Goal: Information Seeking & Learning: Learn about a topic

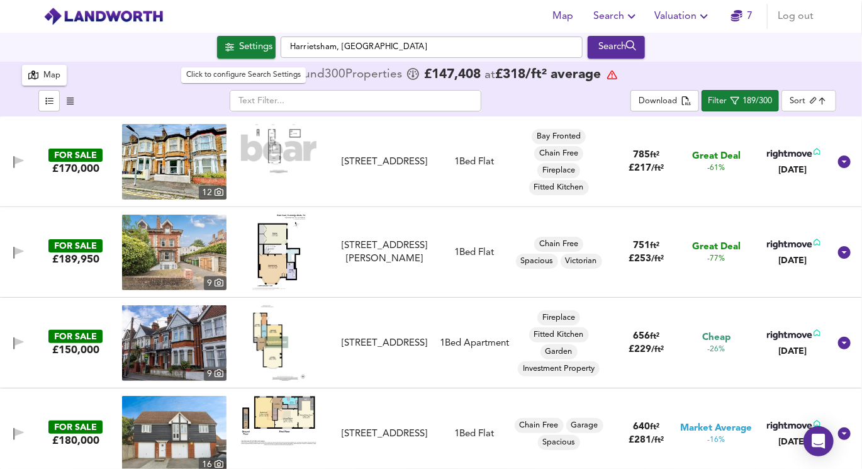
click at [232, 44] on span "Settings" at bounding box center [246, 47] width 52 height 16
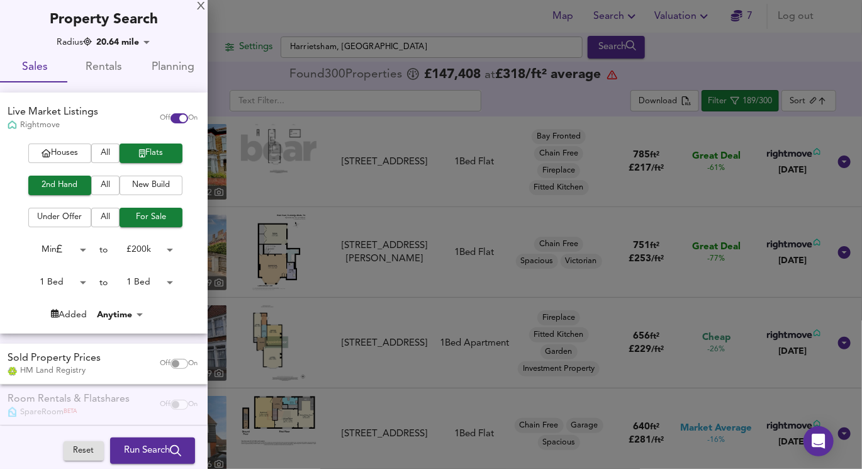
click at [697, 33] on div at bounding box center [431, 234] width 862 height 469
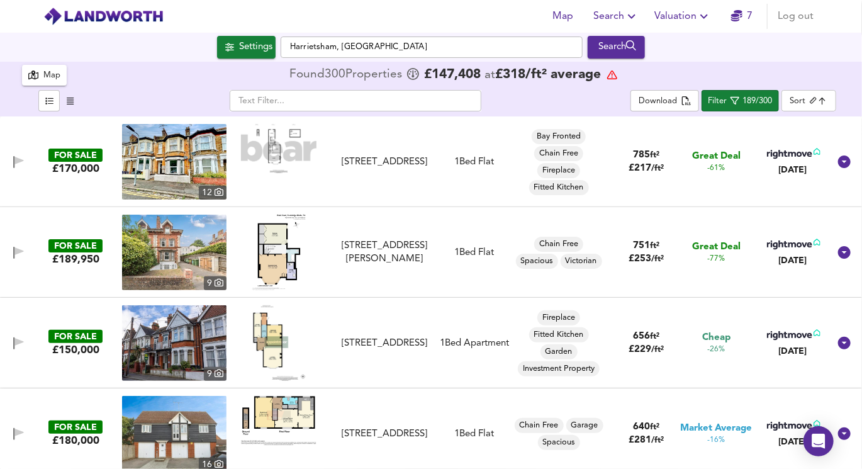
click at [737, 12] on icon "button" at bounding box center [736, 15] width 11 height 11
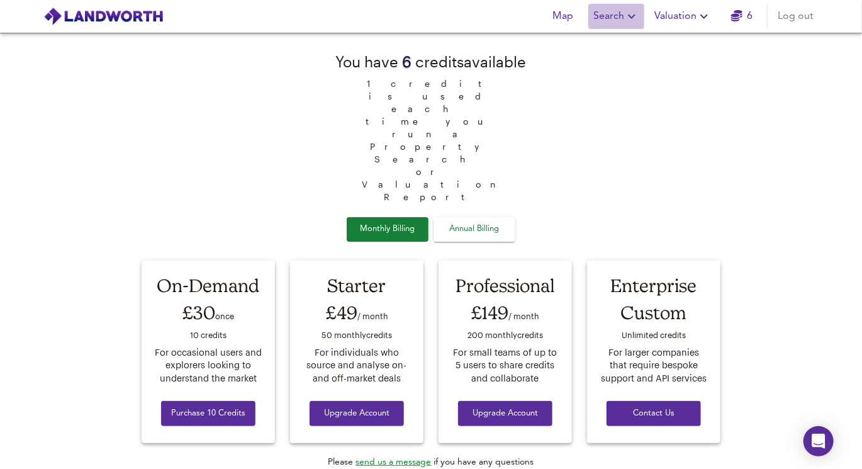
click at [598, 17] on span "Search" at bounding box center [616, 17] width 46 height 18
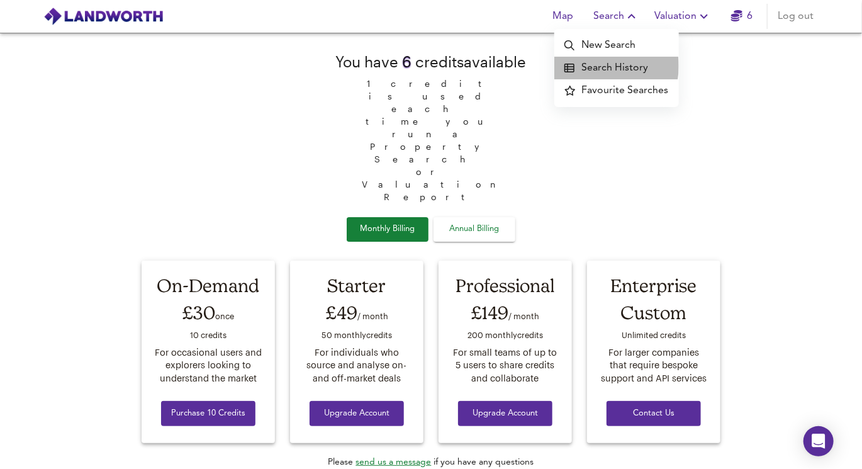
click at [601, 66] on li "Search History" at bounding box center [616, 68] width 125 height 23
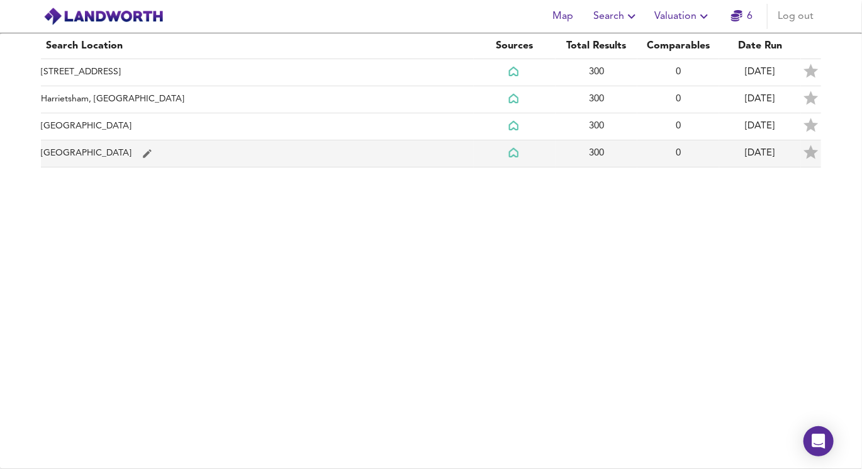
click at [117, 147] on td "[GEOGRAPHIC_DATA]" at bounding box center [257, 153] width 433 height 27
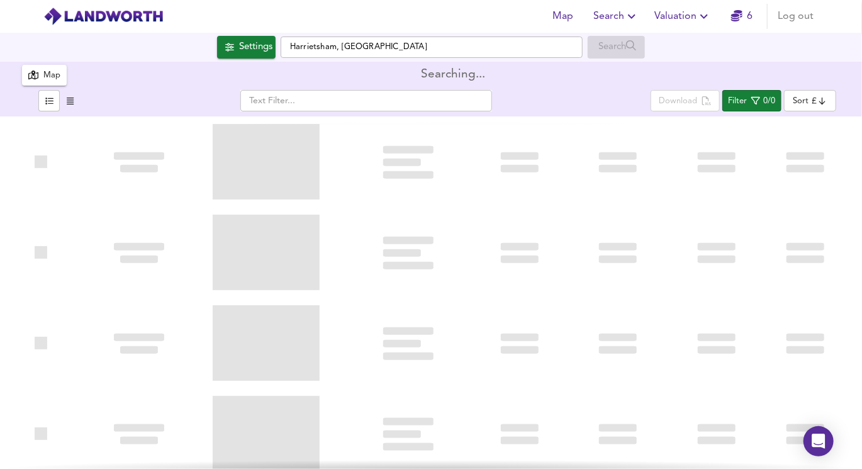
type input "newest"
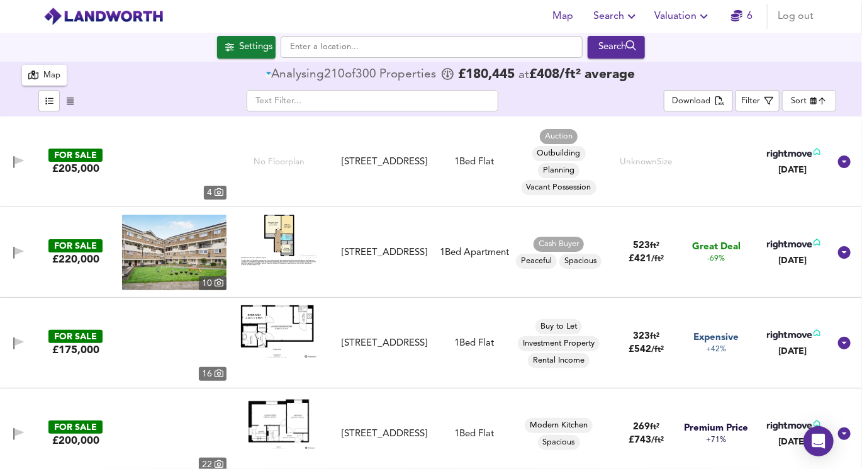
click at [45, 73] on div "Map" at bounding box center [51, 76] width 17 height 14
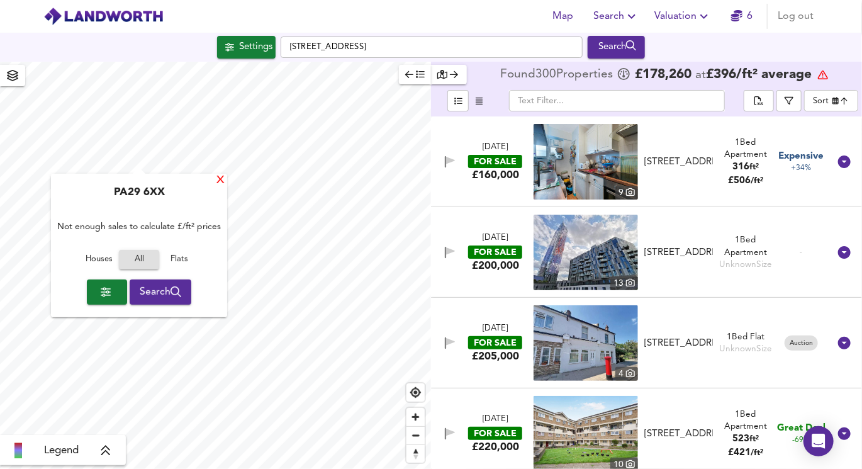
click at [220, 177] on div "X" at bounding box center [220, 181] width 11 height 12
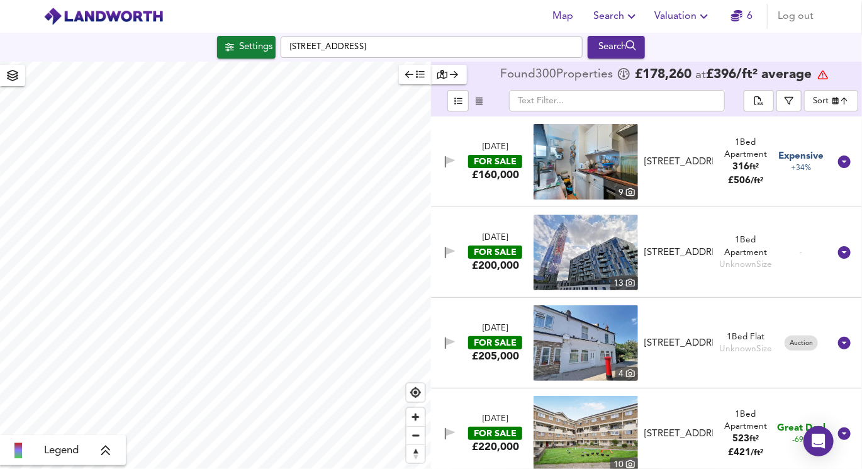
click at [450, 154] on div "Legend Found 300 Propert ies £ 178,260 at £ 396 / ft² average ​ Sort newest ​ […" at bounding box center [431, 265] width 862 height 407
click at [263, 43] on div "Settings" at bounding box center [255, 47] width 33 height 16
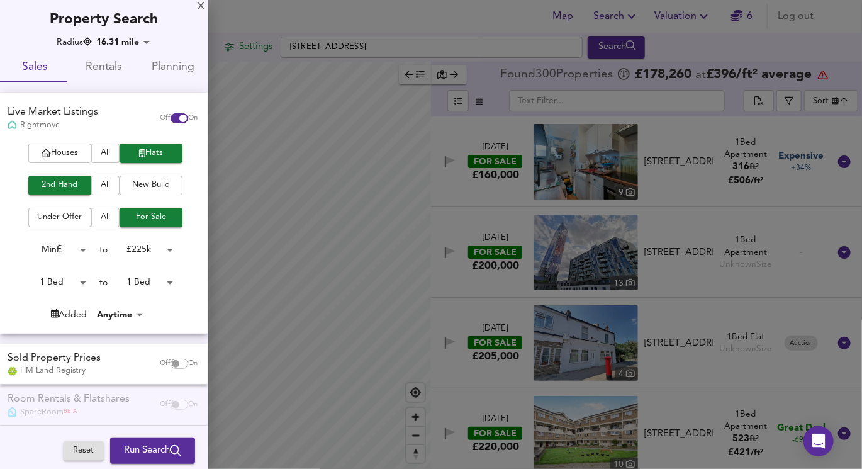
click at [152, 249] on body "Map Search Valuation 6 Log out Settings [GEOGRAPHIC_DATA] 2DX Search Legend Fou…" at bounding box center [431, 234] width 862 height 469
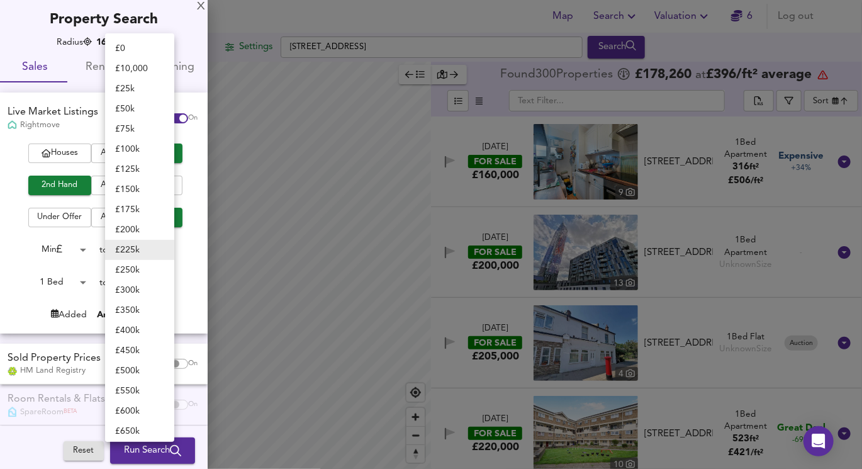
click at [150, 230] on li "£ 200k" at bounding box center [139, 230] width 69 height 20
type input "200000"
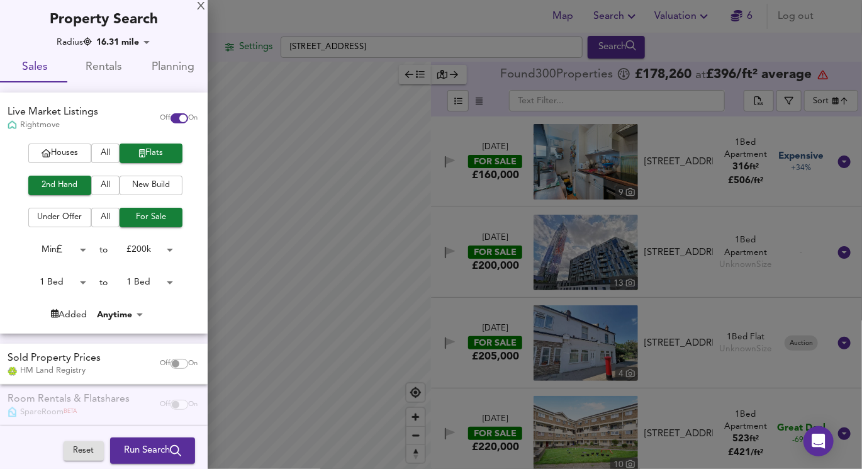
click at [154, 247] on body "Map Search Valuation 6 Log out Settings [GEOGRAPHIC_DATA] 2DX Search Legend Fou…" at bounding box center [431, 234] width 862 height 469
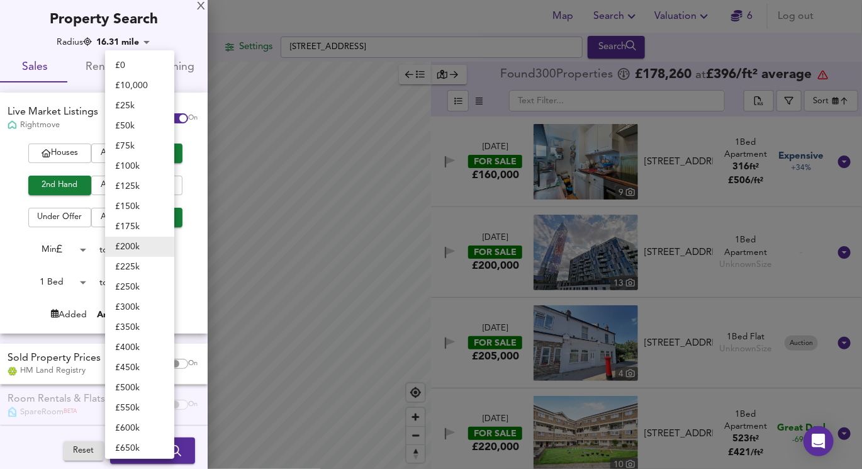
click at [191, 231] on div at bounding box center [431, 234] width 862 height 469
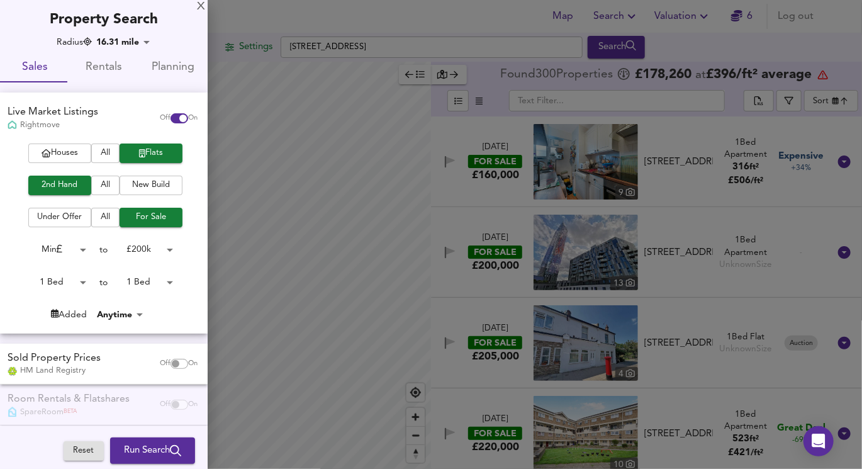
click at [479, 212] on div at bounding box center [431, 234] width 862 height 469
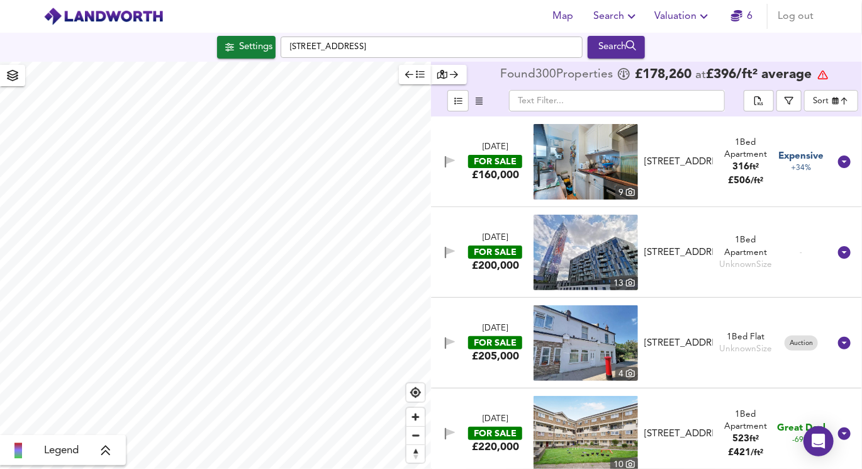
click at [829, 99] on body "Map Search Valuation 6 Log out Settings [GEOGRAPHIC_DATA] 2DX Search Legend Fou…" at bounding box center [431, 234] width 862 height 469
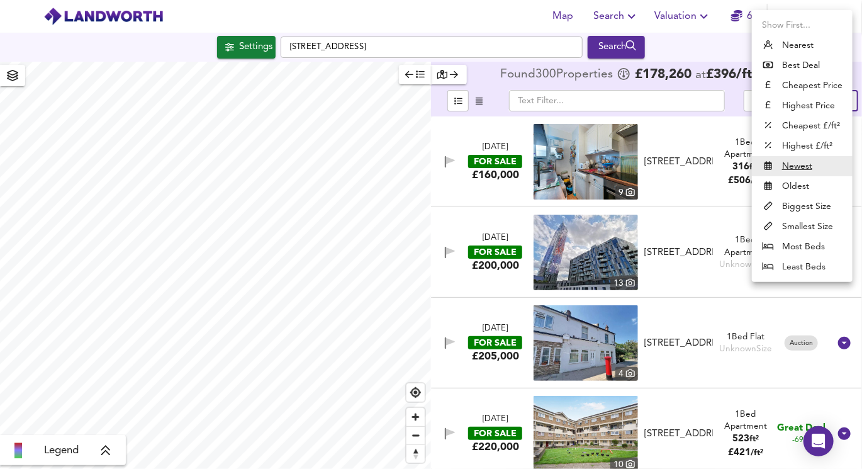
click at [806, 104] on li "Highest Price" at bounding box center [802, 106] width 101 height 20
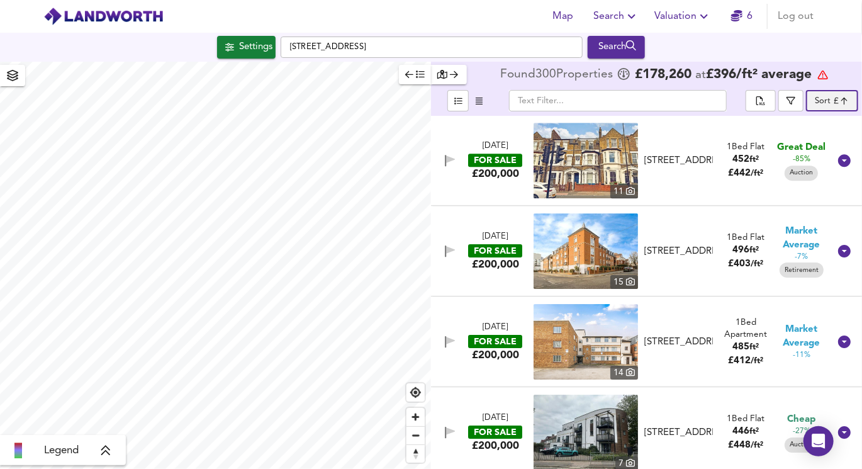
scroll to position [10401, 0]
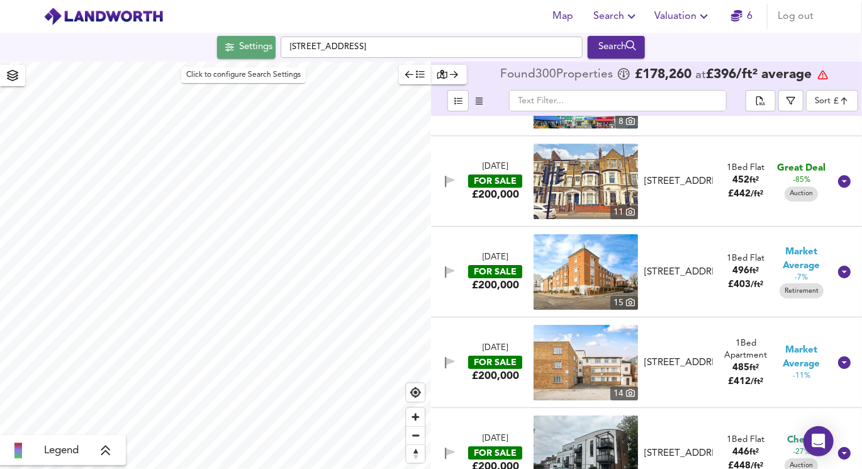
click at [251, 42] on div "Settings" at bounding box center [255, 47] width 33 height 16
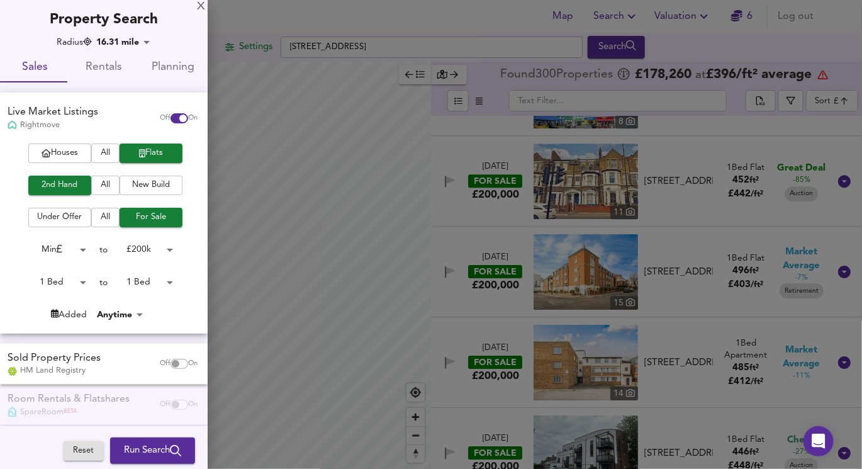
click at [165, 324] on div "Houses All Flats 2nd Hand All New Build Under Offer All For Sale Min 0 to £ 200…" at bounding box center [104, 237] width 208 height 189
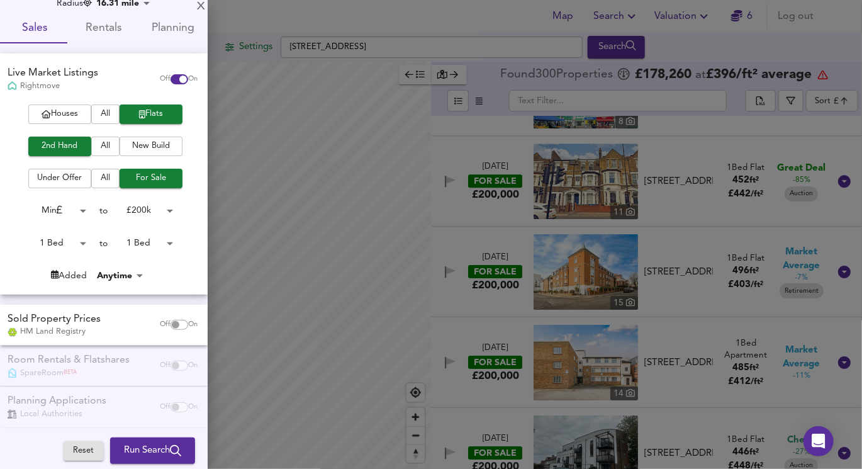
scroll to position [47, 0]
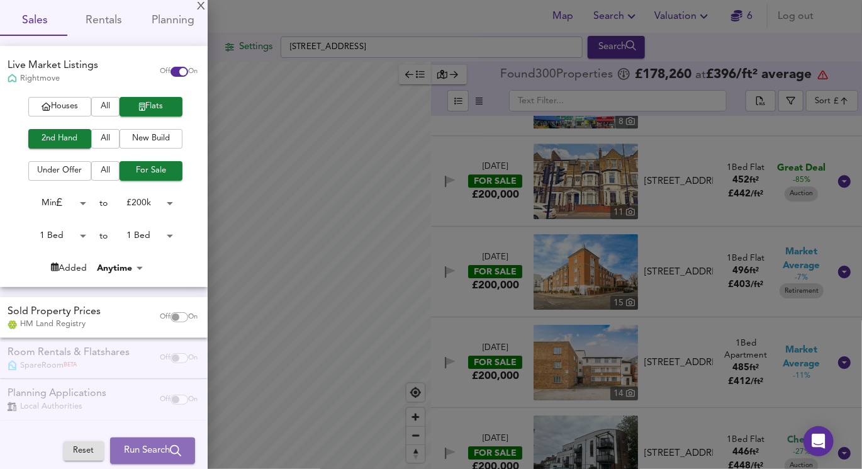
click at [148, 446] on span "Run Search" at bounding box center [152, 450] width 57 height 16
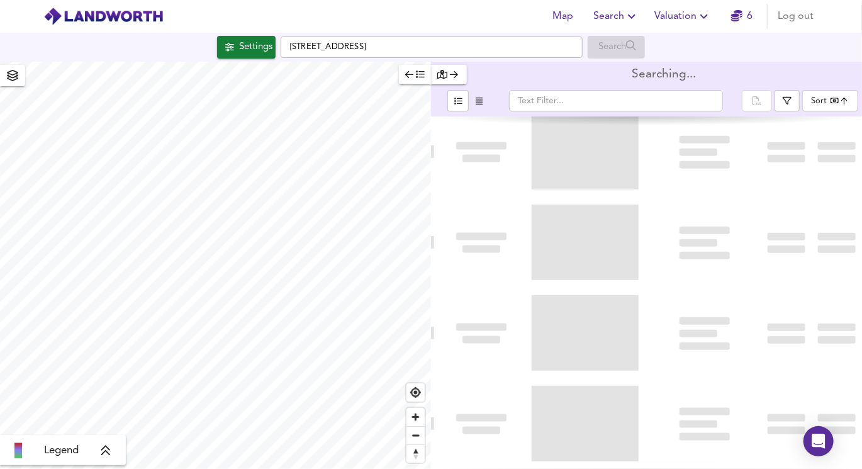
type input "bestdeal"
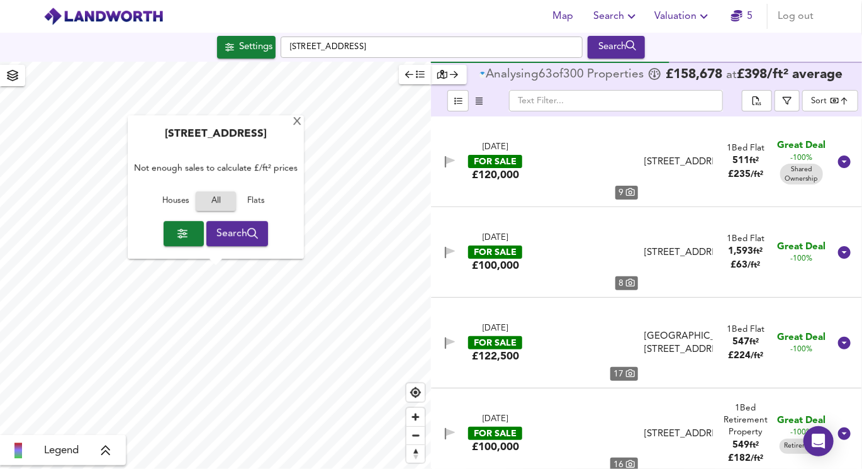
checkbox input "false"
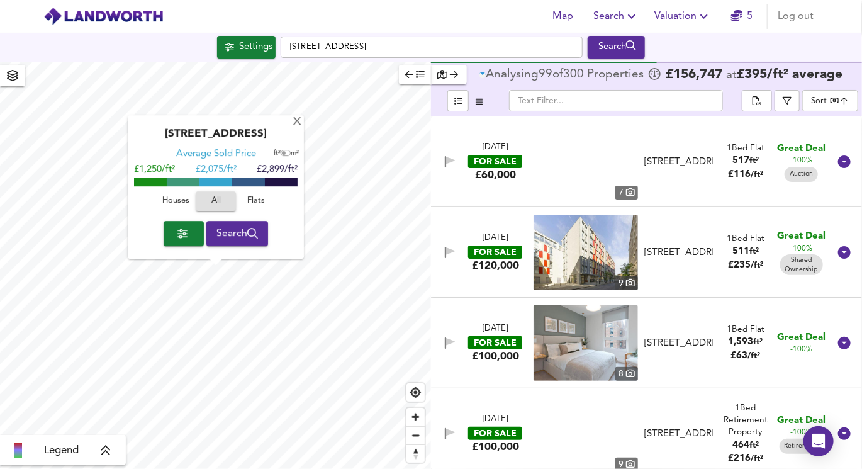
click at [294, 124] on div "X" at bounding box center [297, 122] width 11 height 12
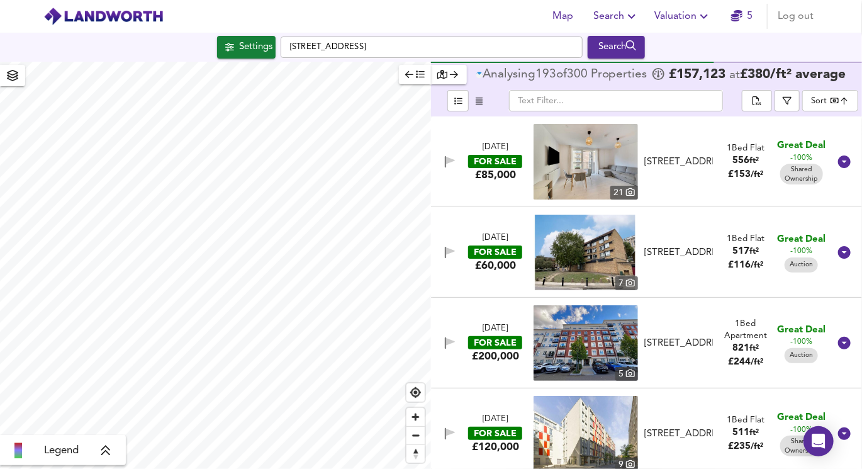
click at [824, 100] on body "Map Search Valuation 5 Log out Settings [GEOGRAPHIC_DATA] 2DX Search Legend Ana…" at bounding box center [431, 234] width 862 height 469
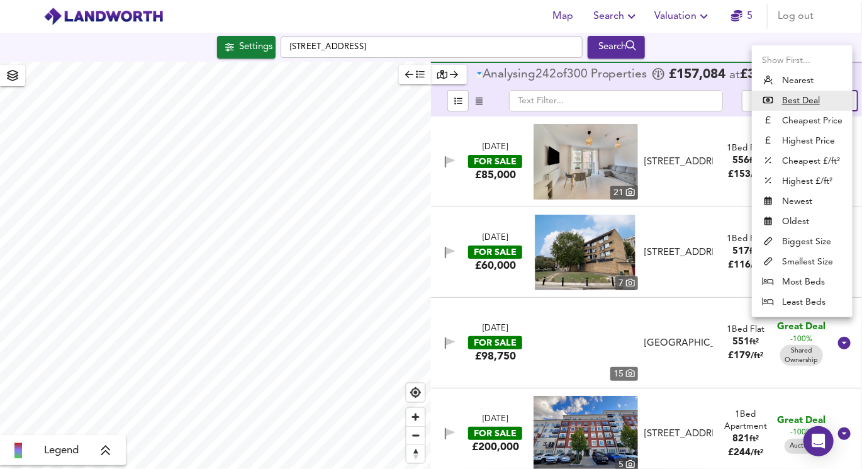
click at [800, 239] on li "Biggest Size" at bounding box center [802, 242] width 101 height 20
type input "biggest"
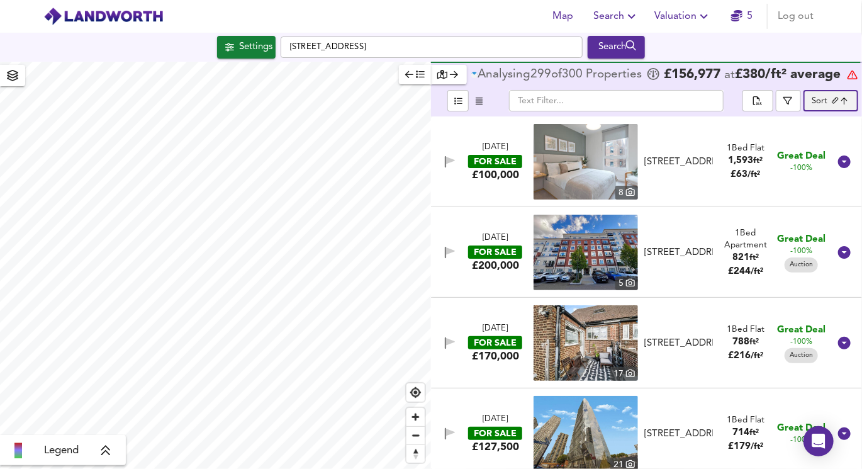
scroll to position [72, 0]
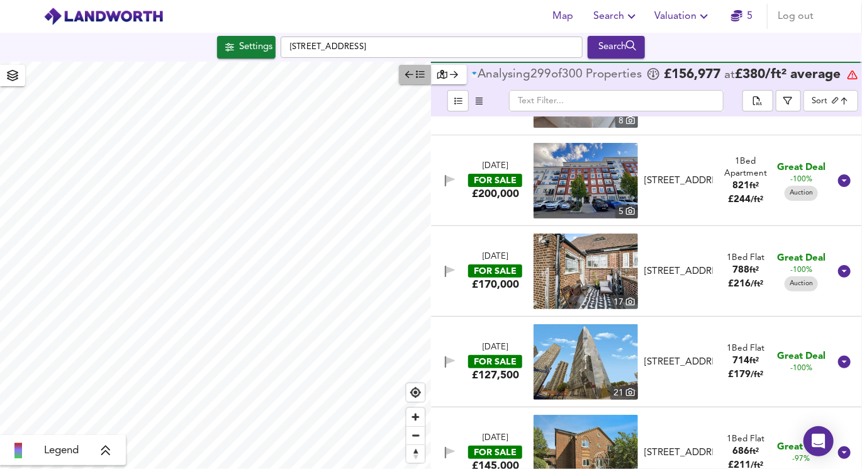
click at [414, 74] on span "button" at bounding box center [415, 74] width 20 height 14
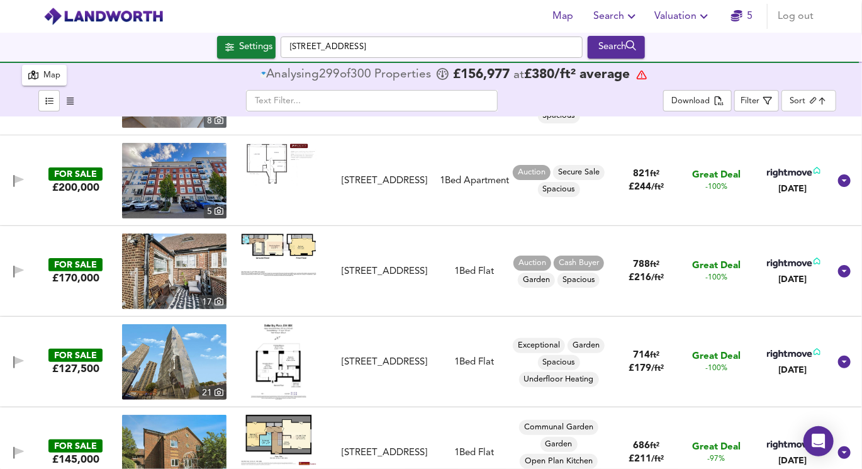
scroll to position [0, 0]
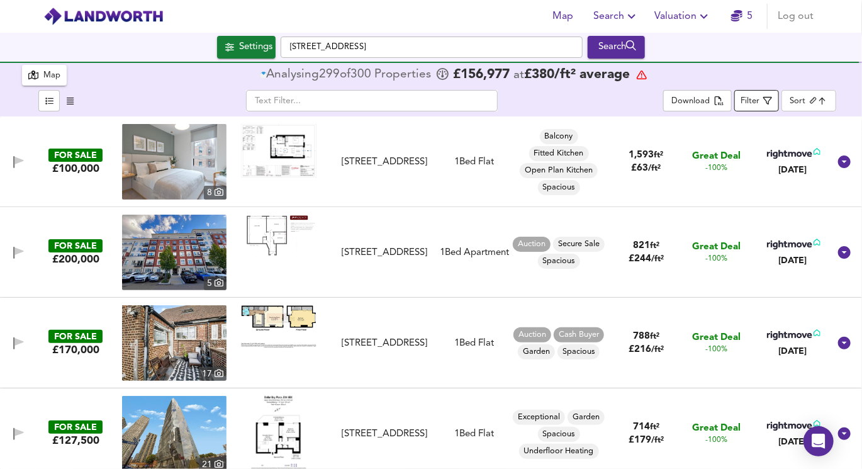
click at [756, 101] on div "Filter" at bounding box center [750, 101] width 19 height 14
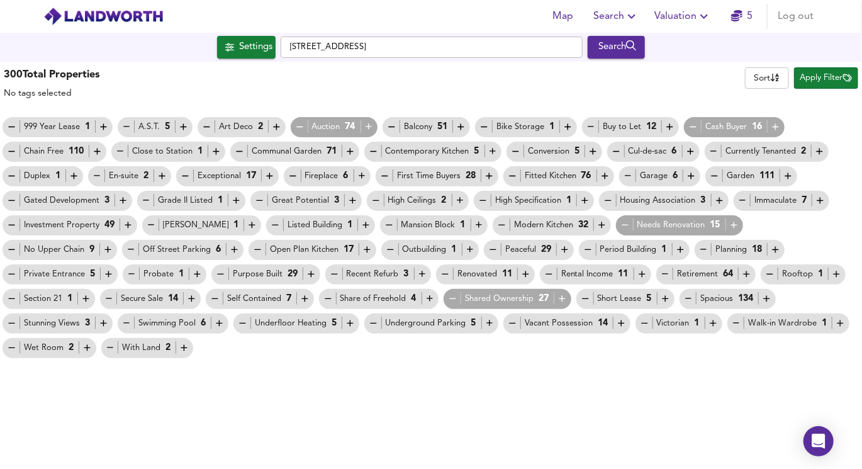
click at [132, 357] on div "999 Year Lease 1 A.S.T. 5 Art Deco 2 Auction 74 Balcony 51 Bike Storage 1 Buy t…" at bounding box center [431, 237] width 862 height 245
click at [660, 275] on icon "button" at bounding box center [665, 274] width 11 height 11
click at [774, 126] on icon "button" at bounding box center [775, 126] width 11 height 11
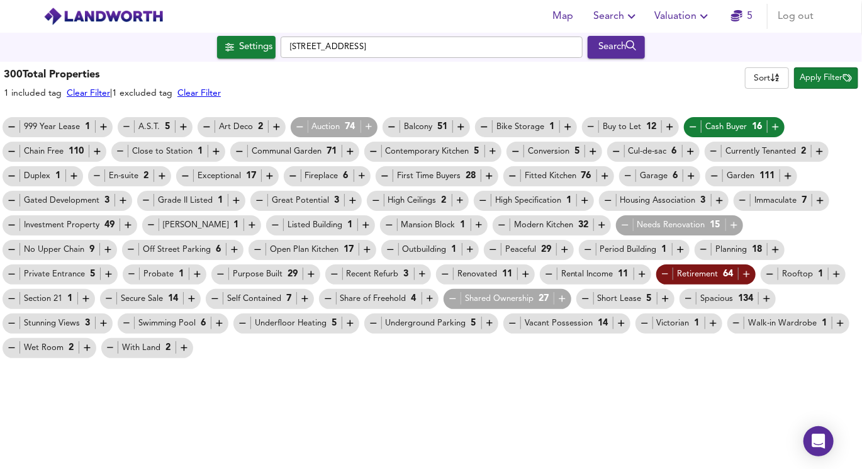
click at [367, 125] on icon "button" at bounding box center [369, 127] width 6 height 6
click at [819, 86] on button "Apply Filter" at bounding box center [826, 77] width 64 height 21
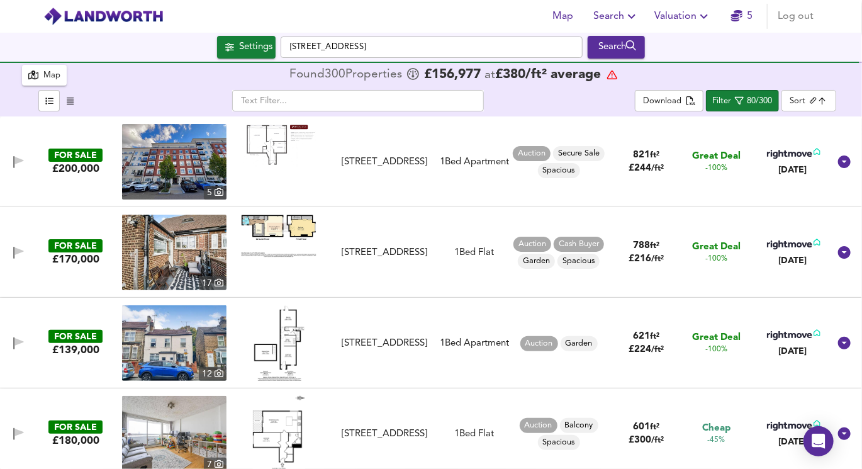
click at [276, 144] on img at bounding box center [279, 145] width 76 height 43
click at [197, 180] on img at bounding box center [174, 162] width 104 height 76
click at [790, 102] on body "Map Search Valuation 5 Log out Settings [GEOGRAPHIC_DATA] 2DX Search 300 Result…" at bounding box center [431, 234] width 862 height 469
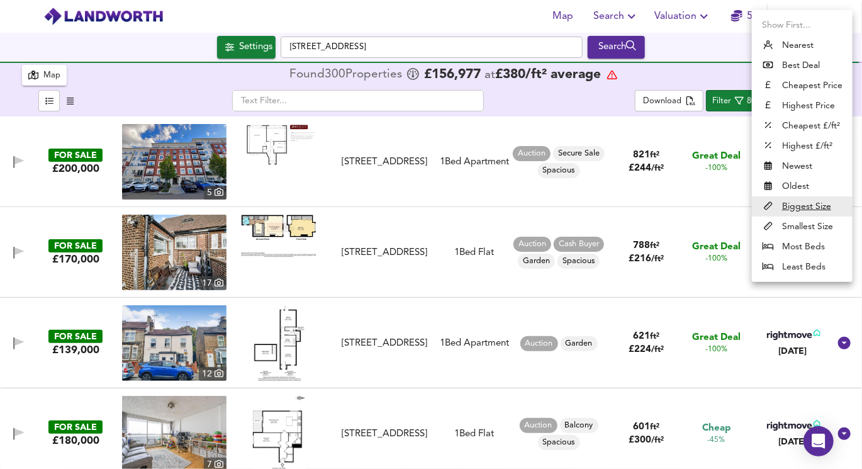
click at [705, 70] on div at bounding box center [431, 234] width 862 height 469
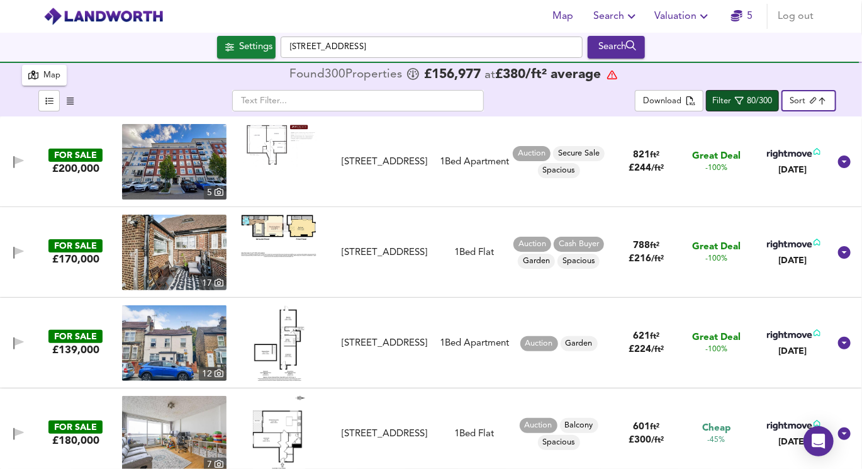
click at [744, 95] on span "Filter 80/300" at bounding box center [742, 101] width 60 height 16
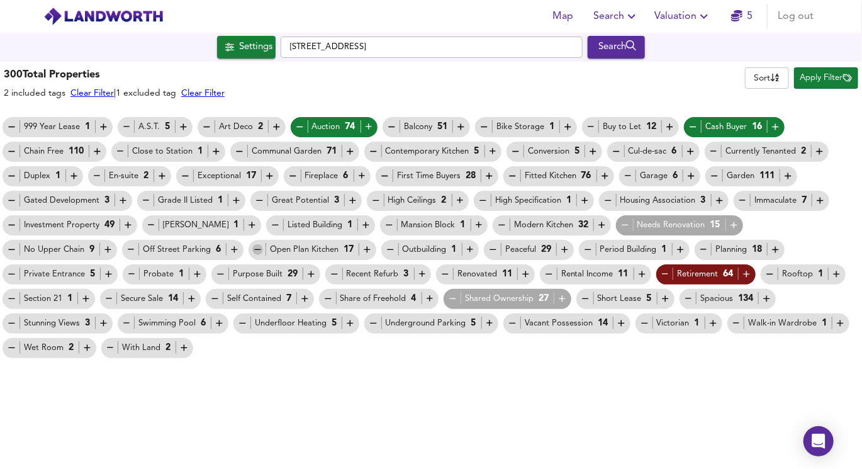
click at [255, 250] on icon "button" at bounding box center [258, 249] width 6 height 1
click at [825, 80] on span "Apply Filter" at bounding box center [826, 78] width 52 height 14
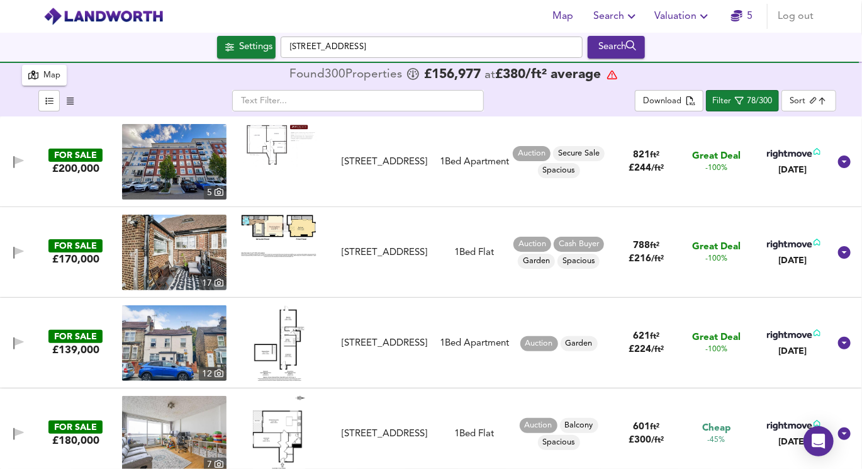
click at [257, 152] on img at bounding box center [279, 145] width 76 height 43
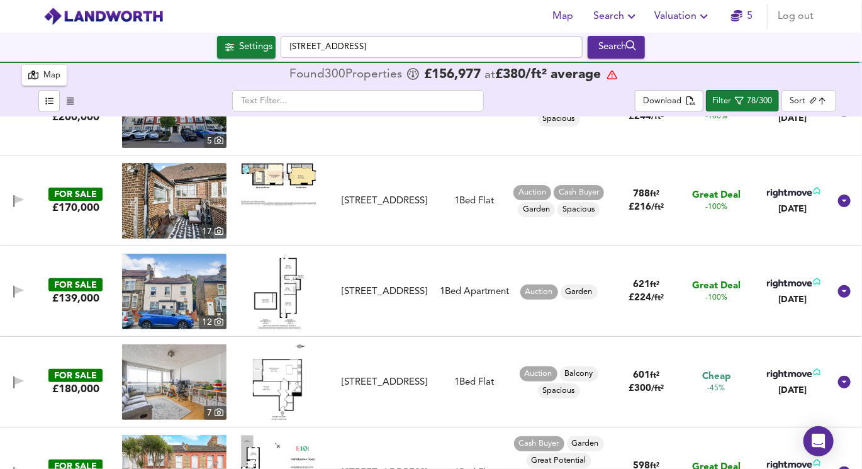
scroll to position [59, 0]
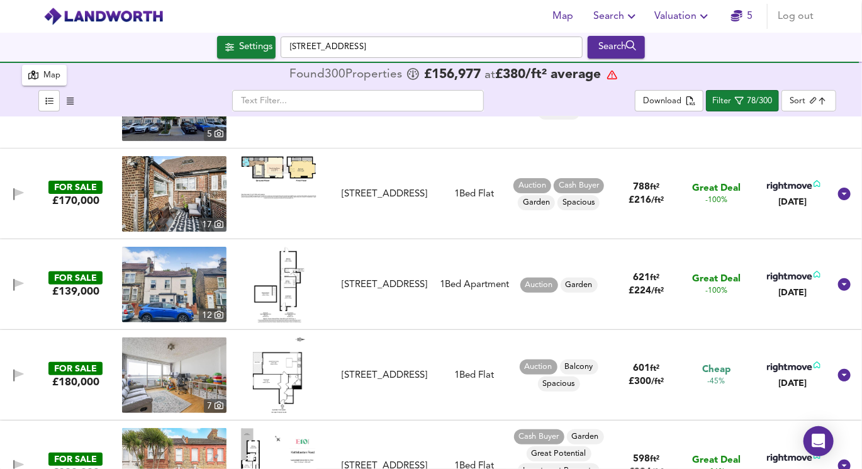
click at [281, 169] on img at bounding box center [279, 177] width 76 height 43
click at [201, 177] on img at bounding box center [174, 194] width 104 height 76
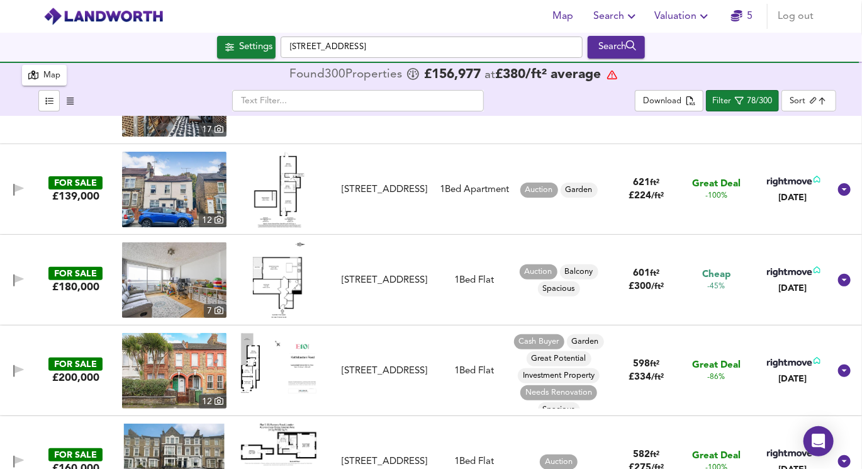
scroll to position [159, 0]
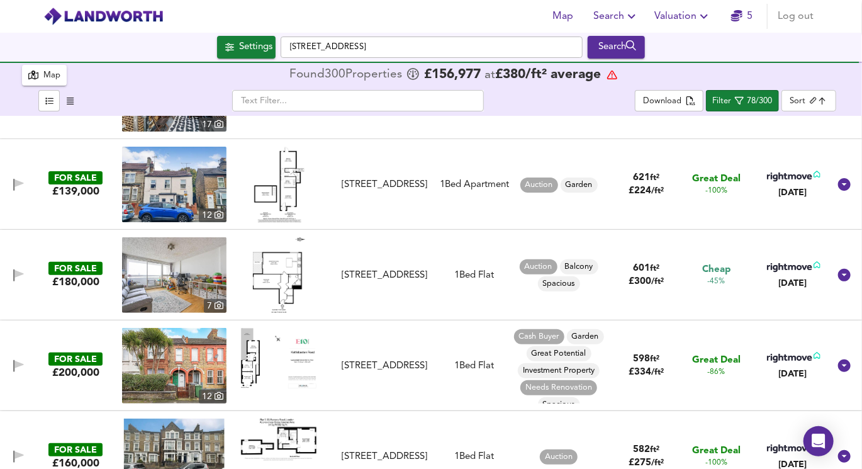
click at [278, 201] on img at bounding box center [280, 185] width 52 height 76
click at [179, 211] on img at bounding box center [174, 185] width 104 height 76
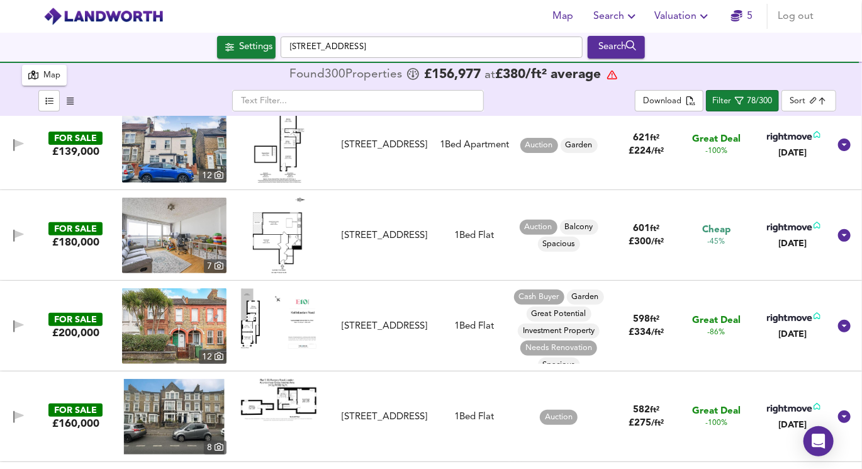
scroll to position [206, 0]
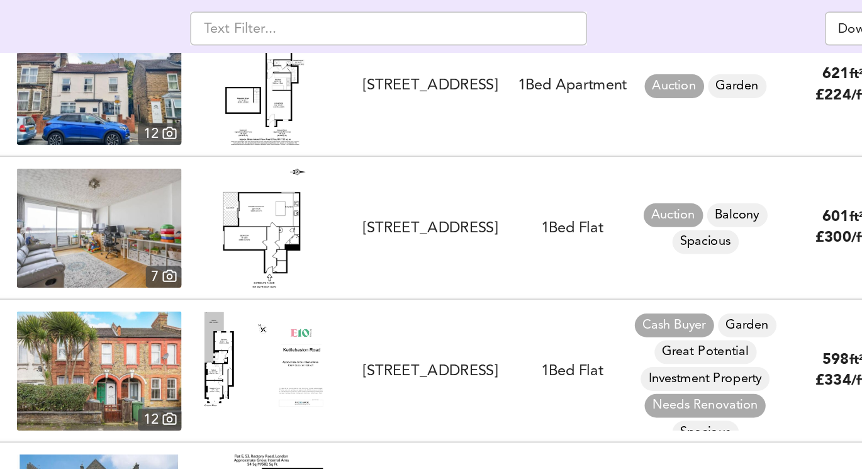
click at [282, 227] on img at bounding box center [279, 227] width 52 height 76
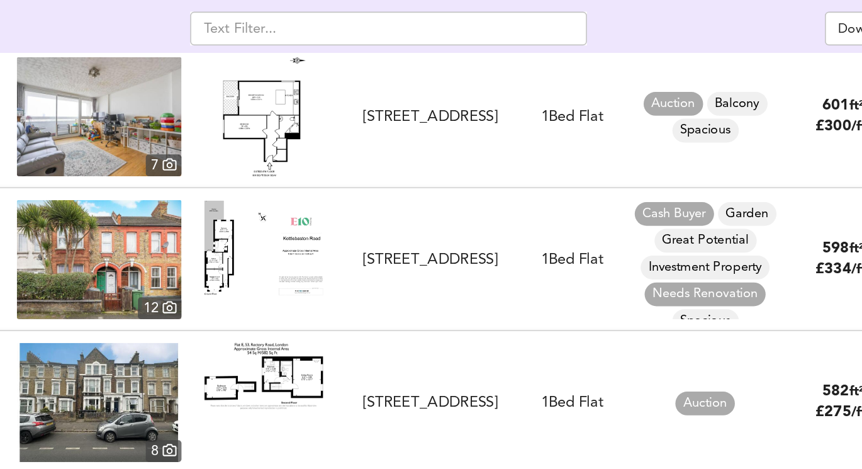
scroll to position [280, 0]
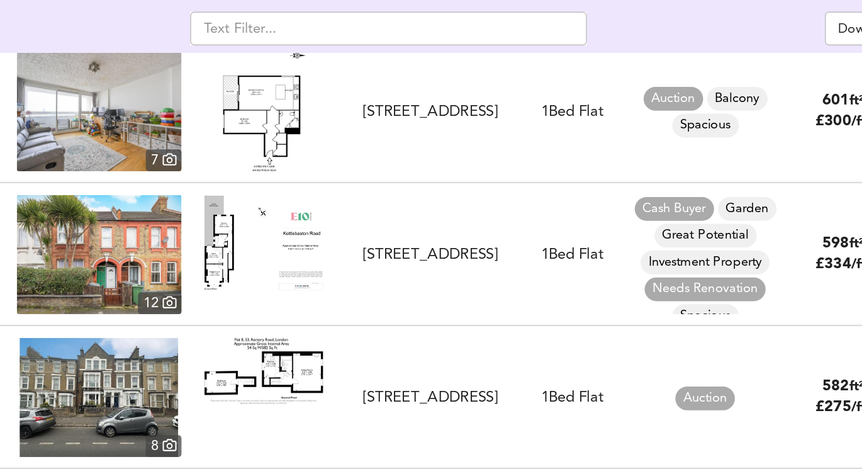
click at [245, 242] on img at bounding box center [279, 236] width 76 height 60
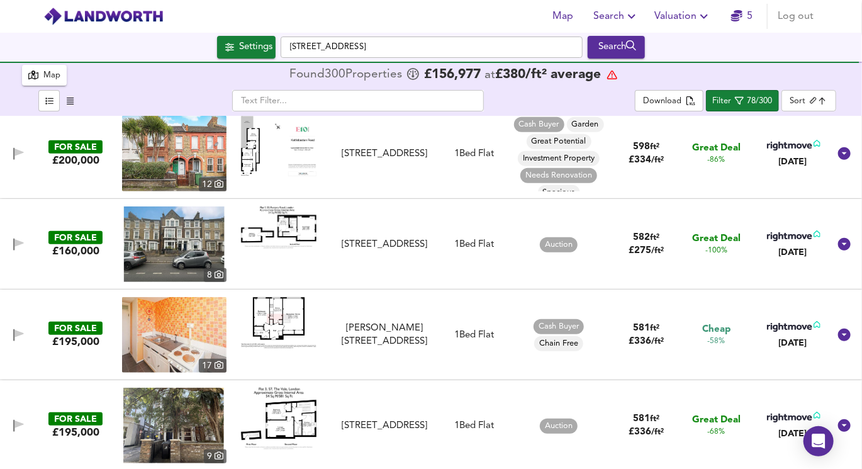
scroll to position [378, 0]
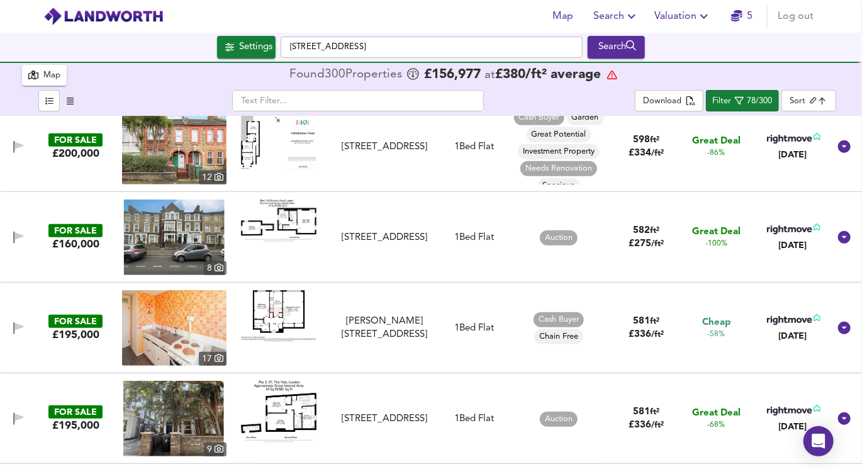
click at [264, 311] on img at bounding box center [279, 315] width 76 height 51
click at [196, 315] on img at bounding box center [174, 328] width 104 height 76
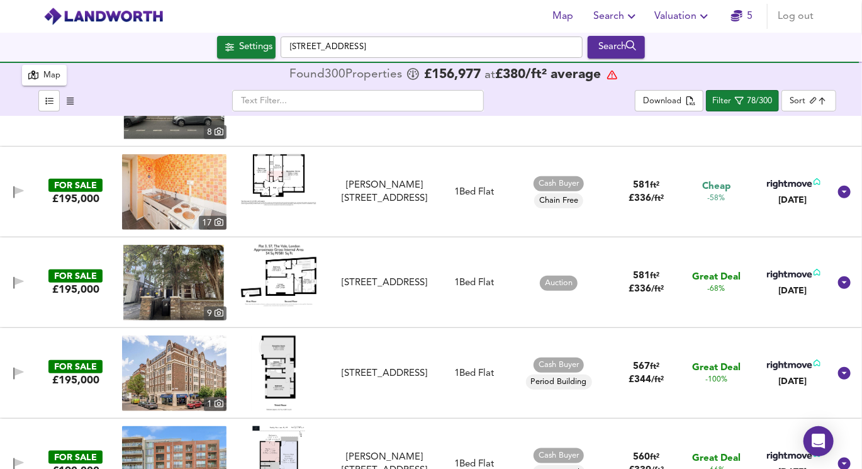
scroll to position [519, 0]
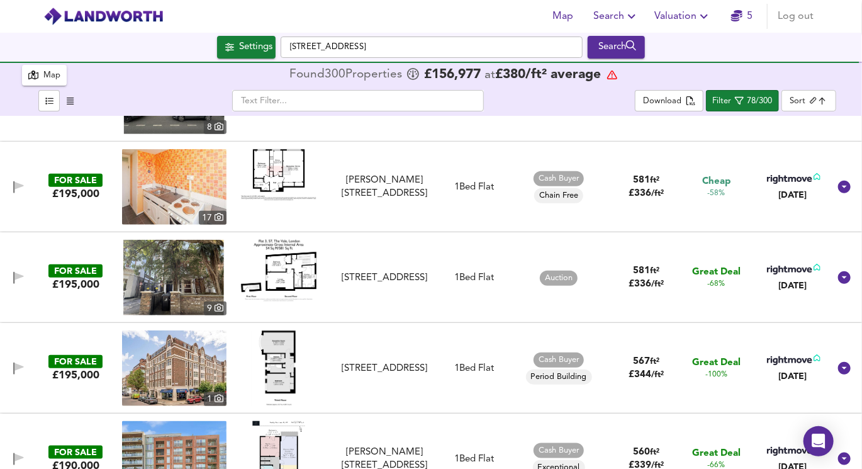
click at [285, 347] on img at bounding box center [279, 368] width 55 height 76
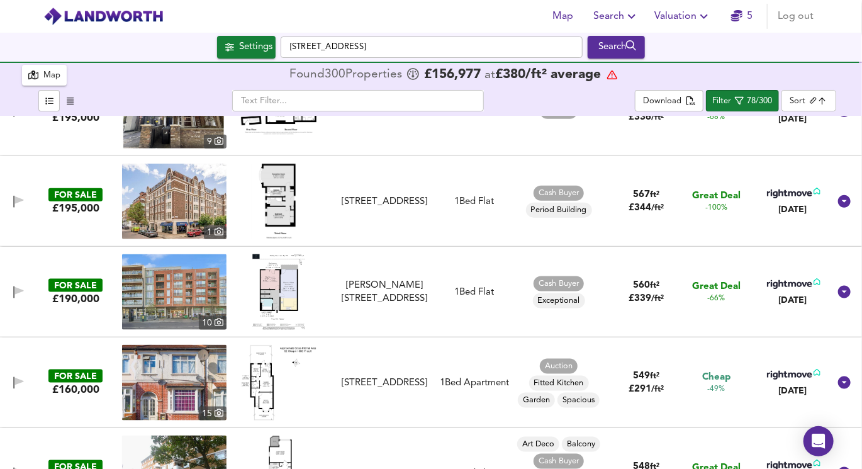
scroll to position [689, 0]
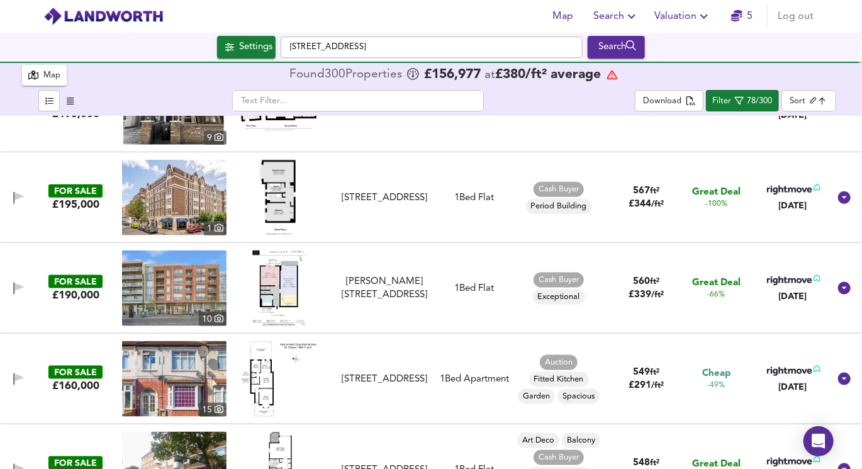
click at [275, 290] on img at bounding box center [278, 288] width 53 height 76
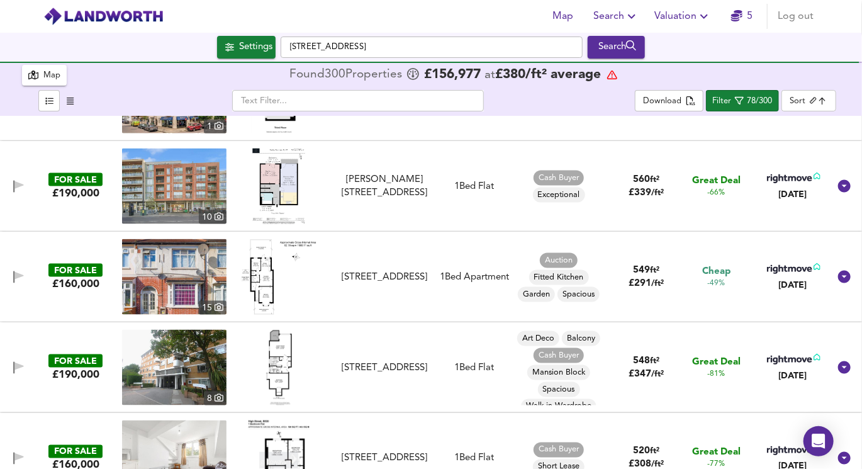
scroll to position [800, 0]
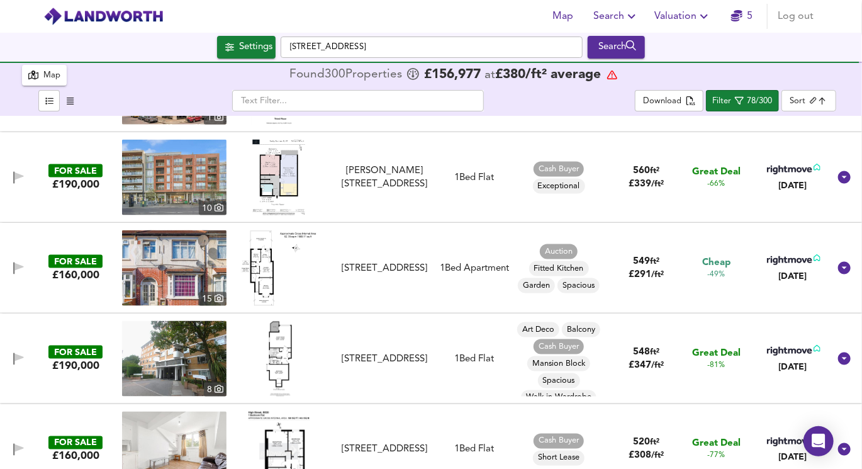
click at [272, 287] on img at bounding box center [279, 268] width 76 height 76
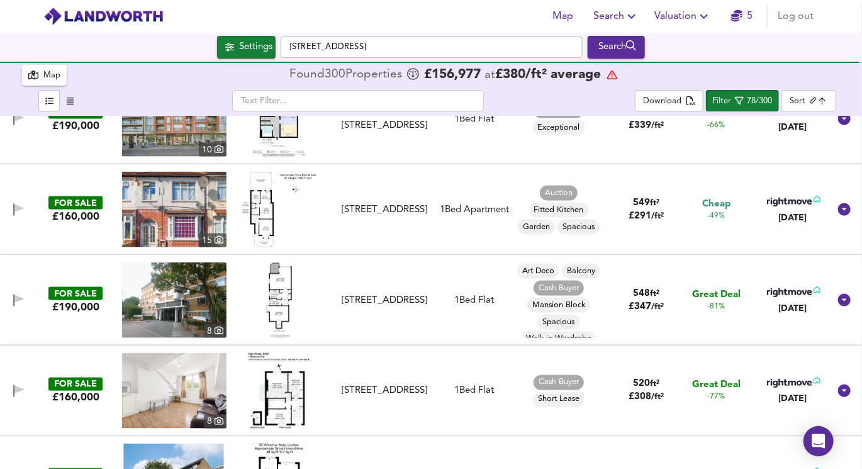
scroll to position [866, 0]
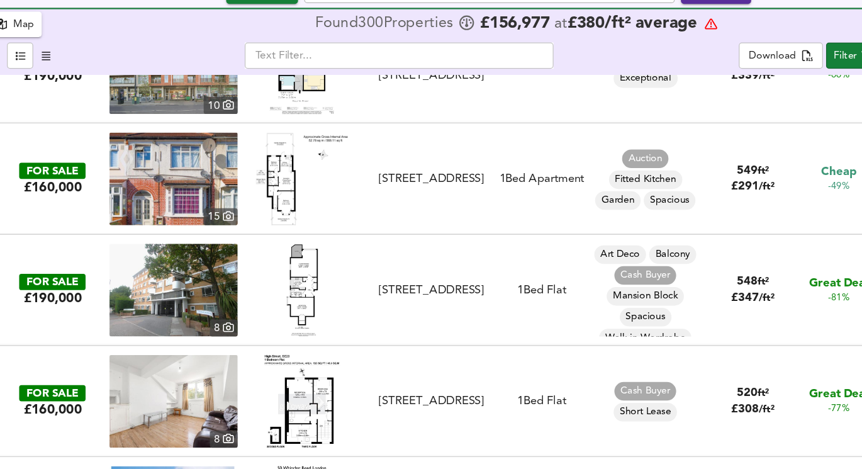
click at [281, 287] on img at bounding box center [279, 292] width 26 height 76
click at [174, 278] on img at bounding box center [174, 292] width 104 height 76
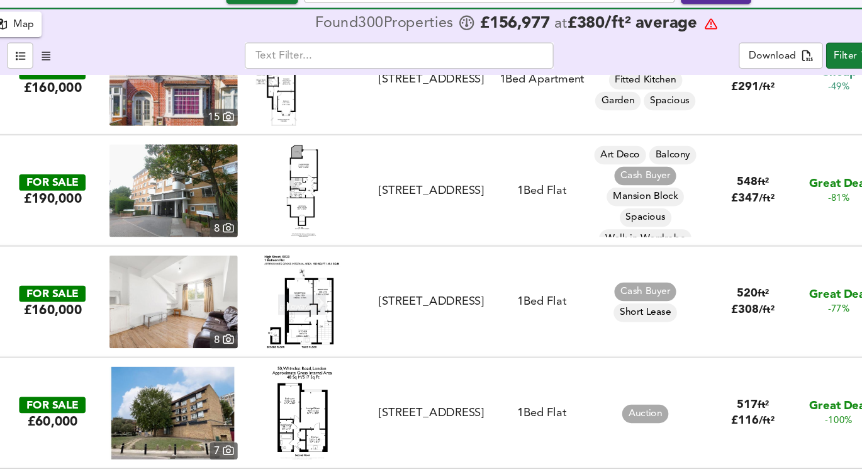
scroll to position [959, 0]
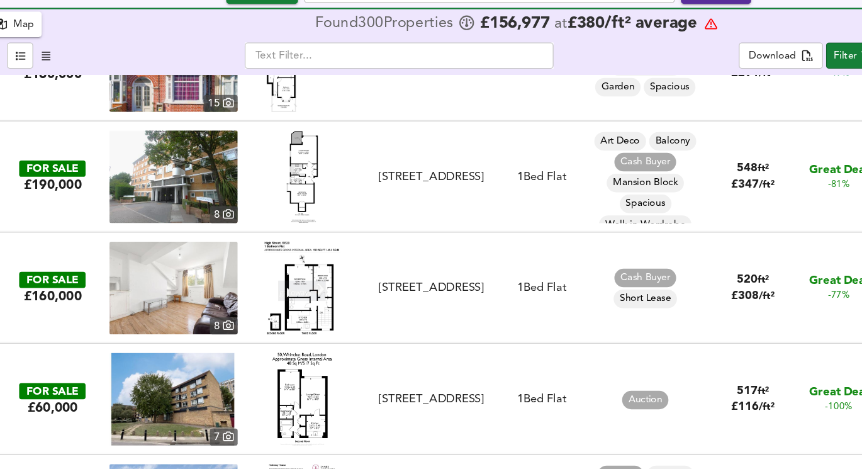
click at [281, 301] on img at bounding box center [279, 290] width 63 height 76
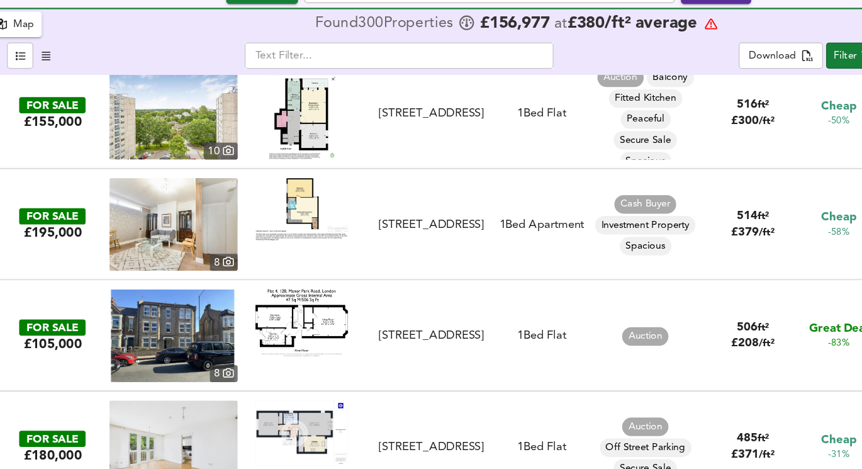
scroll to position [1285, 0]
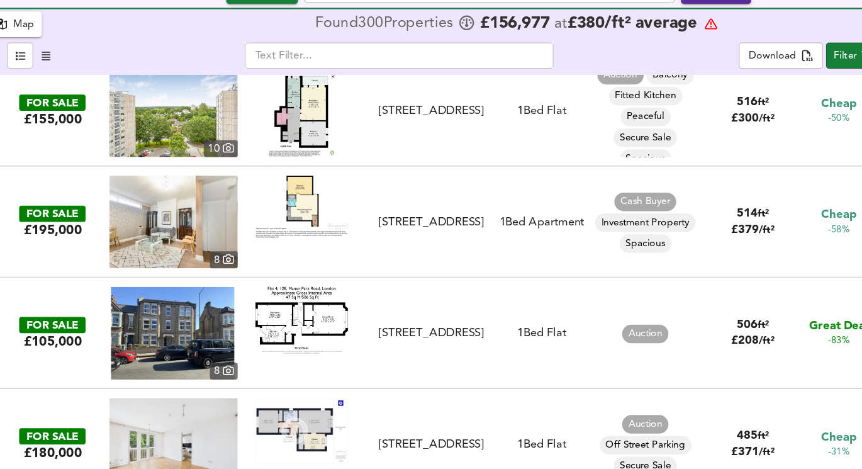
click at [281, 228] on img at bounding box center [279, 223] width 76 height 51
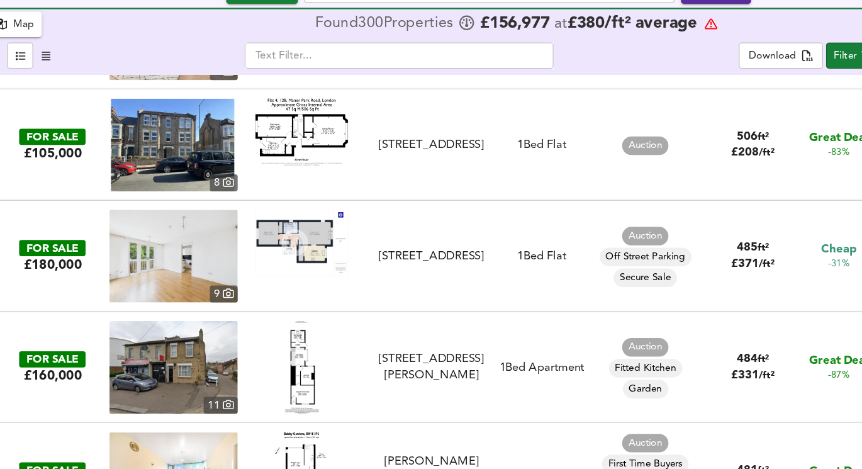
scroll to position [1439, 0]
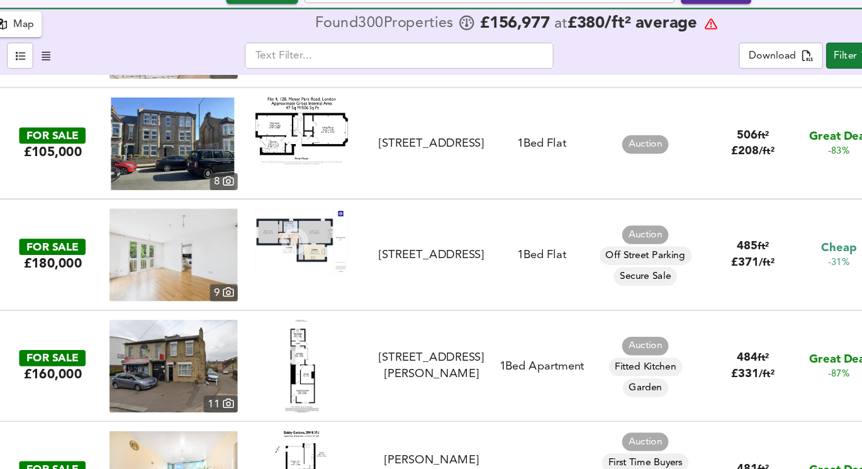
click at [286, 255] on img at bounding box center [279, 251] width 76 height 53
click at [191, 272] on img at bounding box center [174, 263] width 104 height 76
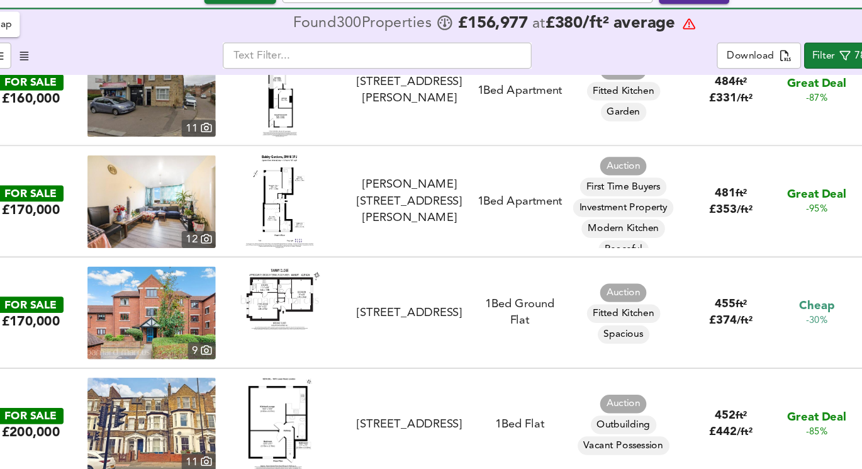
scroll to position [1665, 0]
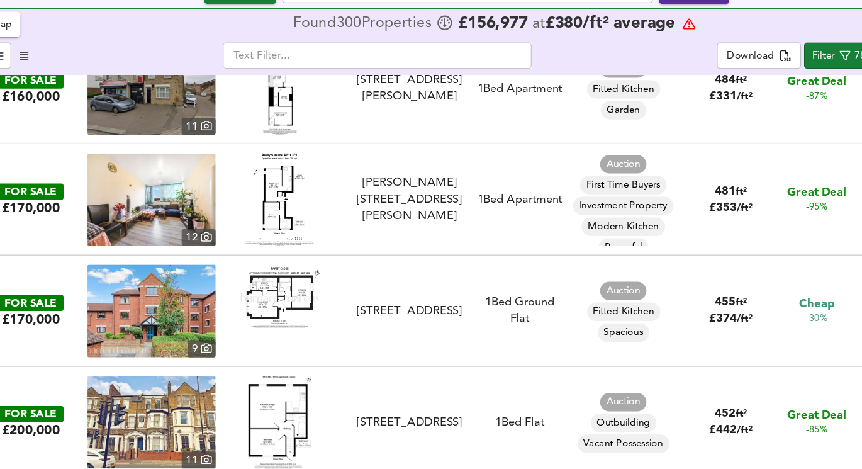
click at [272, 212] on img at bounding box center [278, 219] width 55 height 76
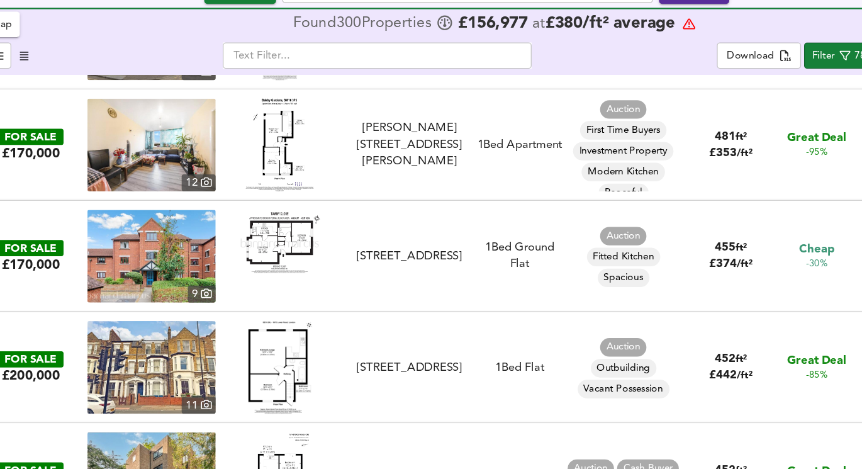
scroll to position [1710, 0]
click at [300, 258] on img at bounding box center [279, 253] width 76 height 53
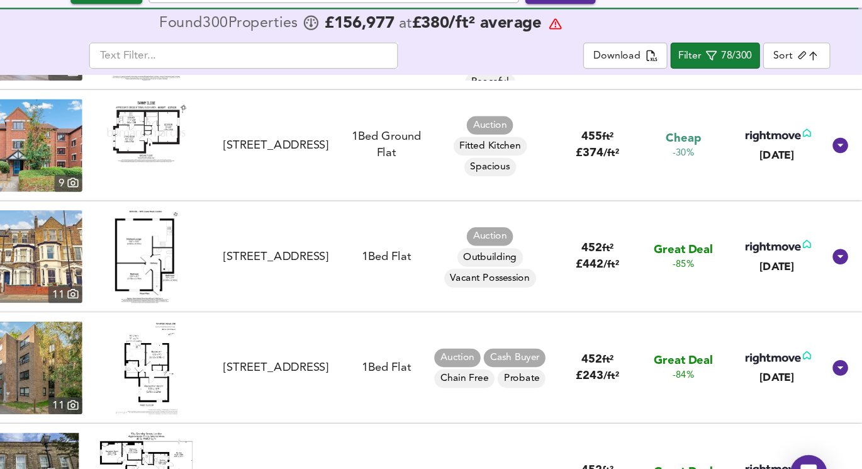
scroll to position [0, 0]
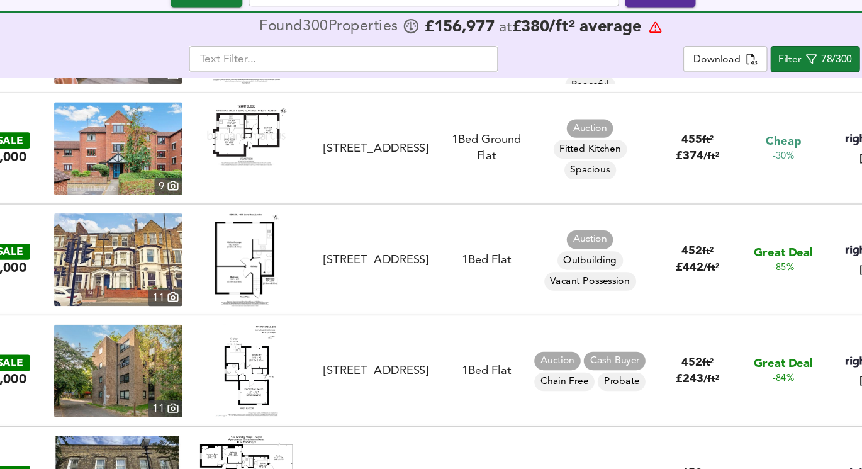
click at [275, 278] on img at bounding box center [279, 265] width 52 height 76
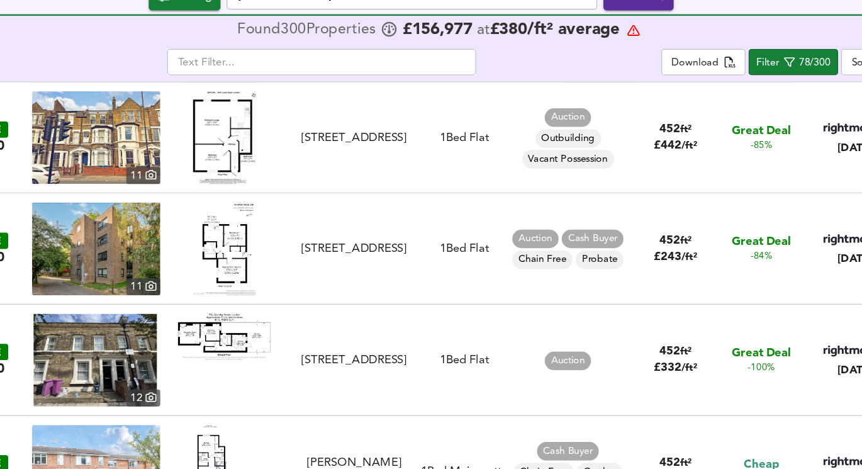
click at [294, 256] on img at bounding box center [279, 253] width 51 height 76
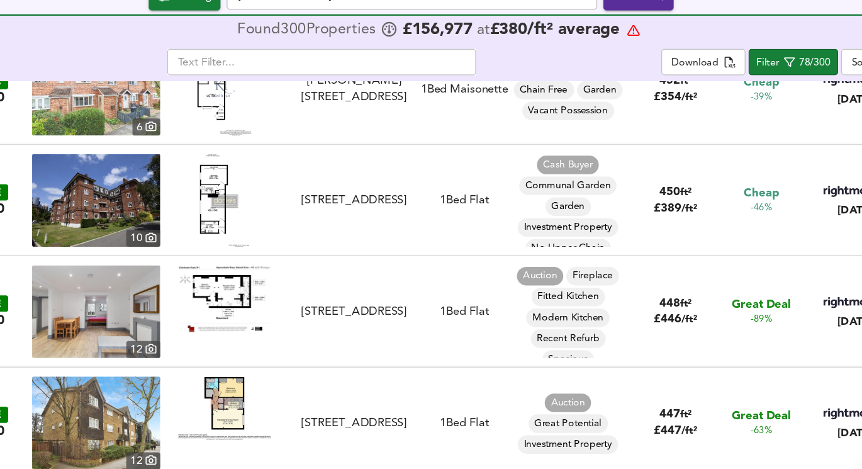
scroll to position [2238, 0]
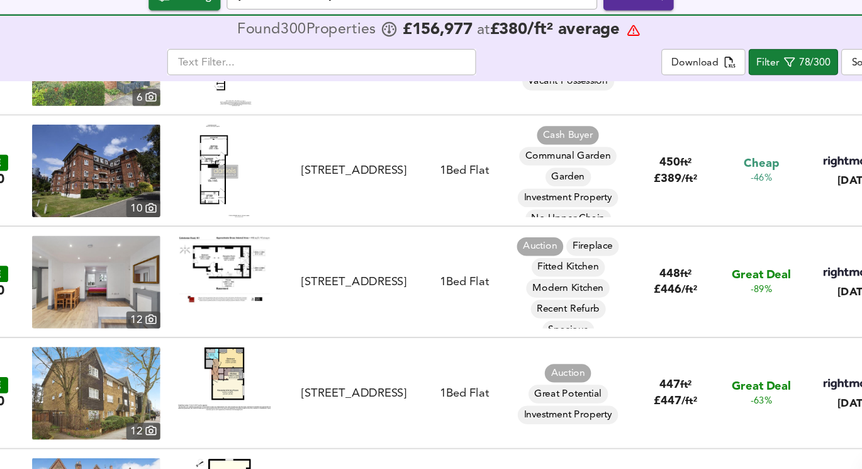
click at [279, 184] on img at bounding box center [279, 190] width 41 height 76
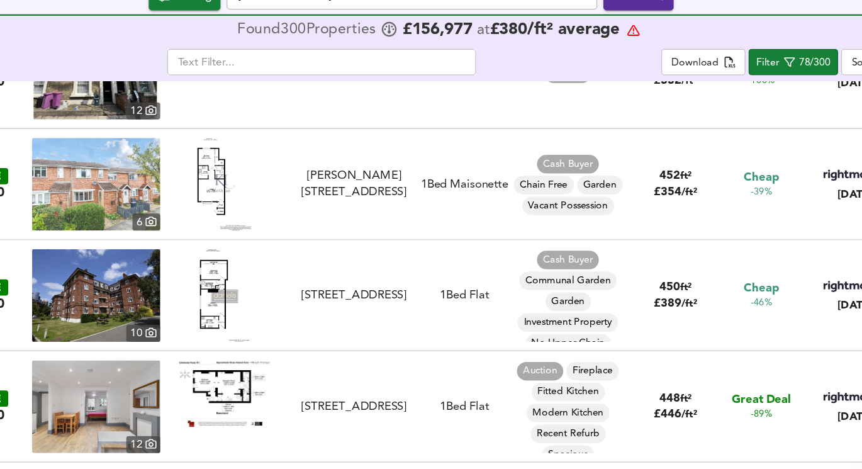
scroll to position [2136, 0]
click at [262, 203] on img at bounding box center [279, 201] width 44 height 76
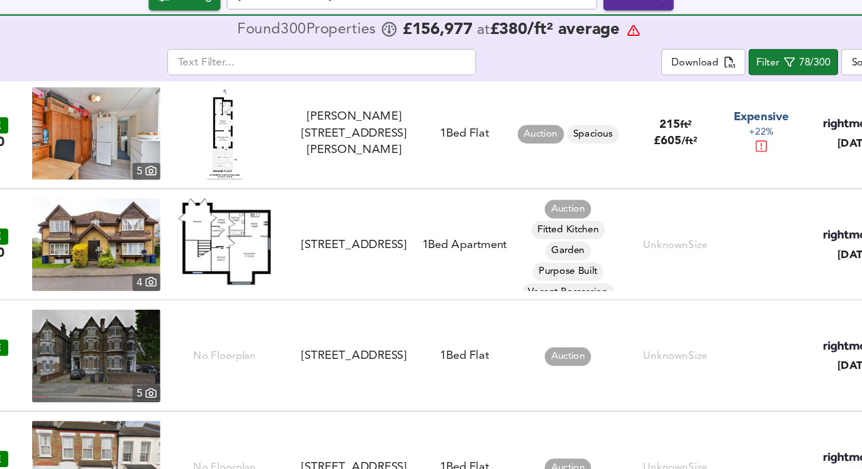
scroll to position [3545, 0]
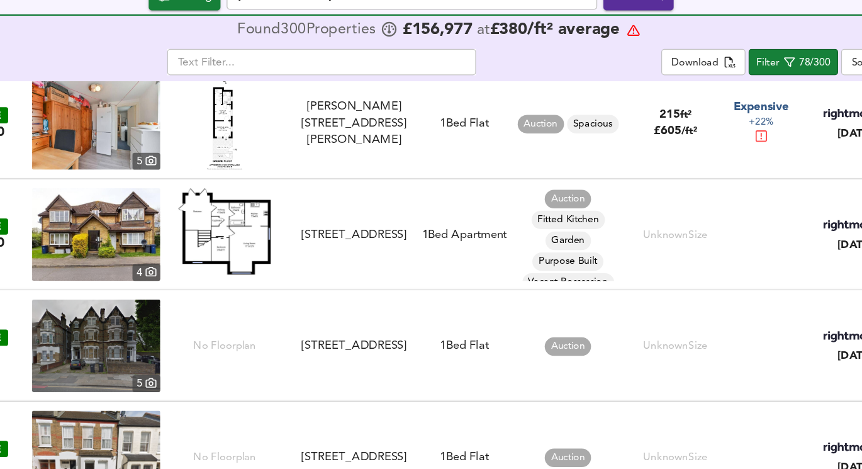
click at [290, 236] on img at bounding box center [279, 238] width 76 height 70
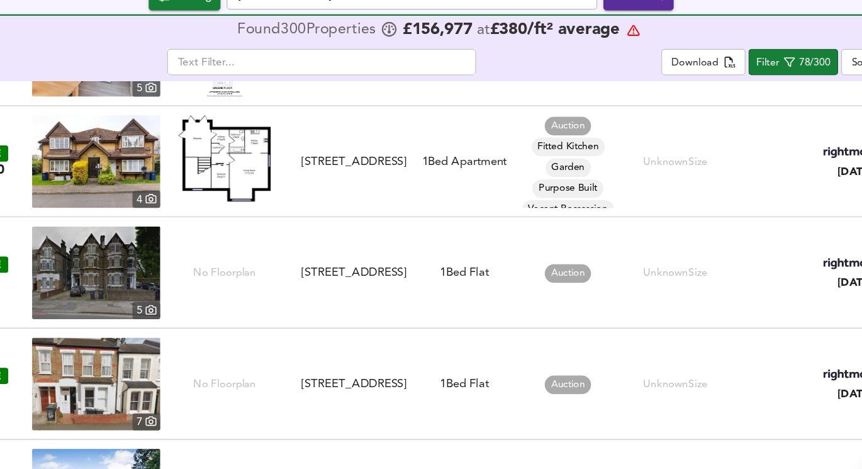
scroll to position [3606, 0]
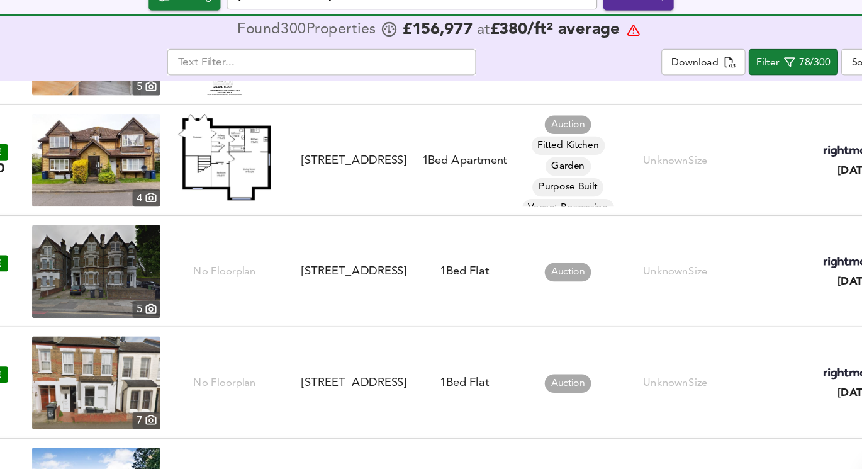
click at [189, 290] on img at bounding box center [174, 271] width 104 height 76
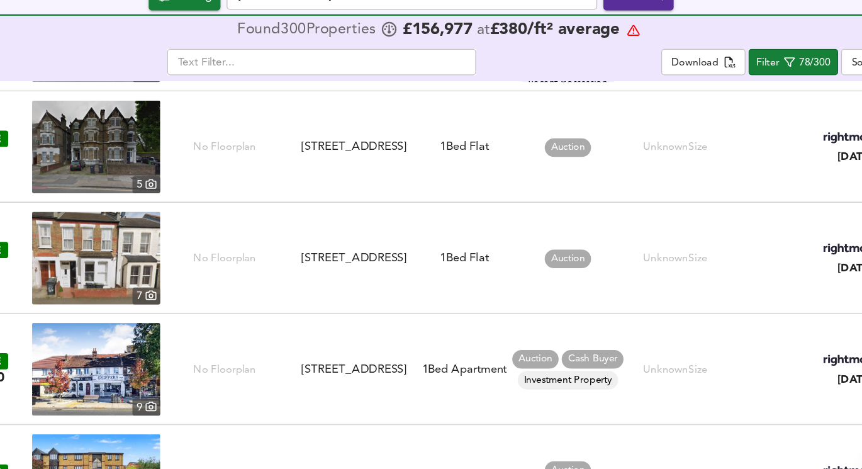
scroll to position [3708, 0]
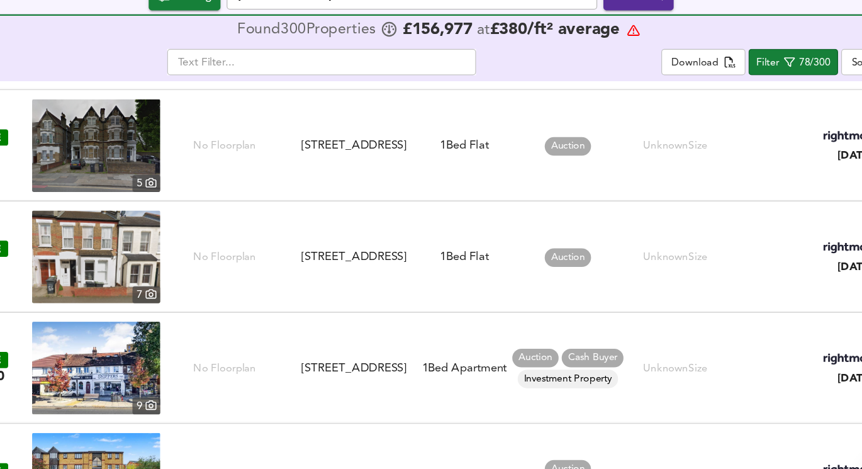
click at [181, 254] on img at bounding box center [174, 259] width 104 height 76
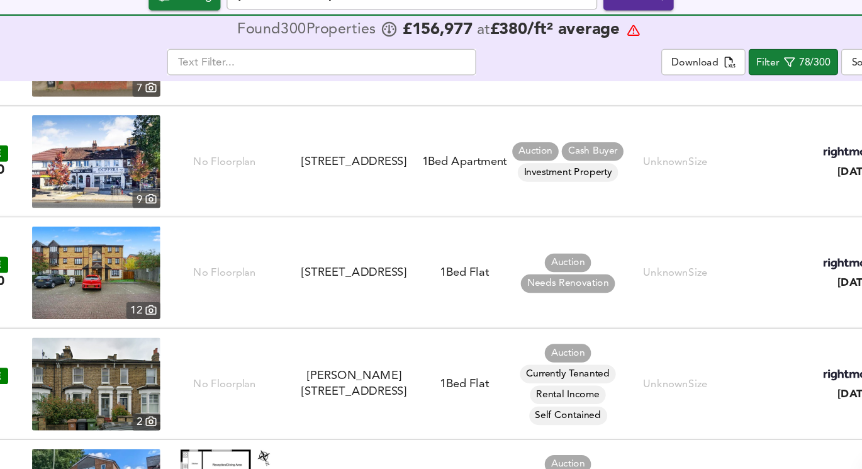
scroll to position [3876, 0]
click at [187, 277] on img at bounding box center [174, 273] width 104 height 76
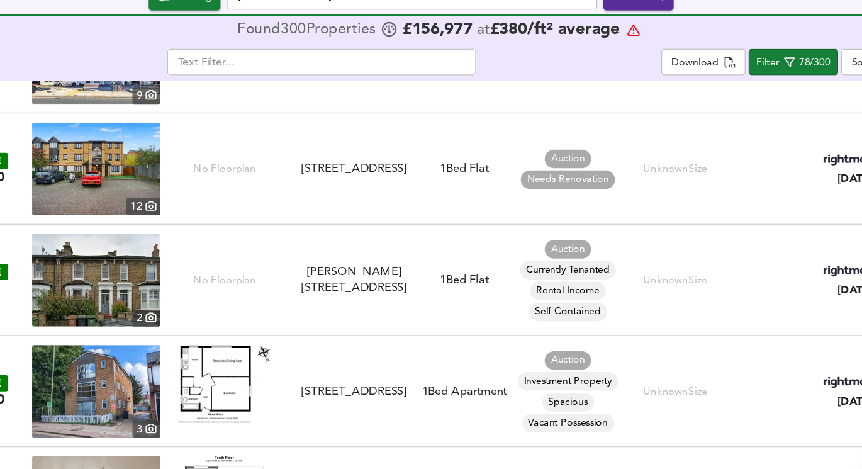
scroll to position [3964, 0]
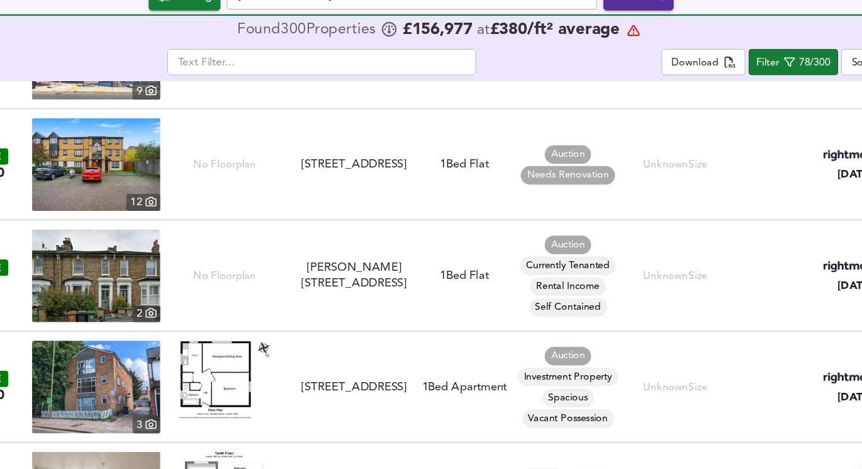
click at [217, 269] on img at bounding box center [174, 275] width 104 height 76
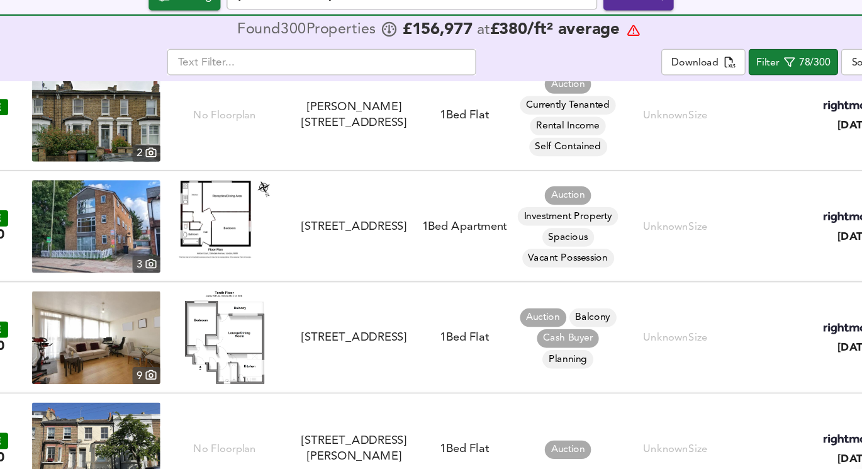
click at [270, 250] on img at bounding box center [279, 229] width 76 height 64
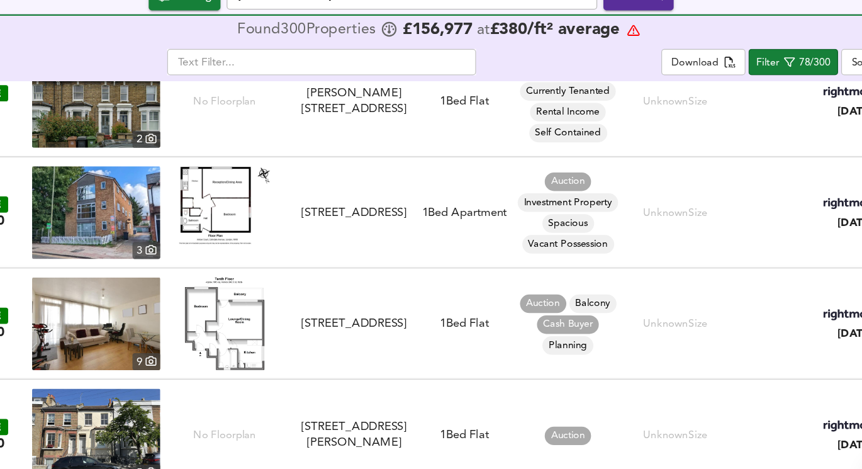
click at [203, 224] on img at bounding box center [174, 224] width 104 height 76
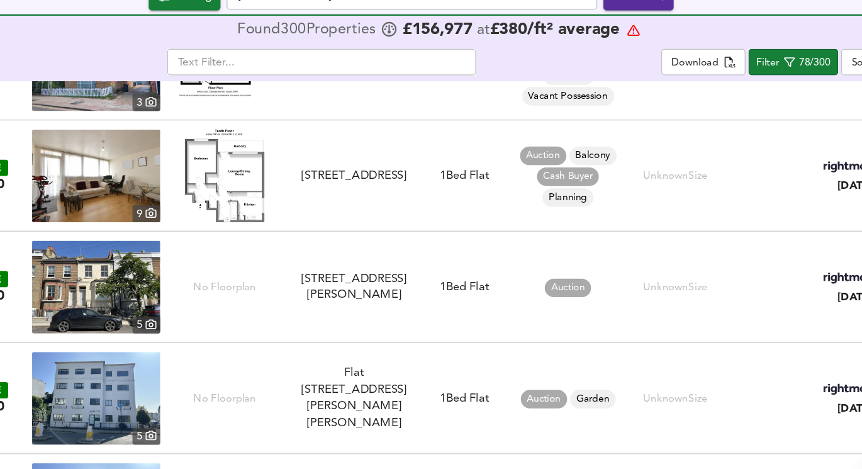
scroll to position [4237, 0]
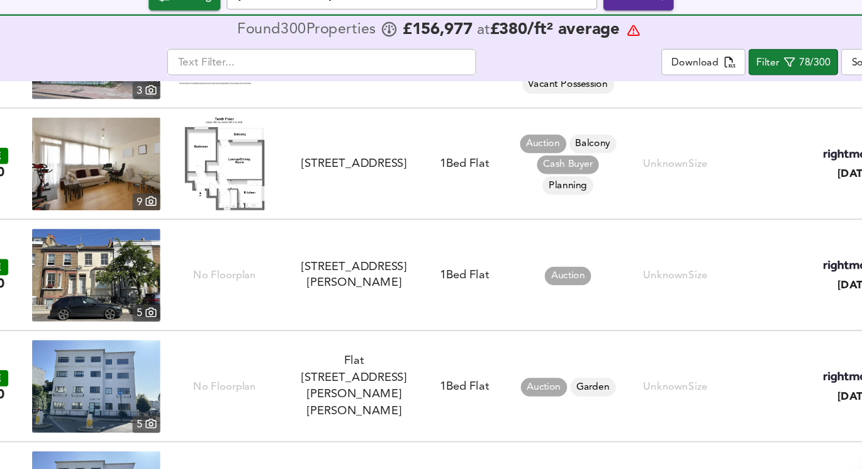
click at [189, 283] on img at bounding box center [174, 275] width 104 height 76
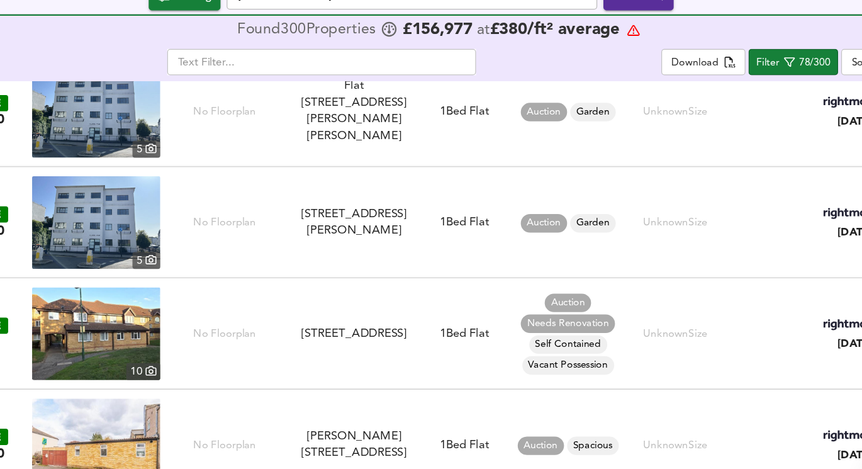
scroll to position [4494, 0]
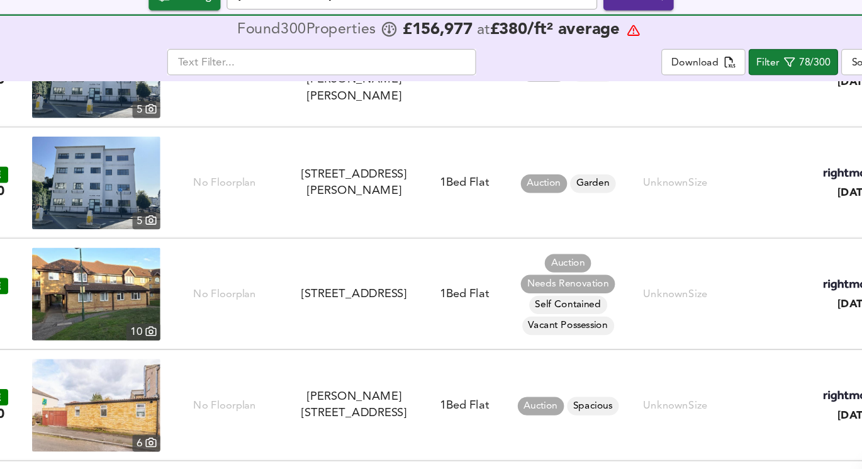
click at [176, 200] on img at bounding box center [174, 199] width 104 height 76
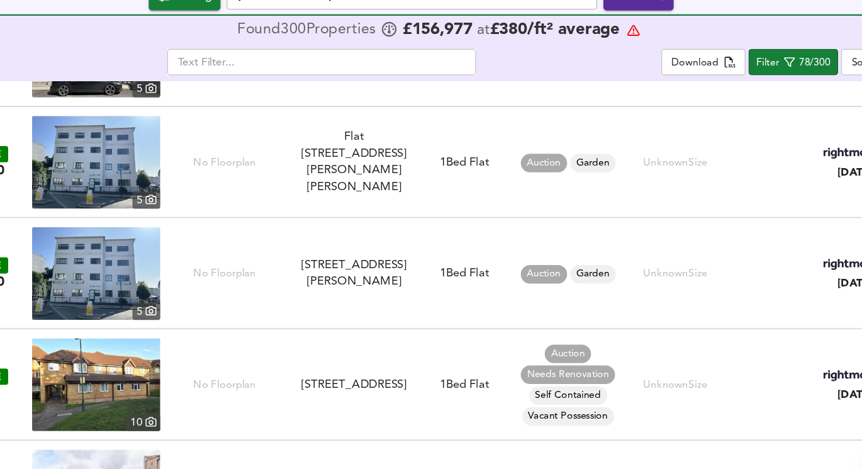
scroll to position [4416, 0]
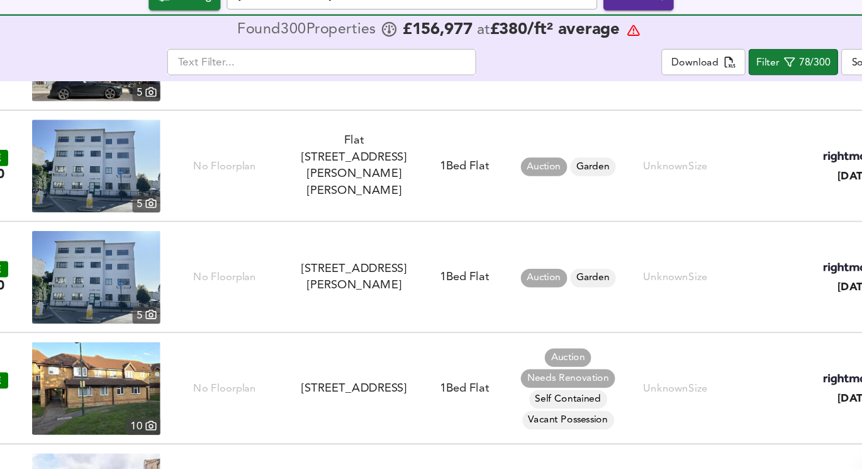
click at [186, 189] on img at bounding box center [174, 186] width 104 height 76
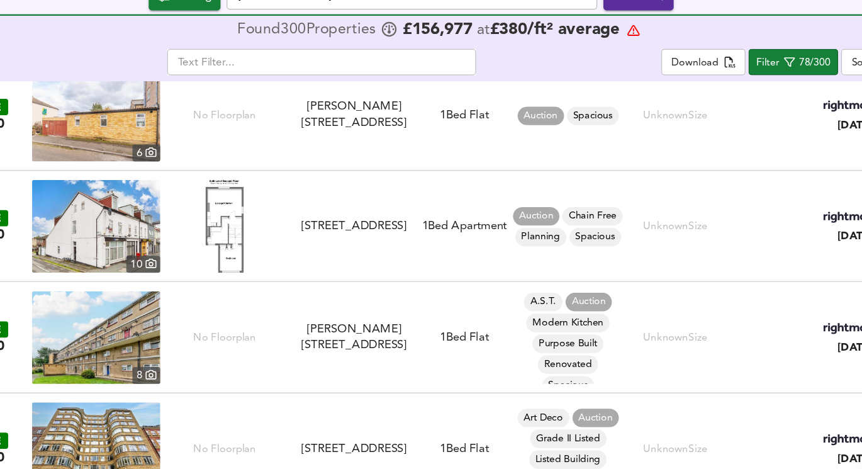
scroll to position [4756, 0]
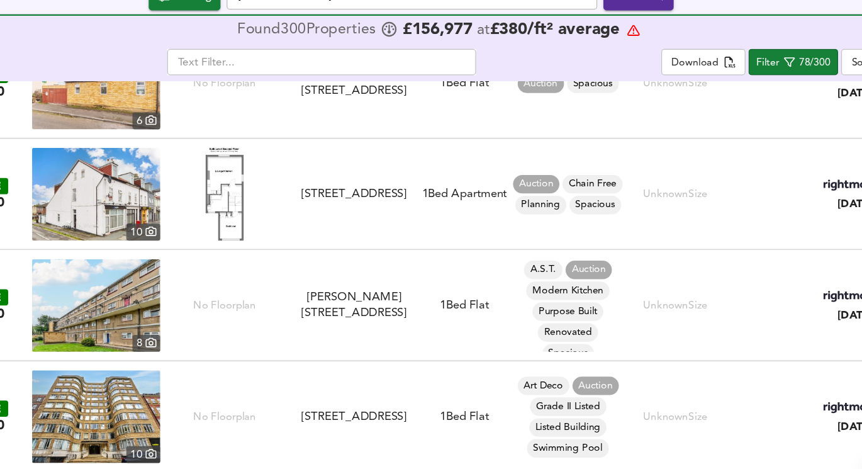
click at [280, 226] on img at bounding box center [279, 209] width 31 height 76
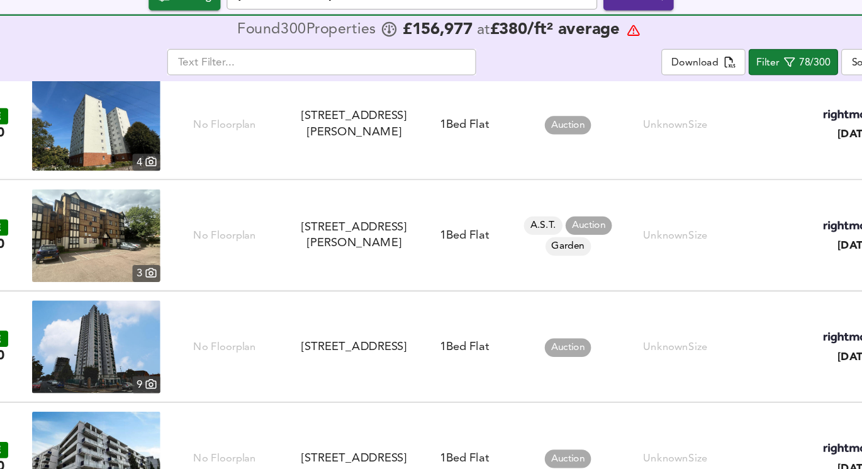
scroll to position [5100, 0]
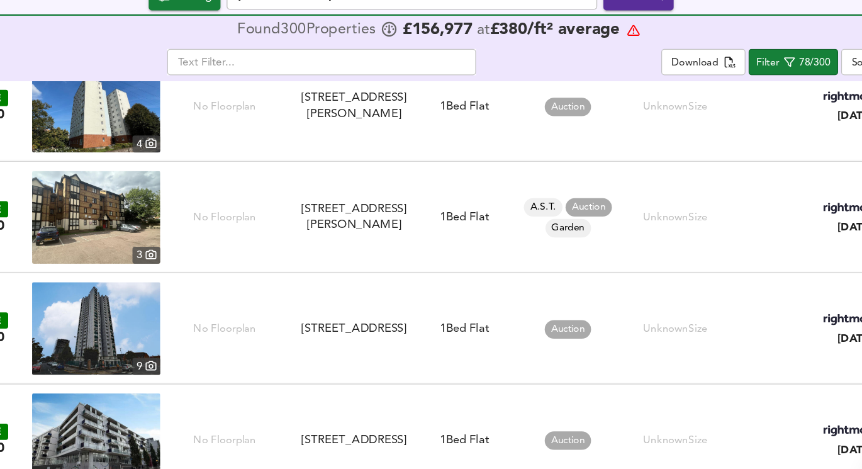
click at [209, 229] on img at bounding box center [174, 227] width 104 height 76
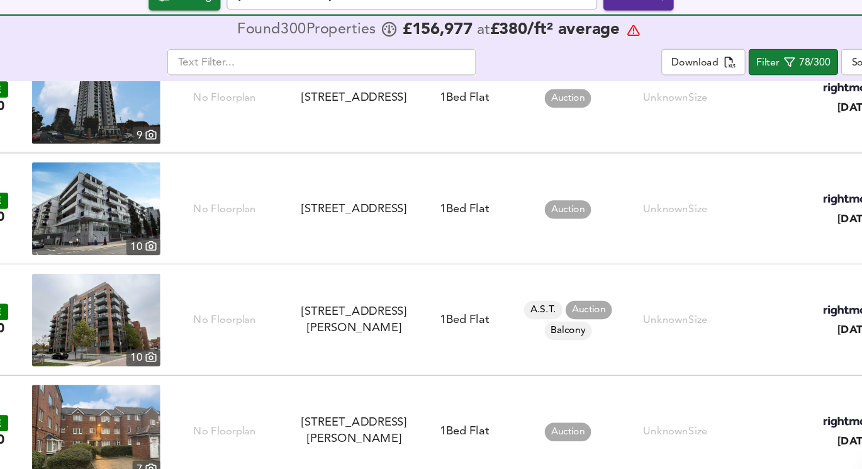
scroll to position [5298, 0]
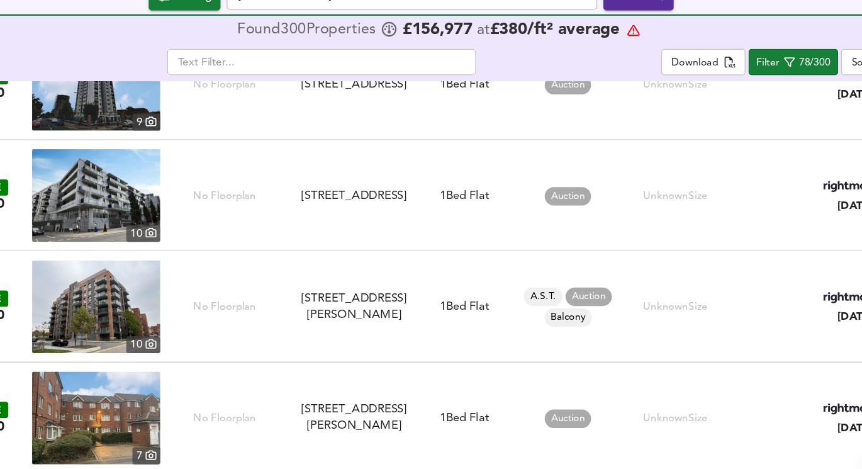
click at [196, 219] on img at bounding box center [174, 210] width 104 height 76
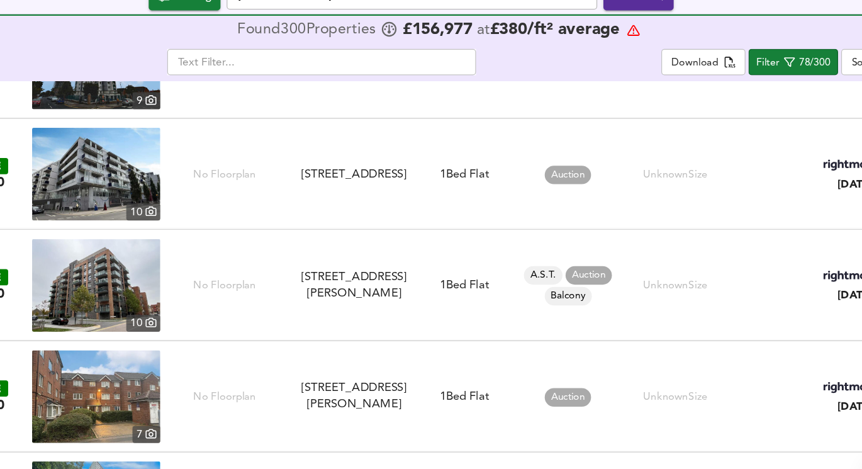
scroll to position [5320, 0]
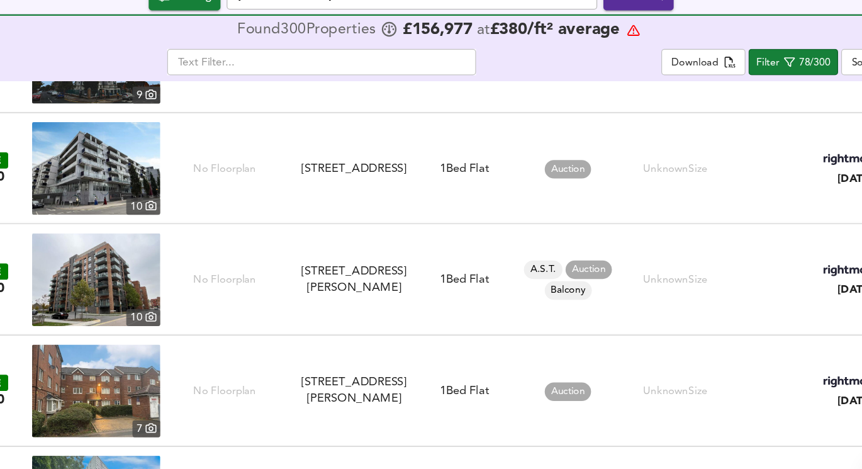
click at [191, 252] on img at bounding box center [174, 278] width 104 height 76
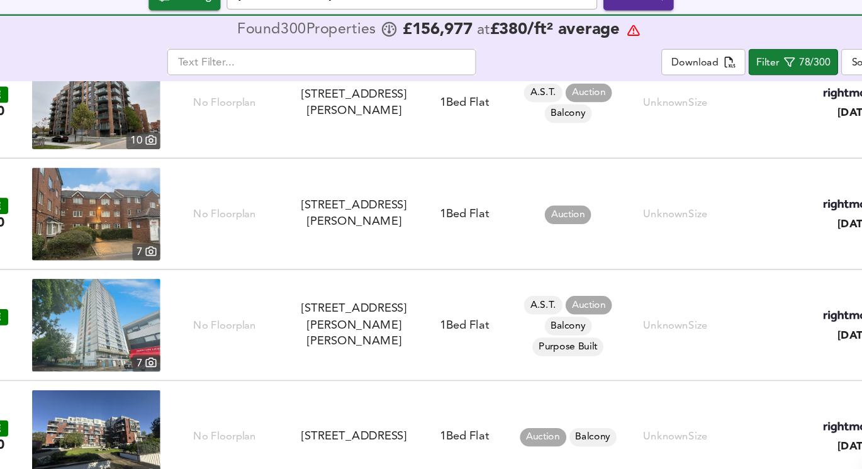
scroll to position [5473, 0]
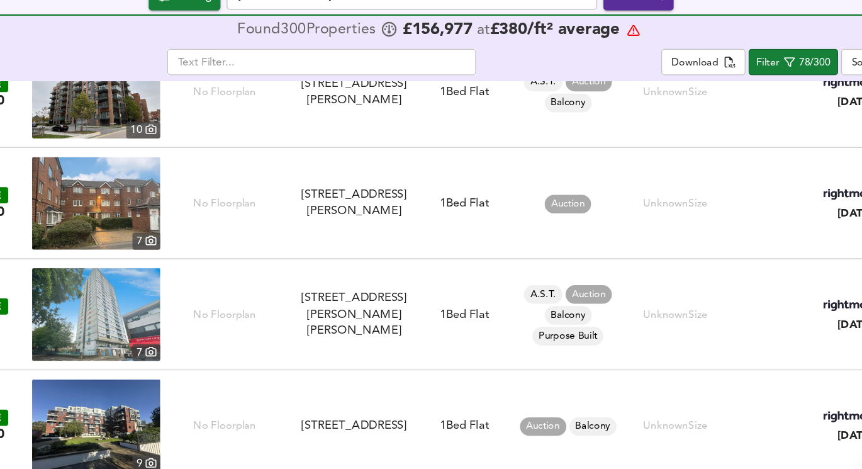
click at [213, 213] on img at bounding box center [174, 216] width 104 height 76
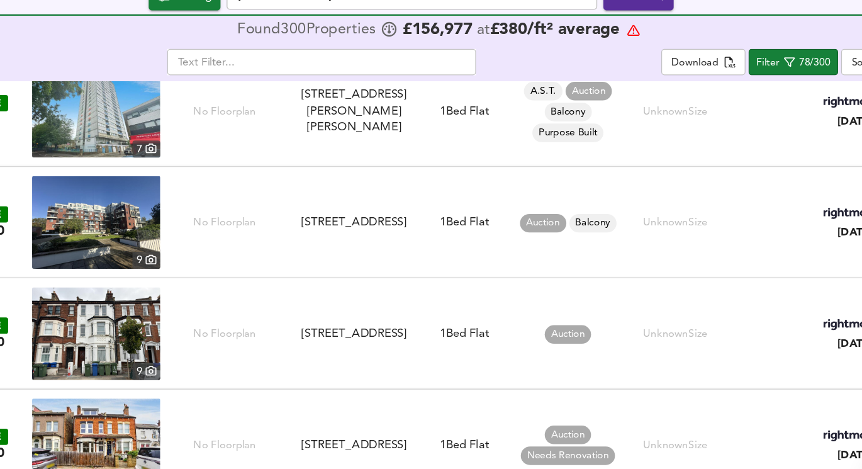
scroll to position [5646, 0]
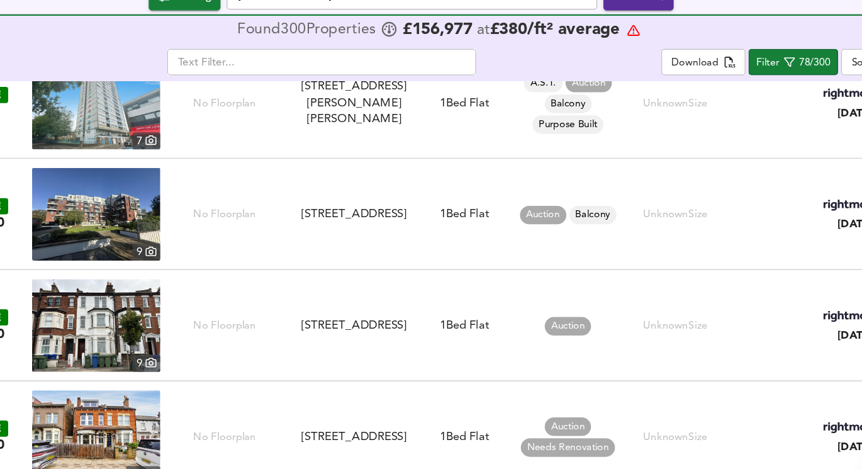
click at [201, 229] on img at bounding box center [174, 225] width 104 height 76
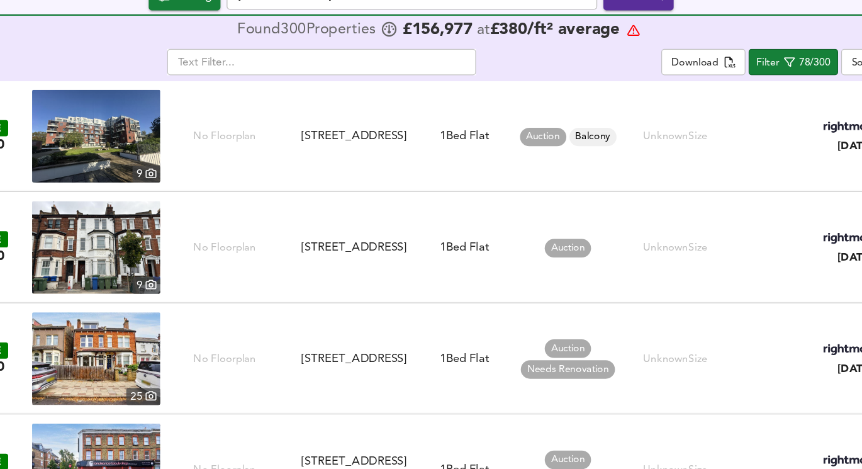
scroll to position [5708, 0]
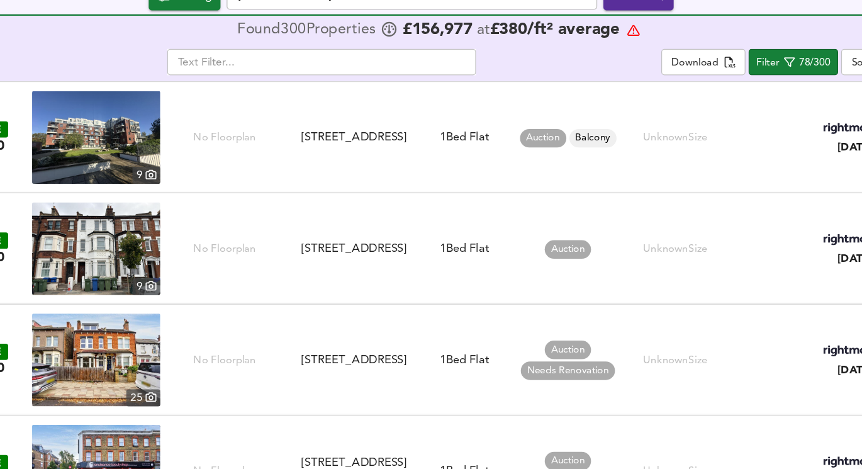
click at [179, 257] on img at bounding box center [174, 253] width 104 height 76
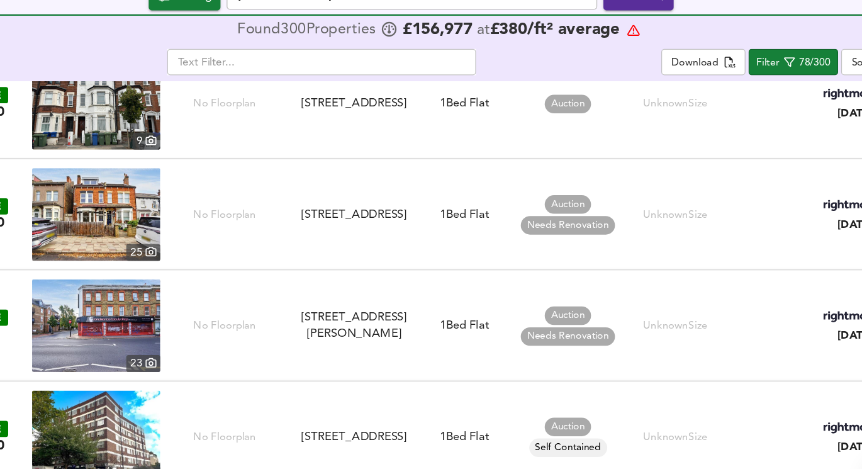
scroll to position [5829, 0]
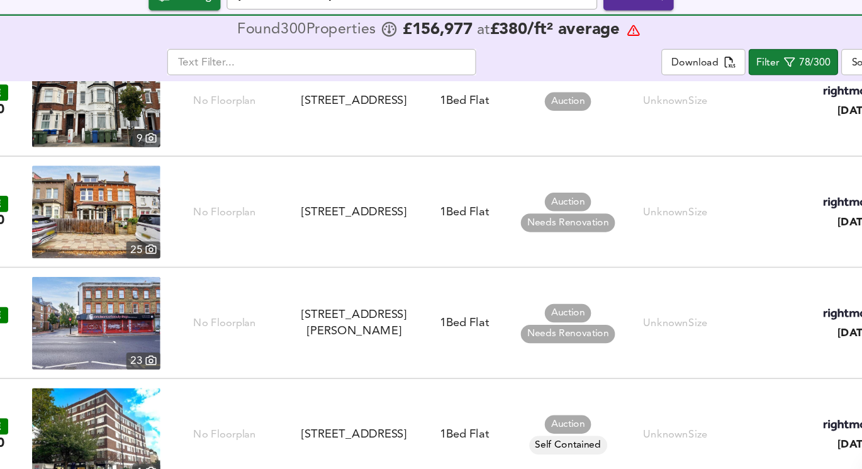
click at [182, 218] on img at bounding box center [174, 223] width 104 height 76
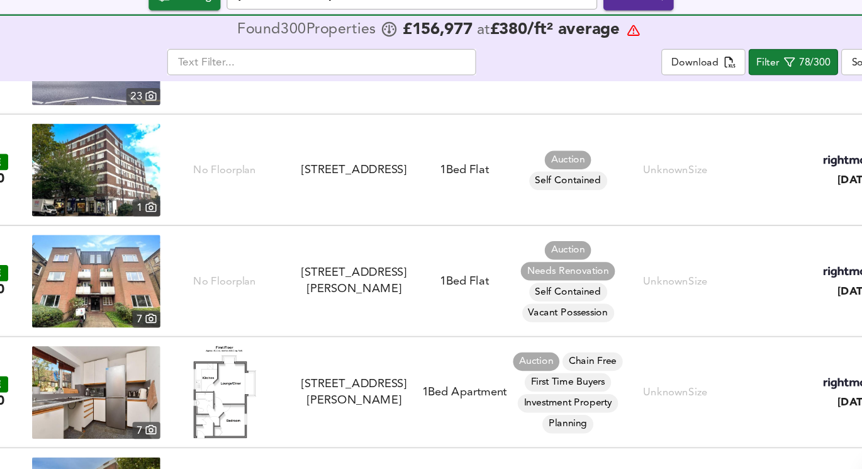
scroll to position [6050, 0]
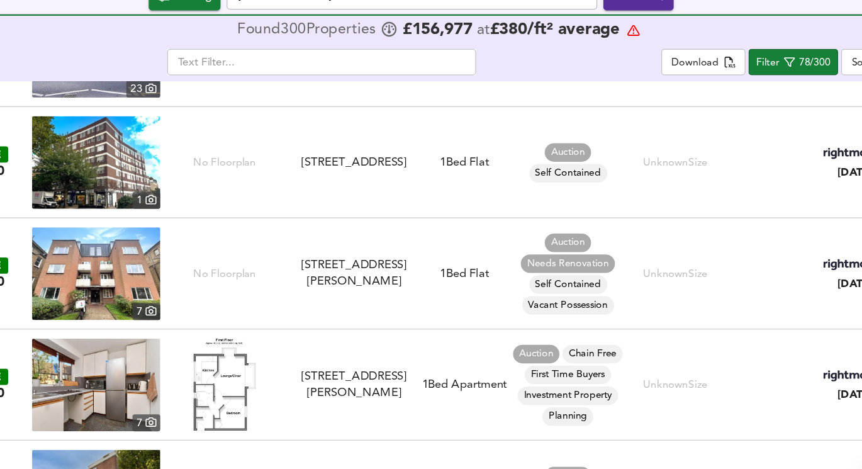
click at [211, 192] on img at bounding box center [174, 183] width 104 height 76
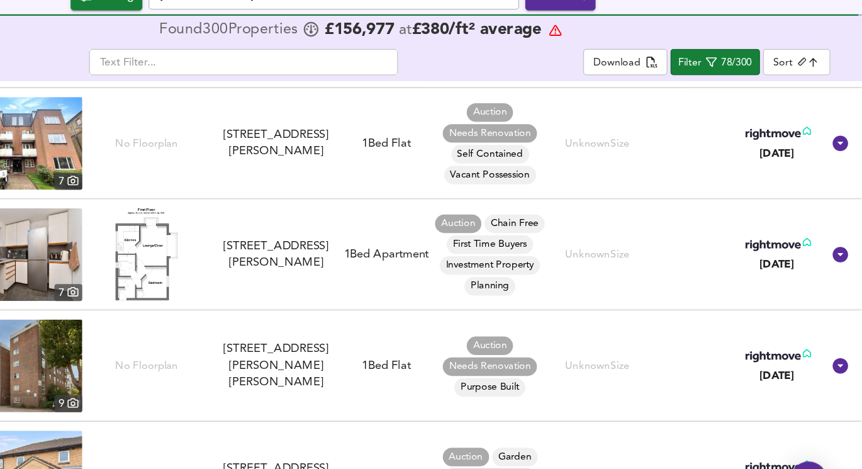
scroll to position [0, 0]
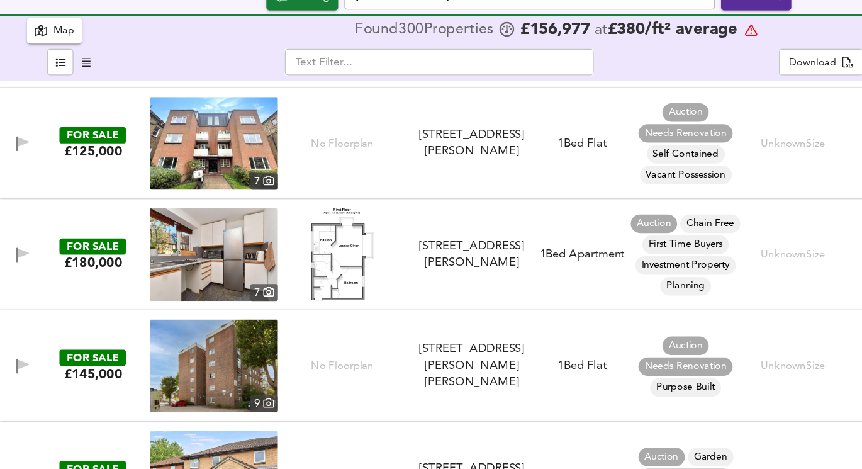
click at [193, 270] on img at bounding box center [174, 258] width 104 height 76
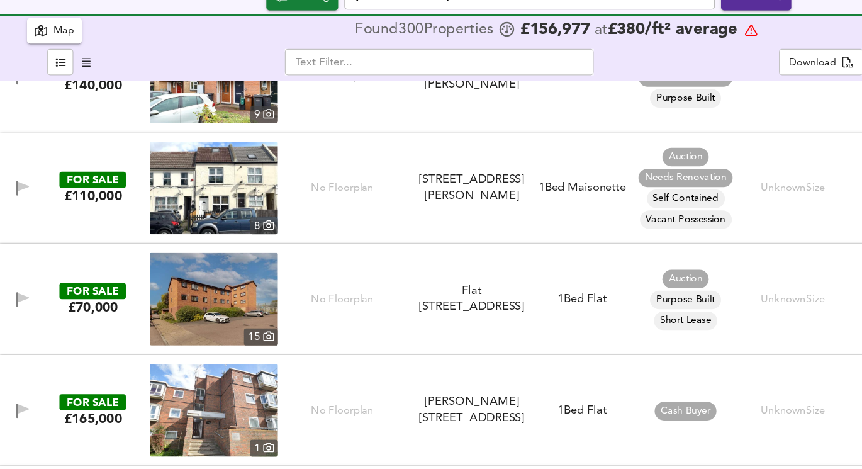
scroll to position [6484, 0]
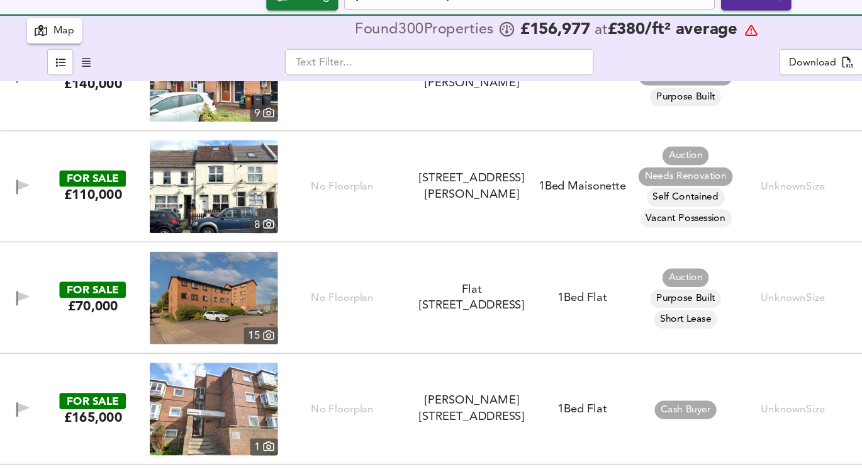
click at [198, 234] on img at bounding box center [174, 202] width 104 height 76
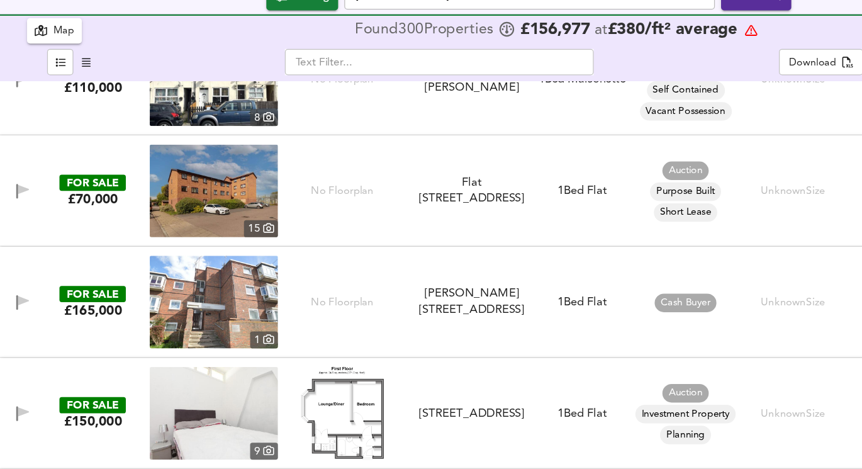
scroll to position [6572, 0]
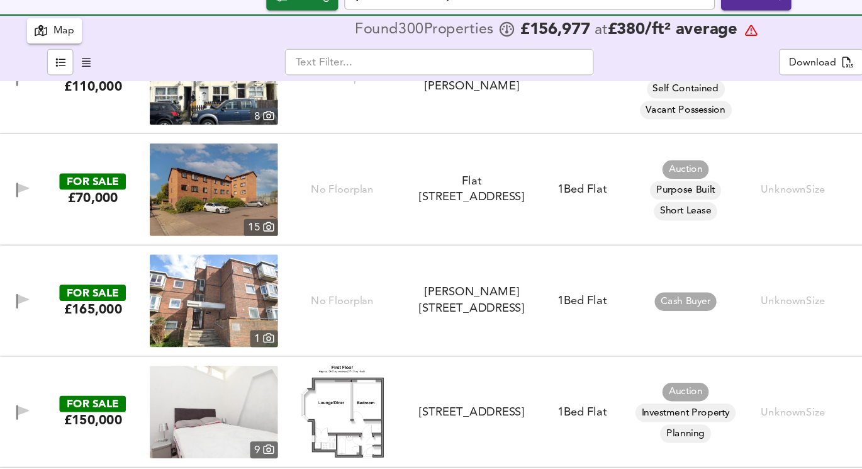
click at [181, 210] on img at bounding box center [174, 205] width 104 height 76
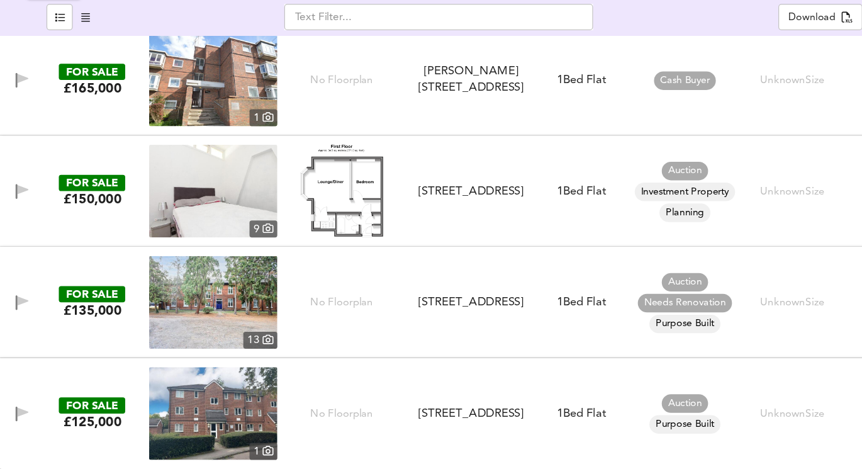
scroll to position [0, 0]
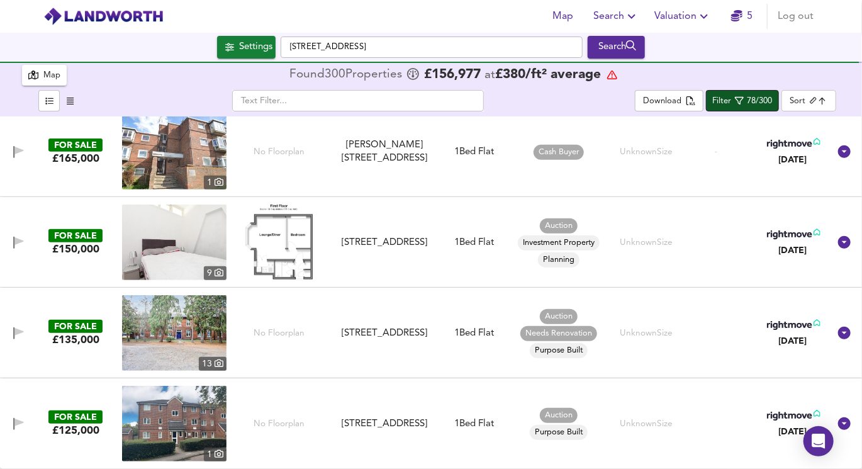
click at [751, 96] on div "78/300" at bounding box center [760, 101] width 25 height 14
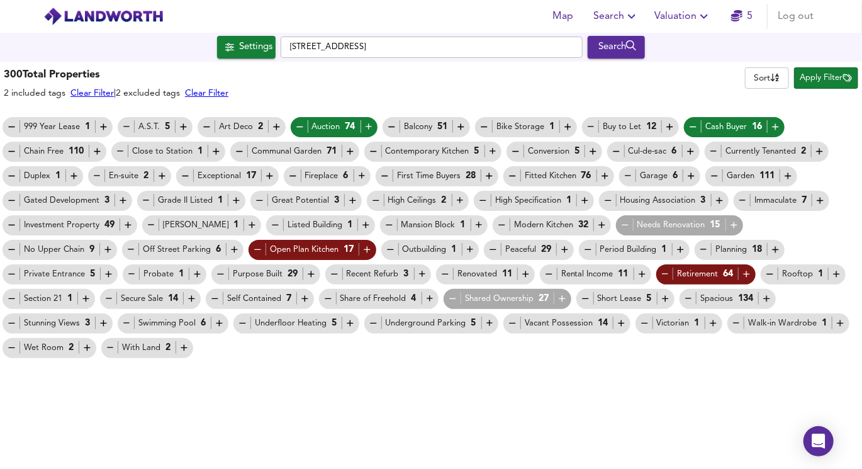
click at [295, 125] on icon "button" at bounding box center [299, 126] width 11 height 11
click at [692, 129] on icon "button" at bounding box center [693, 126] width 11 height 11
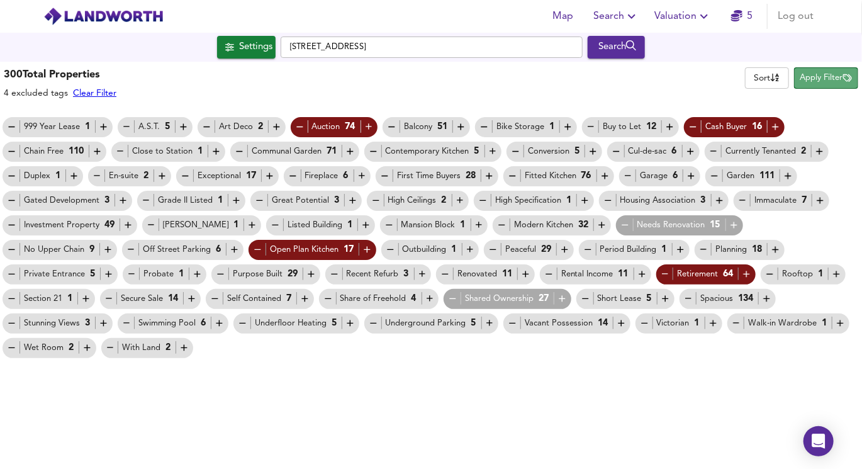
click at [801, 79] on span "Apply Filter" at bounding box center [826, 78] width 52 height 14
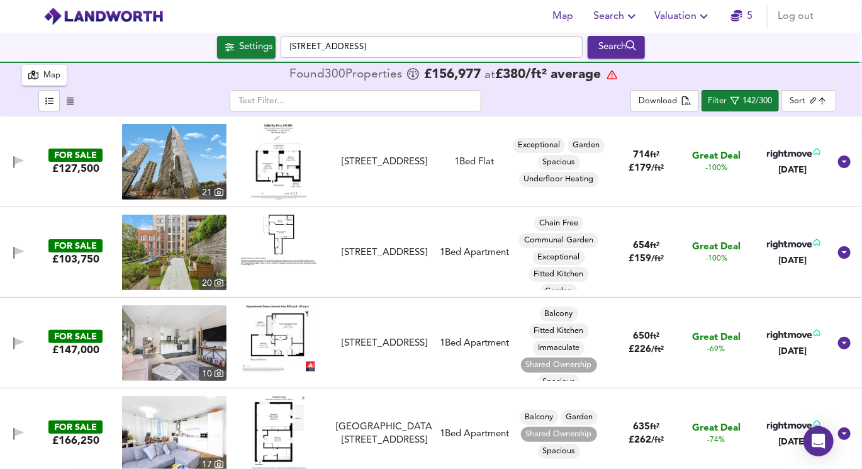
click at [793, 103] on body "Map Search Valuation 5 Log out Settings [GEOGRAPHIC_DATA] 2DX Search 300 Result…" at bounding box center [431, 234] width 862 height 469
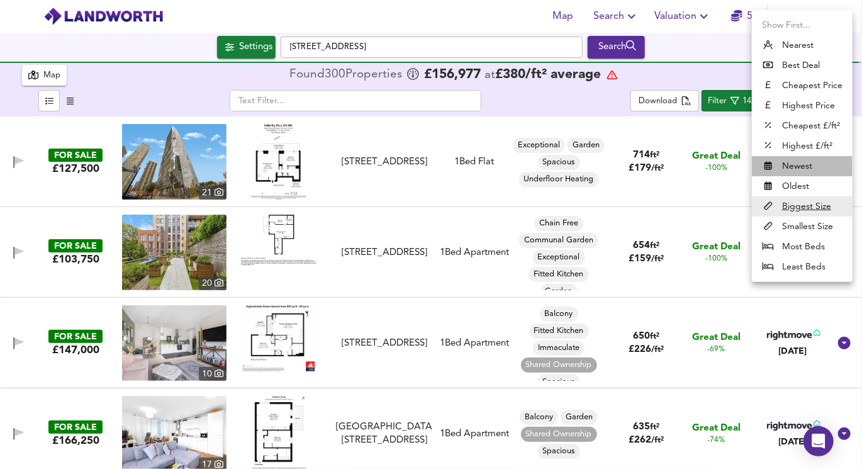
click at [800, 169] on li "Newest" at bounding box center [802, 166] width 101 height 20
type input "newest"
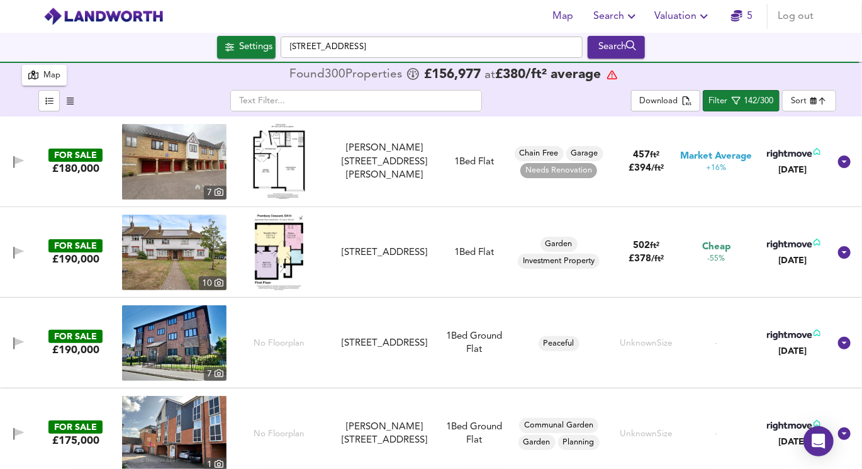
click at [281, 242] on img at bounding box center [279, 253] width 48 height 76
click at [192, 150] on img at bounding box center [174, 162] width 104 height 76
click at [176, 349] on img at bounding box center [174, 343] width 104 height 76
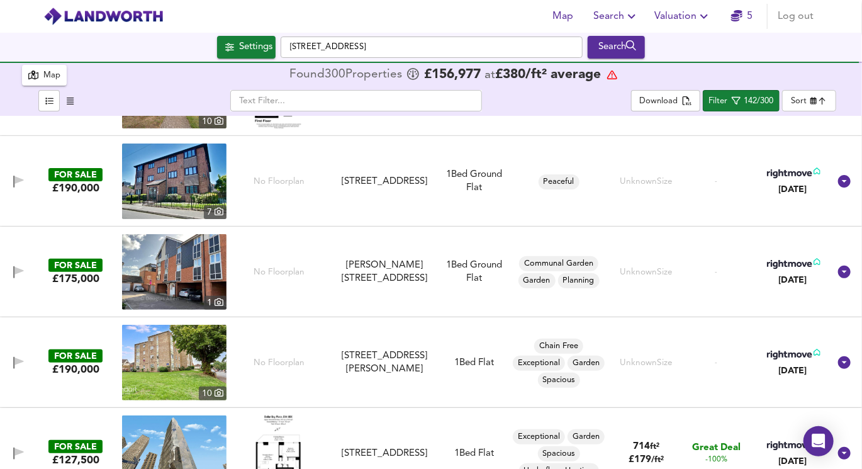
scroll to position [166, 0]
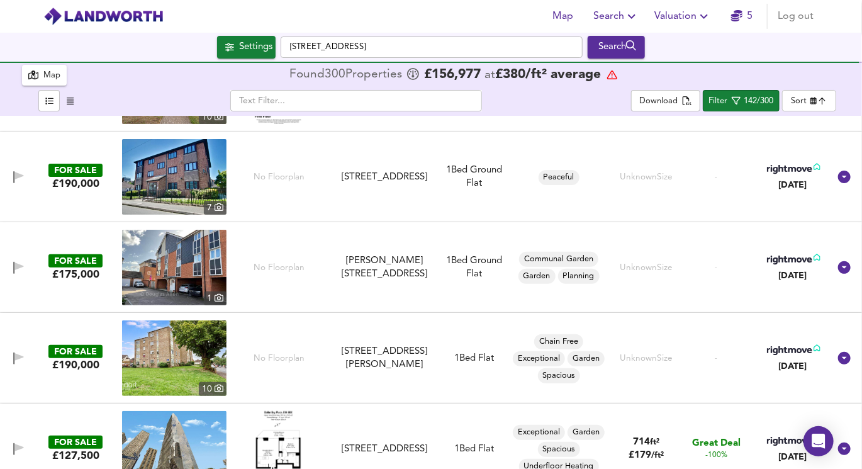
click at [191, 271] on img at bounding box center [174, 268] width 104 height 76
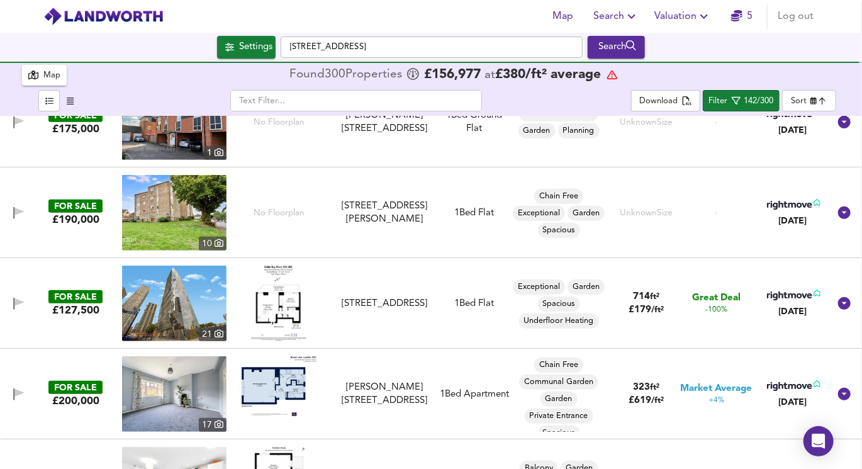
scroll to position [317, 0]
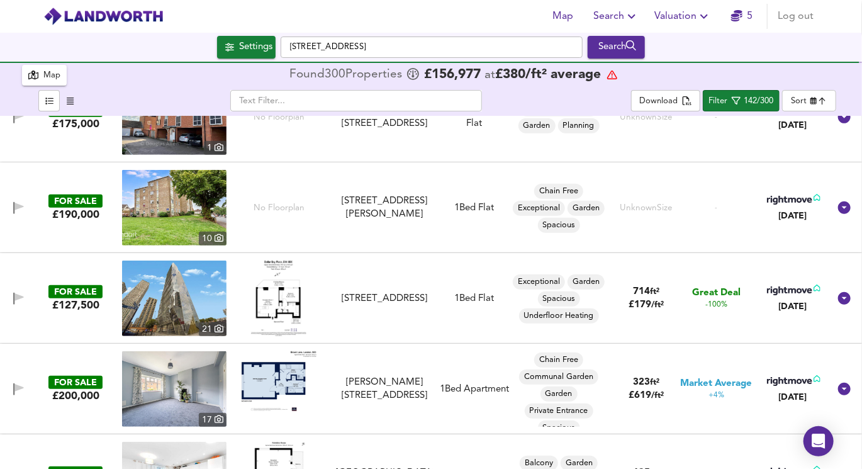
click at [181, 203] on img at bounding box center [174, 208] width 104 height 76
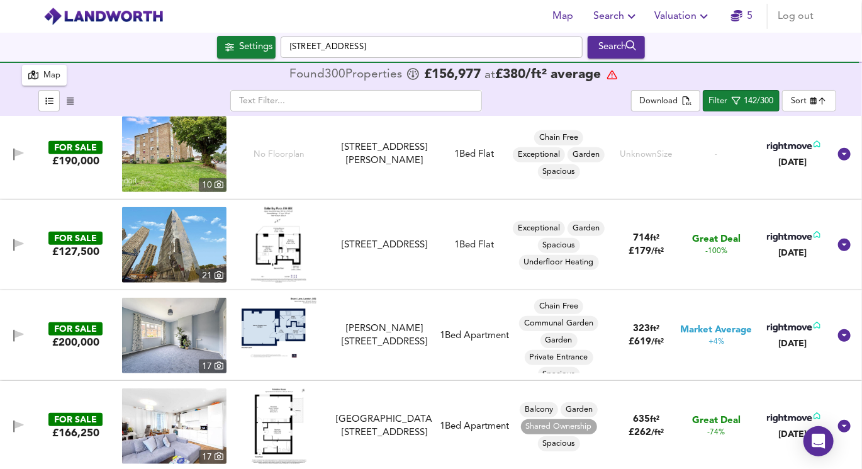
scroll to position [383, 0]
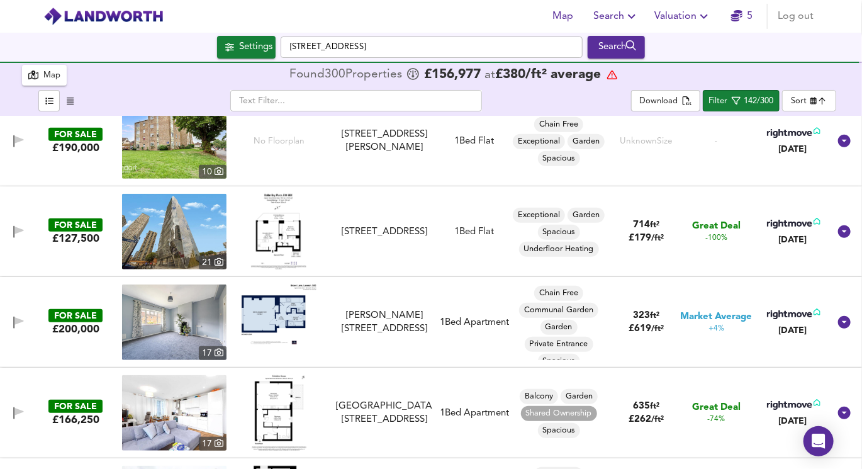
click at [266, 315] on img at bounding box center [279, 314] width 76 height 60
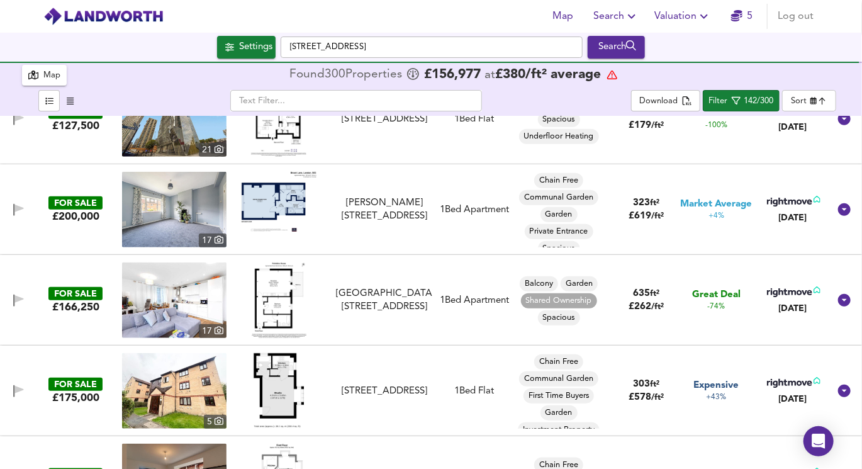
scroll to position [512, 0]
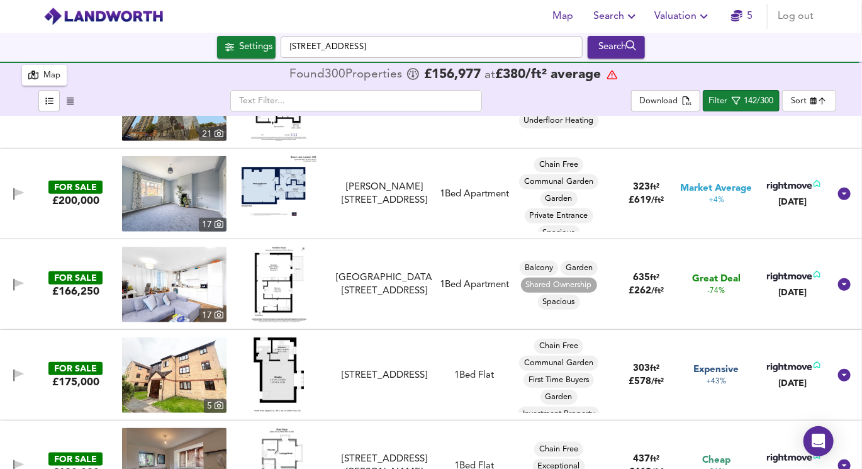
click at [278, 284] on img at bounding box center [279, 285] width 55 height 76
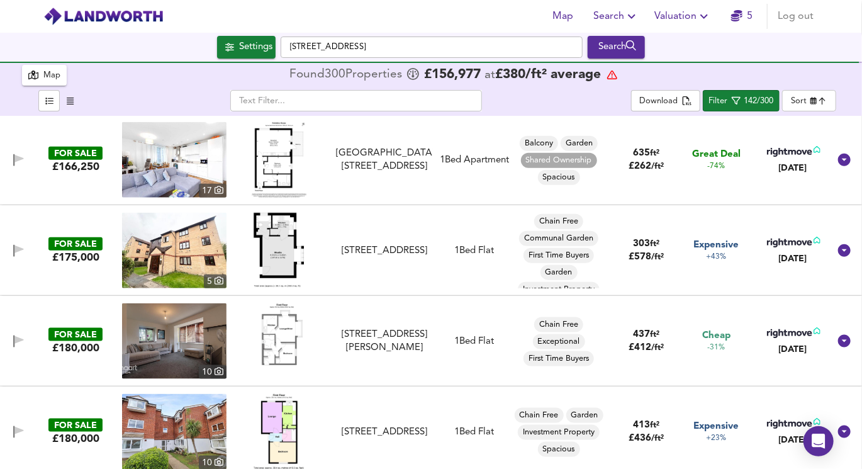
scroll to position [639, 0]
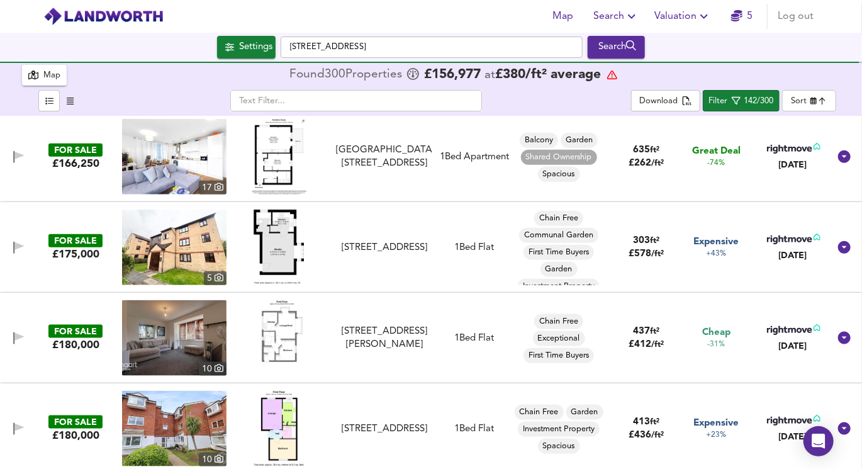
click at [274, 244] on img at bounding box center [279, 248] width 52 height 76
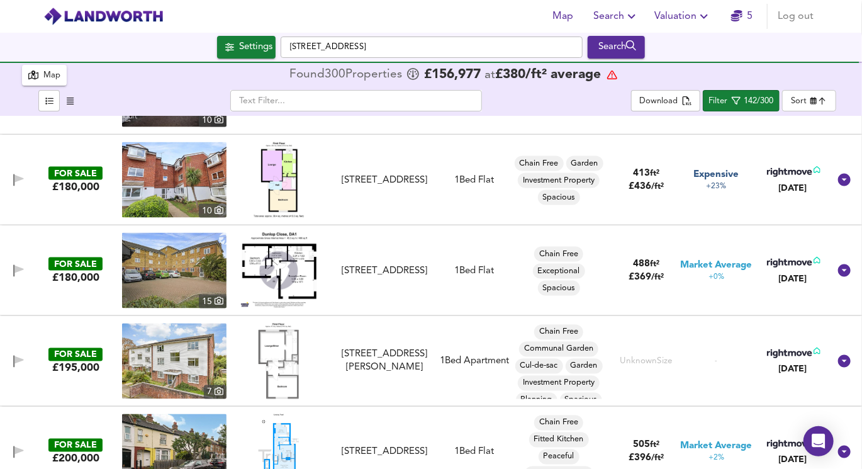
scroll to position [892, 0]
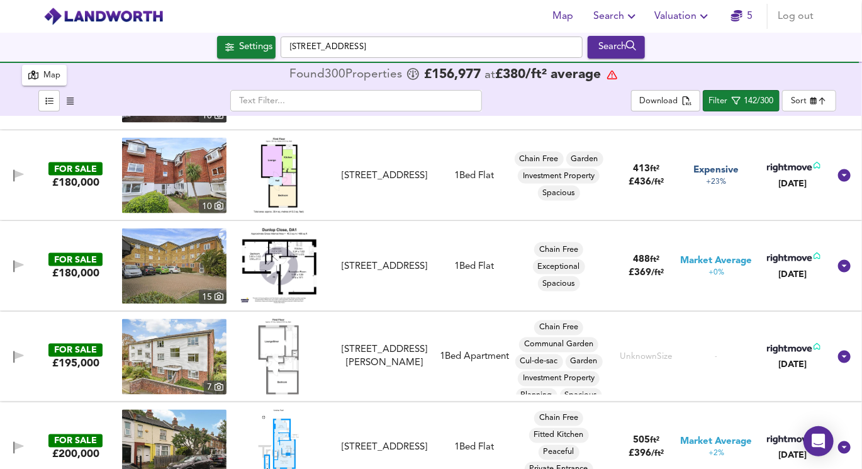
click at [211, 264] on img at bounding box center [174, 266] width 104 height 76
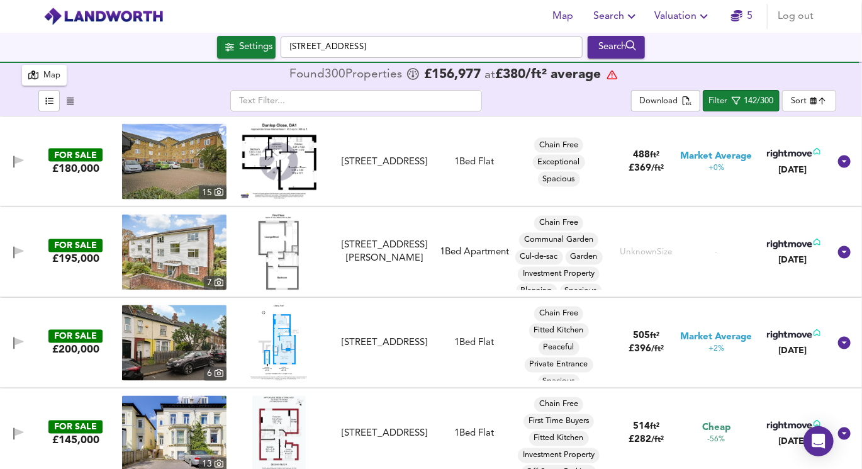
scroll to position [998, 0]
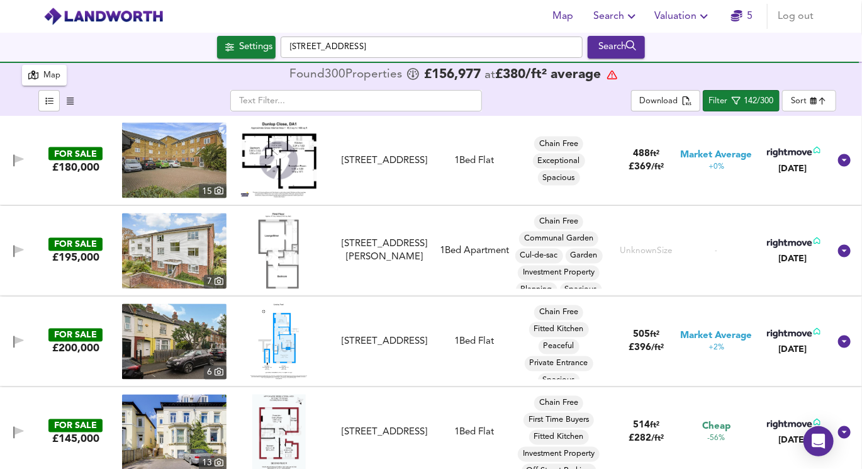
click at [279, 245] on img at bounding box center [279, 251] width 40 height 76
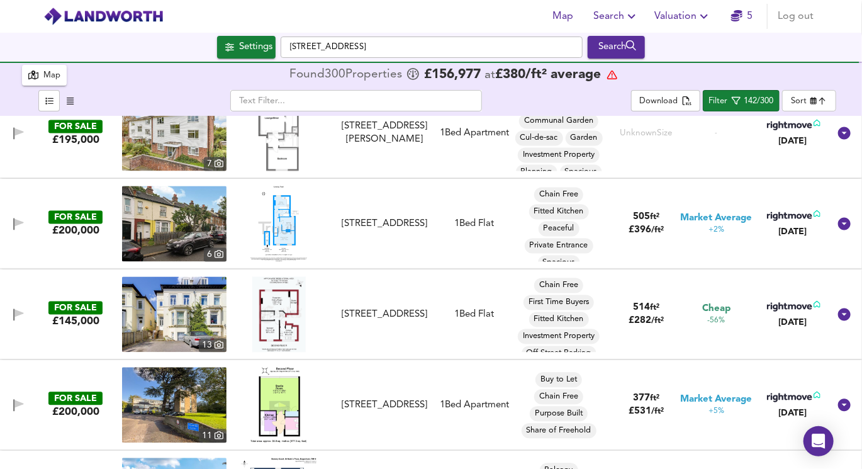
scroll to position [1126, 0]
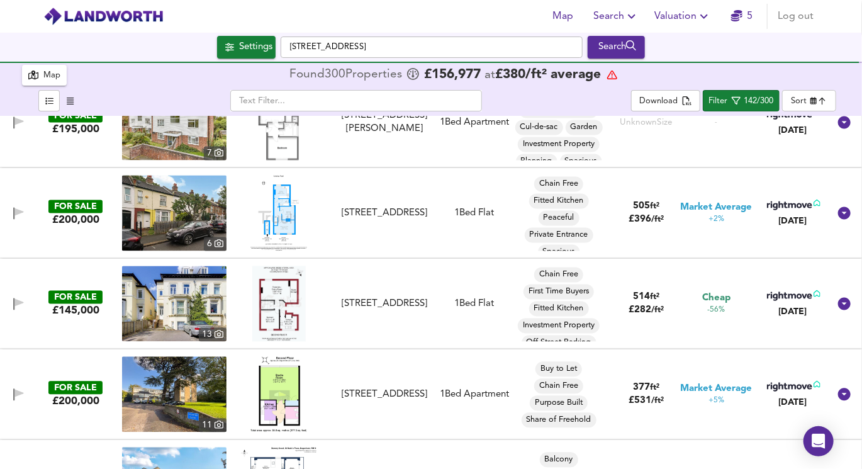
click at [282, 296] on img at bounding box center [278, 304] width 53 height 76
click at [188, 311] on img at bounding box center [174, 304] width 104 height 76
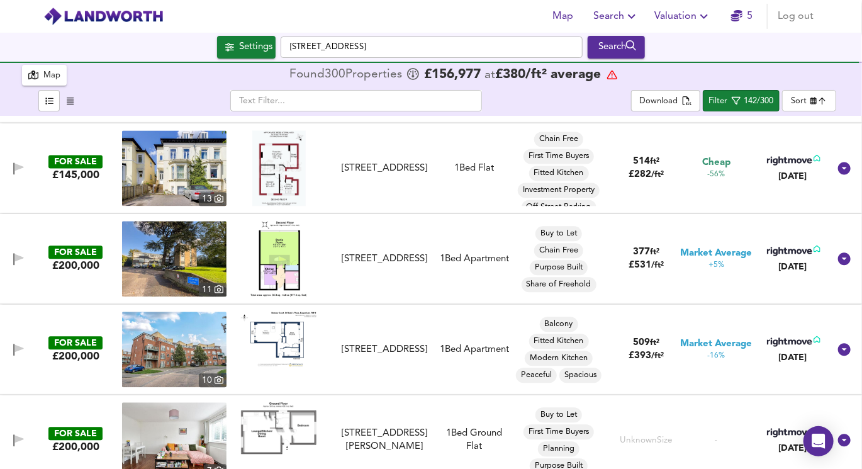
scroll to position [1265, 0]
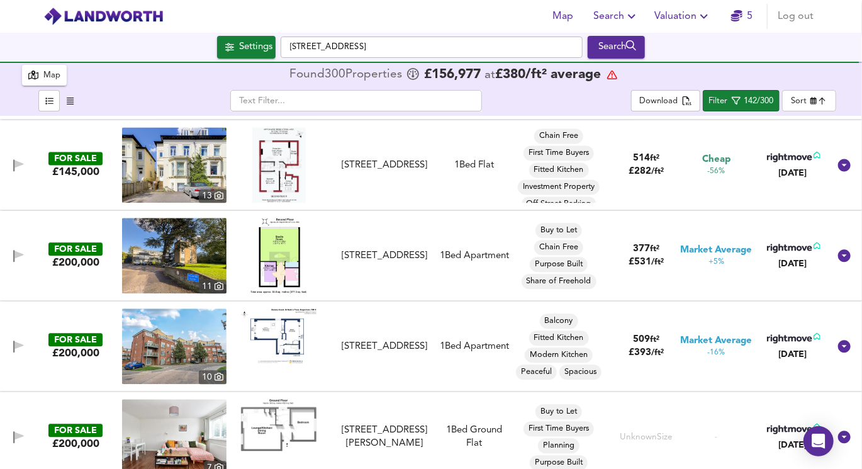
click at [285, 265] on img at bounding box center [278, 256] width 57 height 76
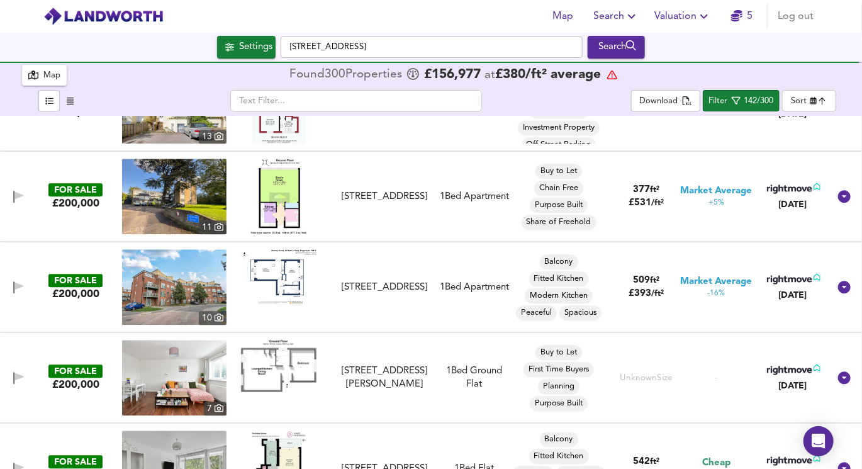
scroll to position [1334, 0]
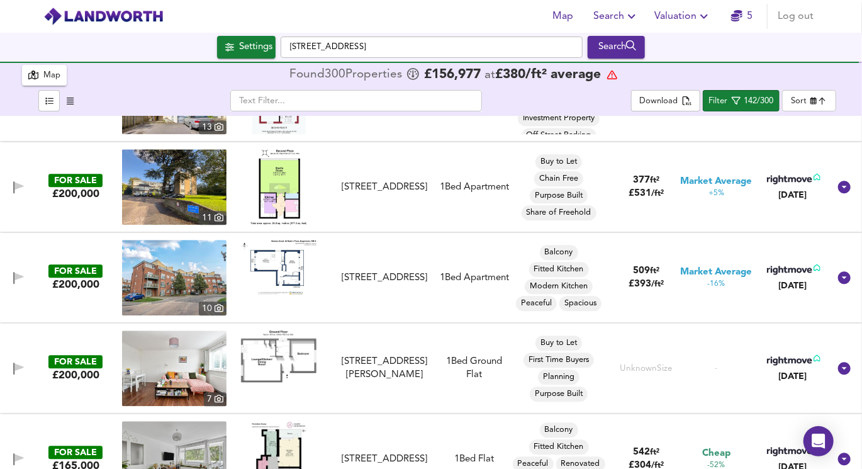
click at [288, 273] on img at bounding box center [279, 267] width 76 height 55
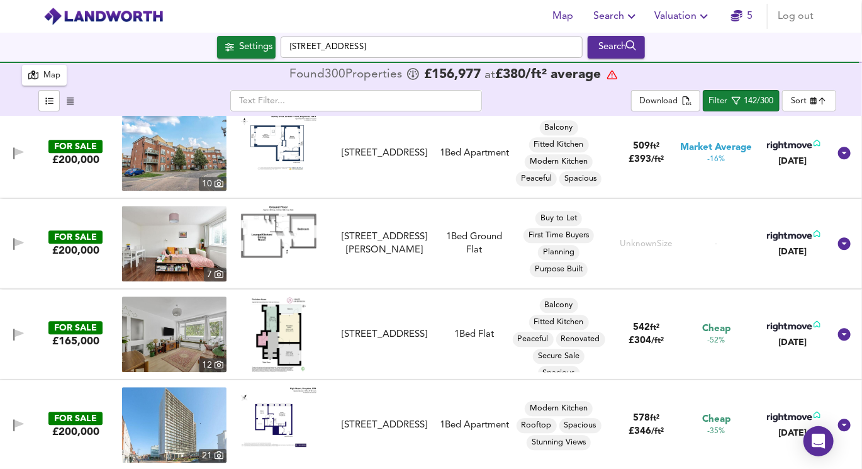
scroll to position [1462, 0]
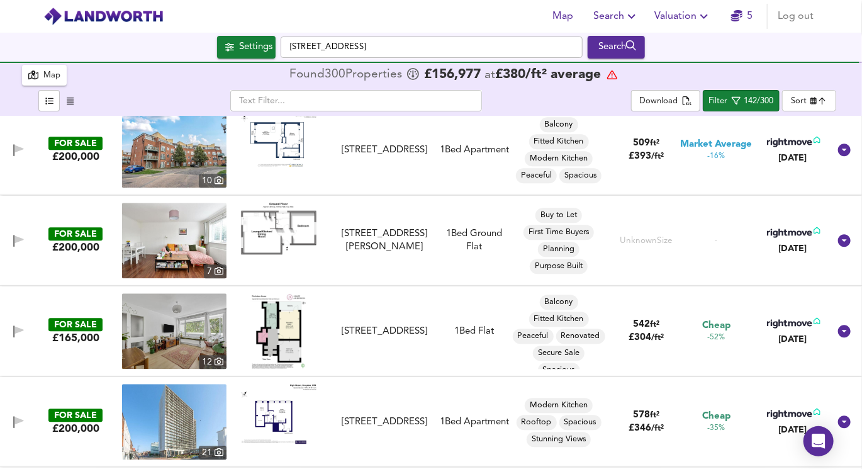
click at [283, 347] on img at bounding box center [278, 331] width 55 height 76
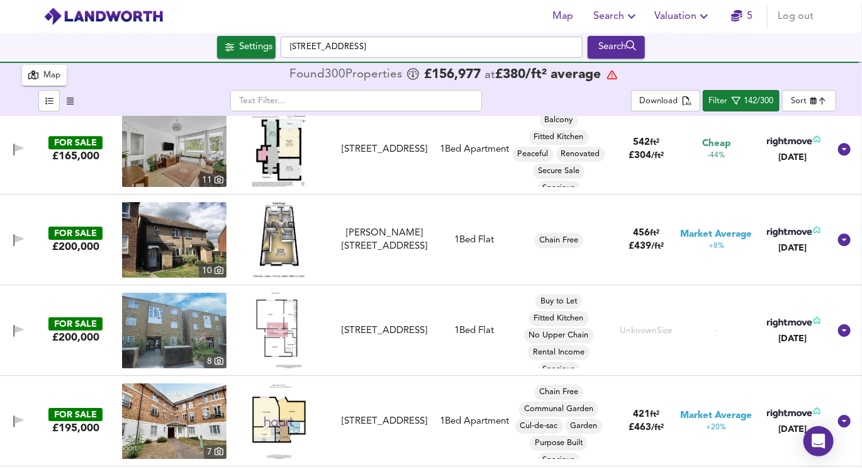
scroll to position [1829, 0]
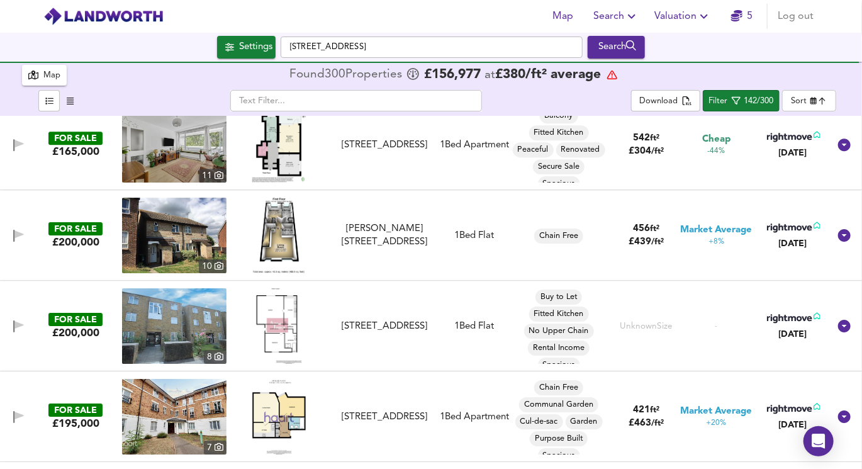
click at [270, 249] on img at bounding box center [279, 236] width 52 height 76
click at [284, 319] on img at bounding box center [279, 326] width 46 height 76
click at [199, 330] on img at bounding box center [174, 326] width 104 height 76
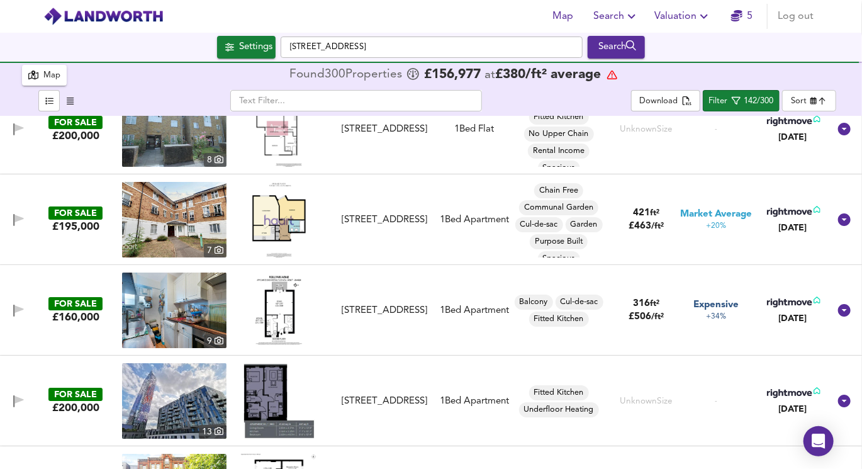
scroll to position [2029, 0]
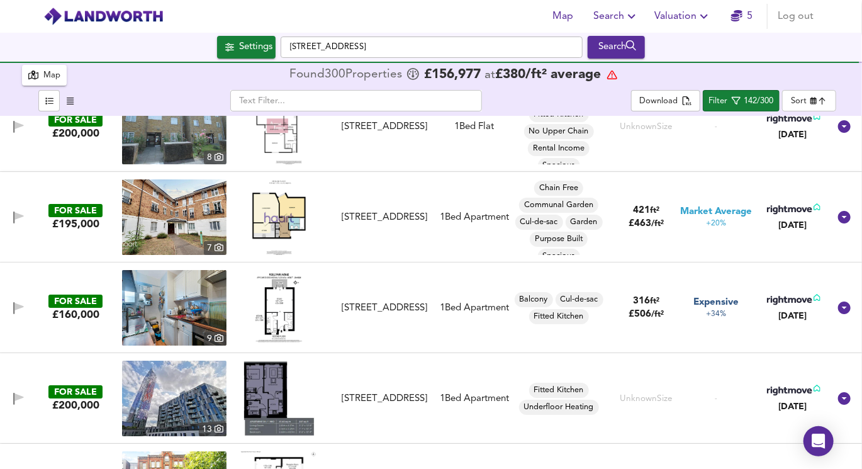
click at [283, 223] on img at bounding box center [279, 217] width 74 height 76
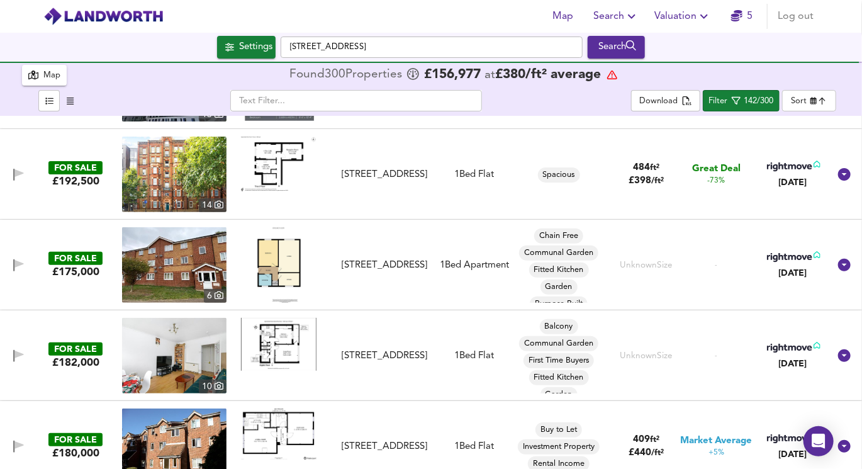
scroll to position [2350, 0]
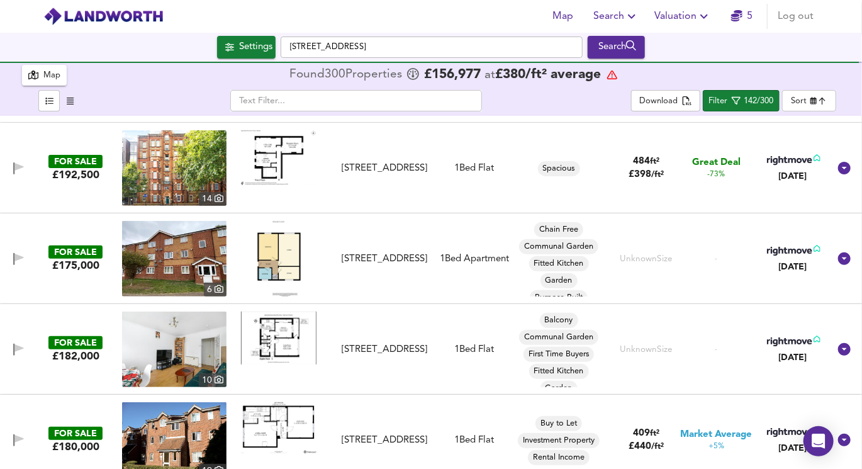
click at [279, 254] on img at bounding box center [278, 259] width 43 height 76
click at [194, 268] on img at bounding box center [174, 259] width 104 height 76
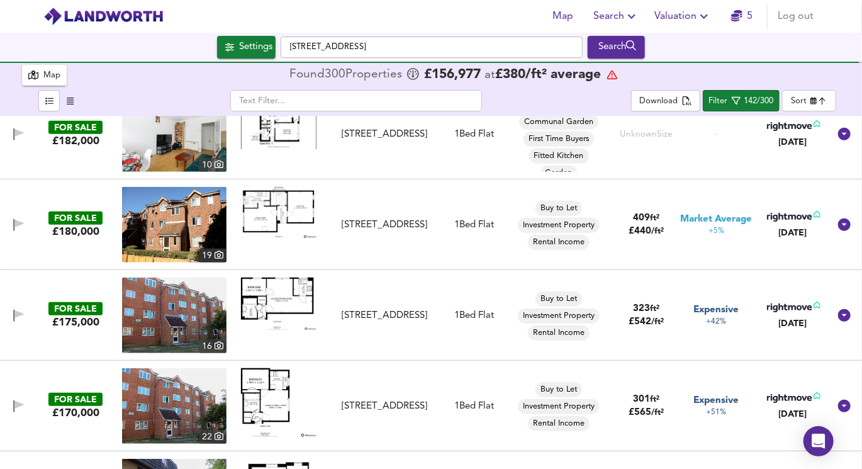
scroll to position [2576, 0]
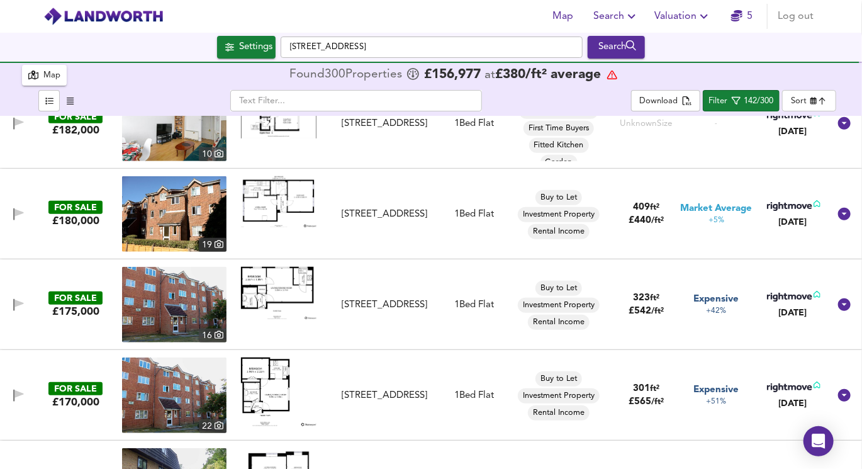
click at [279, 227] on link at bounding box center [279, 214] width 76 height 76
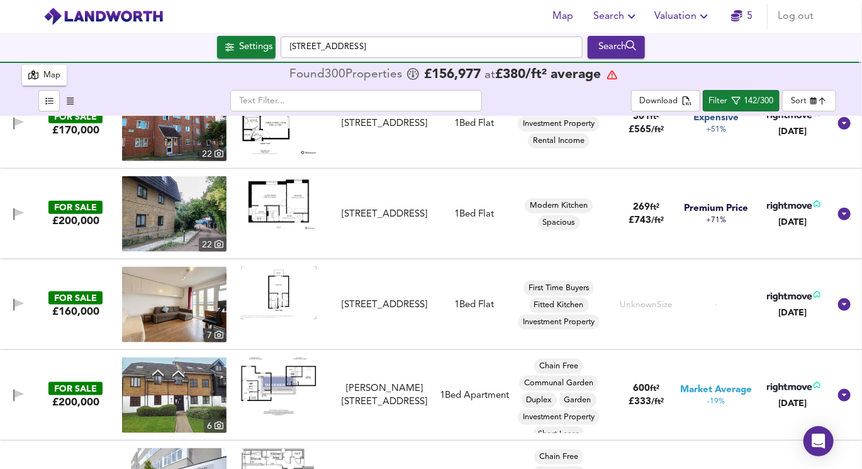
scroll to position [2837, 0]
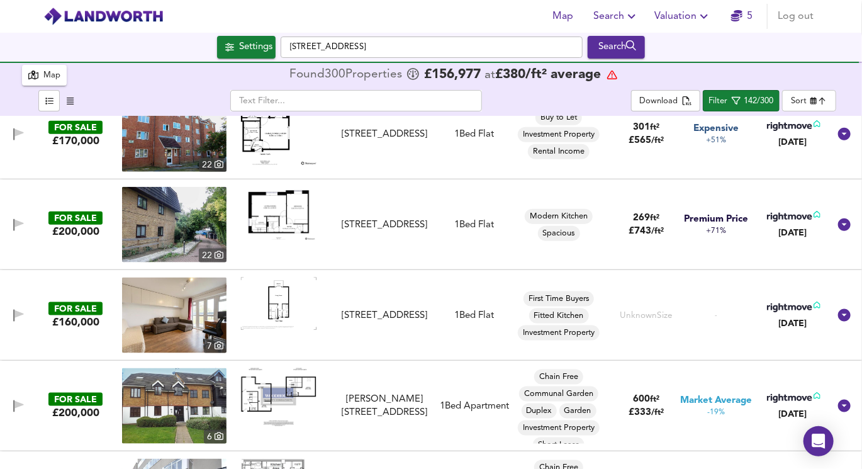
click at [452, 284] on div "FOR SALE £160,000 [STREET_ADDRESS][GEOGRAPHIC_DATA][STREET_ADDRESS] Bed Flat Fi…" at bounding box center [416, 316] width 827 height 76
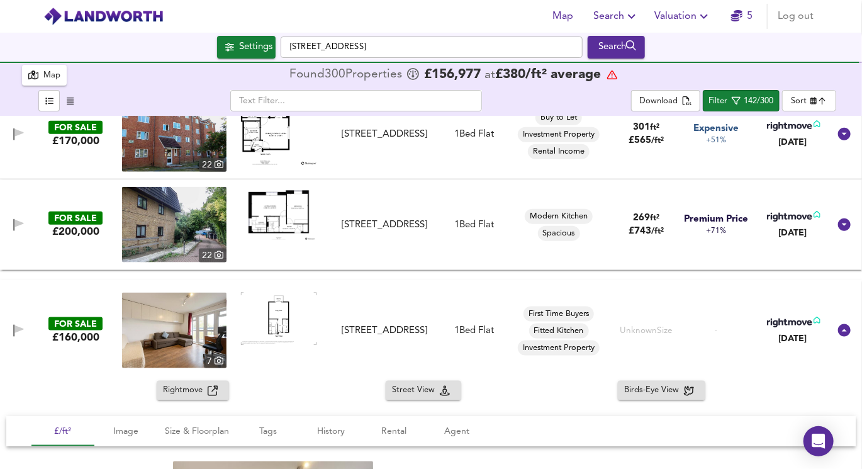
scroll to position [2839, 0]
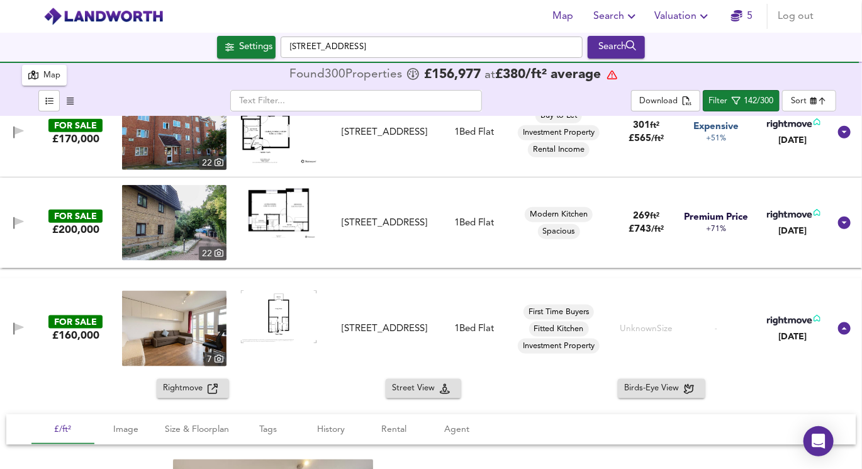
click at [364, 284] on div "FOR SALE £160,000 [STREET_ADDRESS][GEOGRAPHIC_DATA][STREET_ADDRESS] Bed Flat Fi…" at bounding box center [431, 328] width 862 height 101
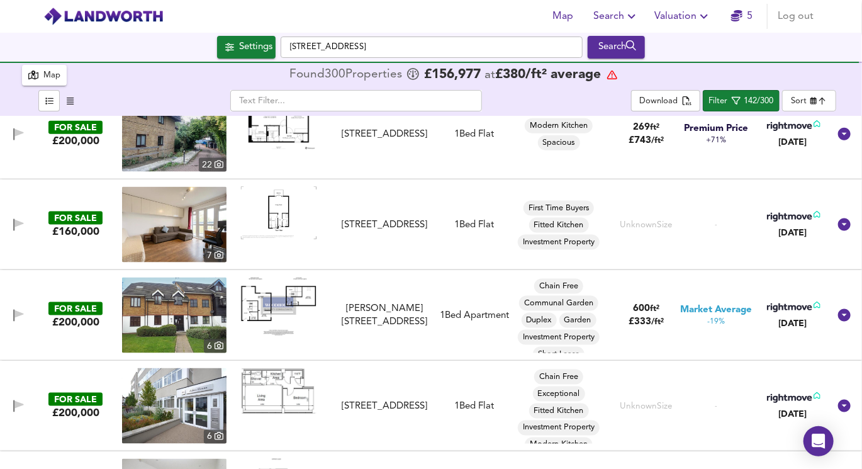
scroll to position [2942, 0]
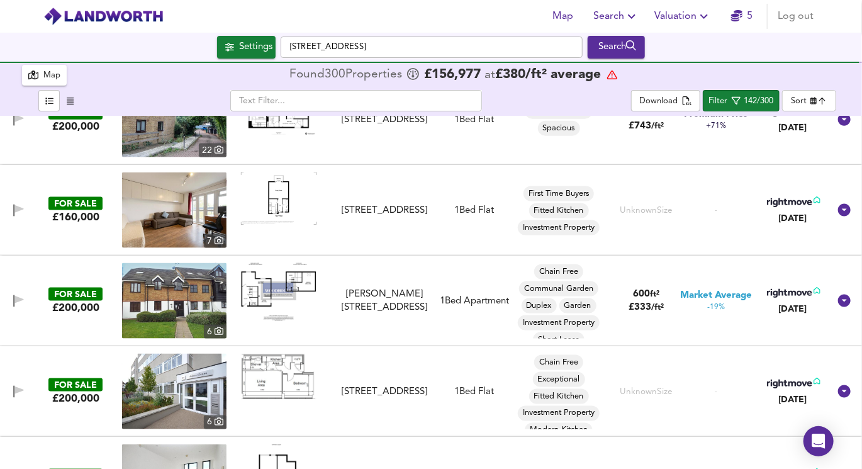
click at [299, 281] on img at bounding box center [279, 292] width 76 height 58
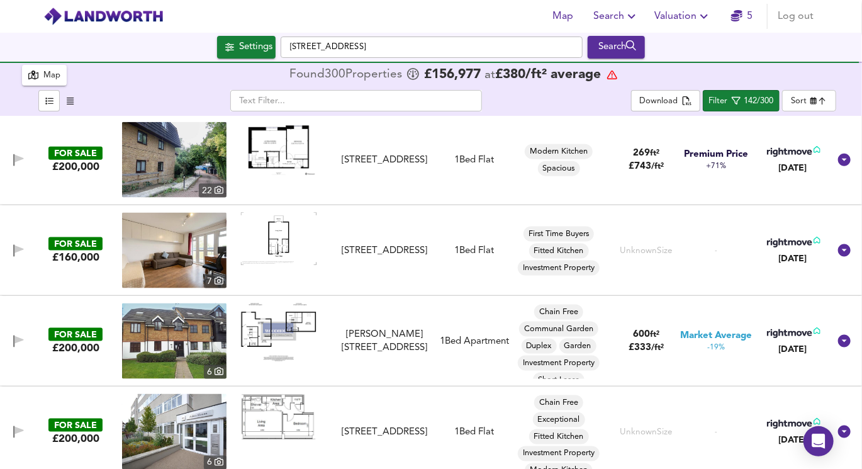
scroll to position [2902, 0]
click at [276, 149] on img at bounding box center [279, 147] width 76 height 53
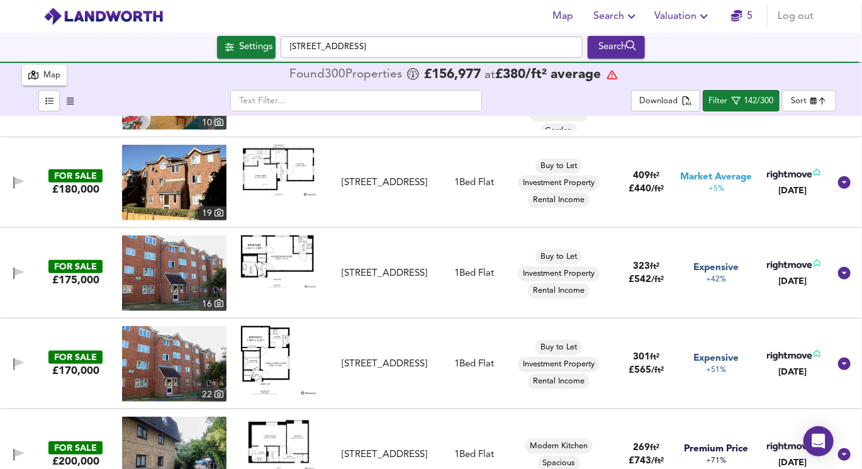
scroll to position [2606, 0]
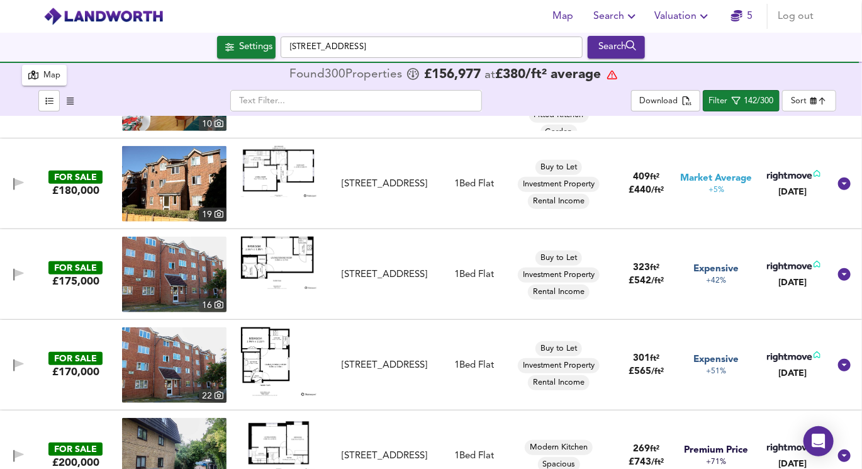
click at [269, 181] on img at bounding box center [279, 171] width 76 height 51
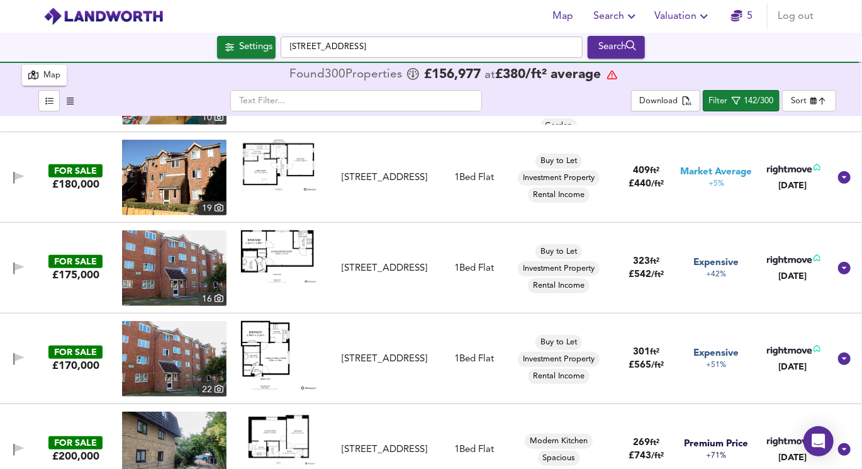
scroll to position [2618, 0]
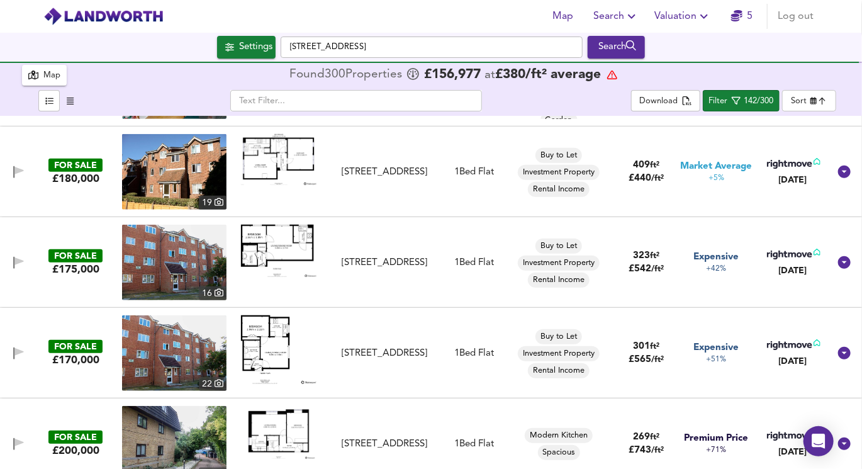
click at [274, 347] on img at bounding box center [279, 349] width 76 height 69
click at [271, 244] on img at bounding box center [279, 251] width 76 height 52
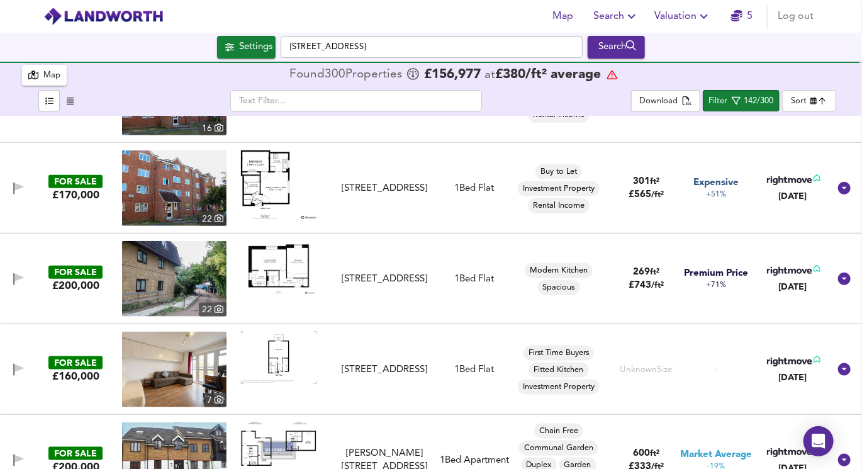
scroll to position [2822, 0]
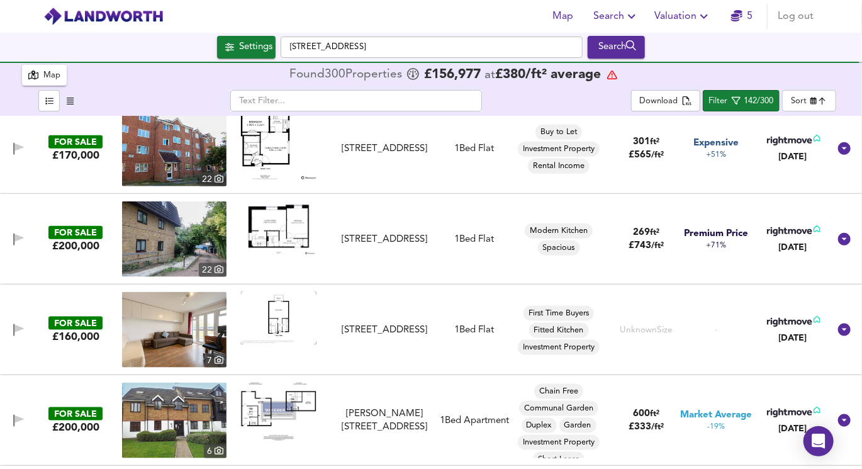
click at [286, 226] on img at bounding box center [279, 227] width 76 height 53
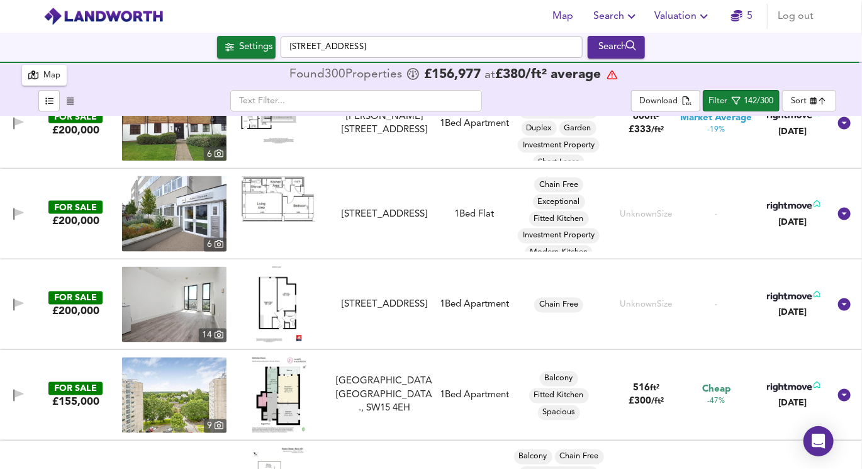
scroll to position [3120, 0]
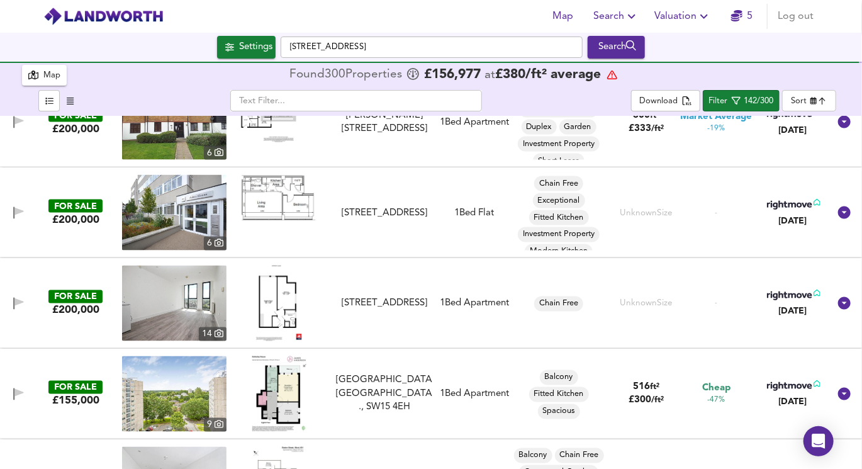
click at [271, 215] on img at bounding box center [279, 198] width 76 height 46
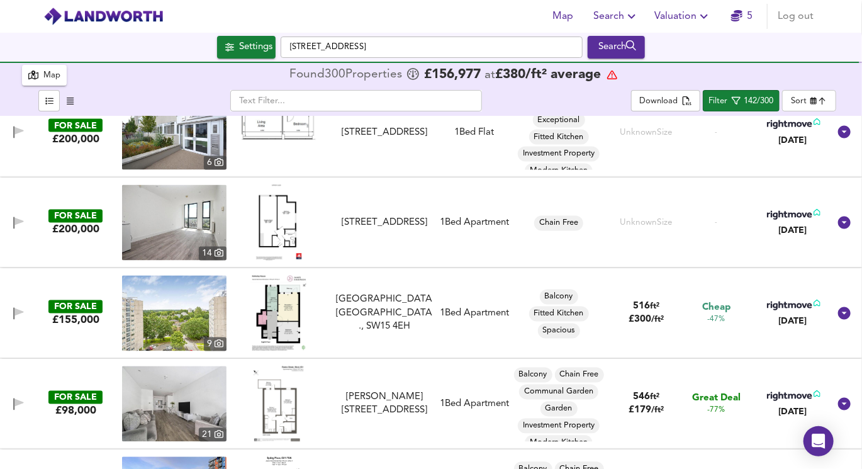
scroll to position [3202, 0]
click at [259, 218] on img at bounding box center [279, 222] width 46 height 76
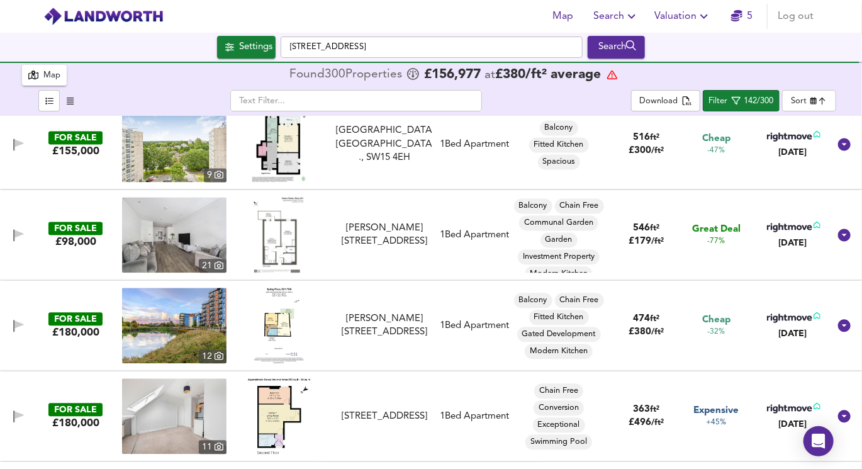
scroll to position [3372, 0]
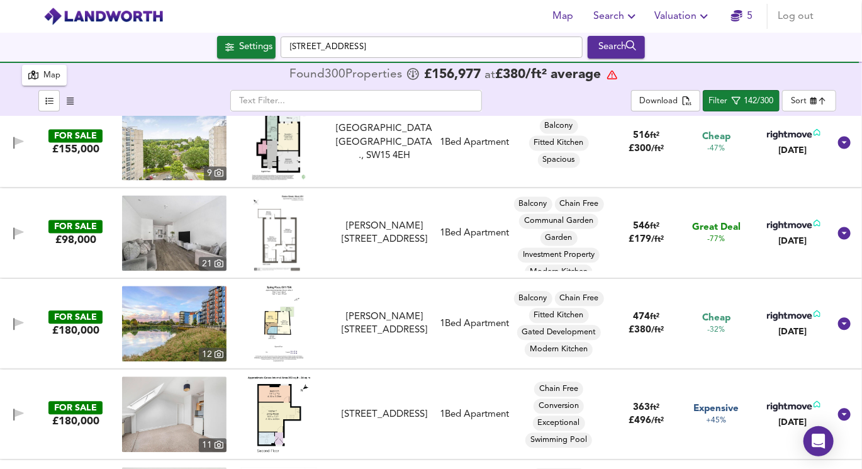
click at [279, 255] on img at bounding box center [279, 233] width 50 height 76
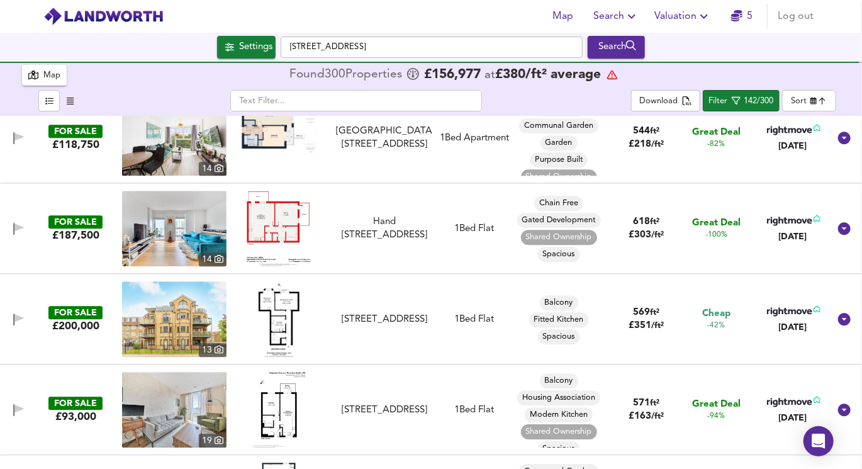
scroll to position [3743, 0]
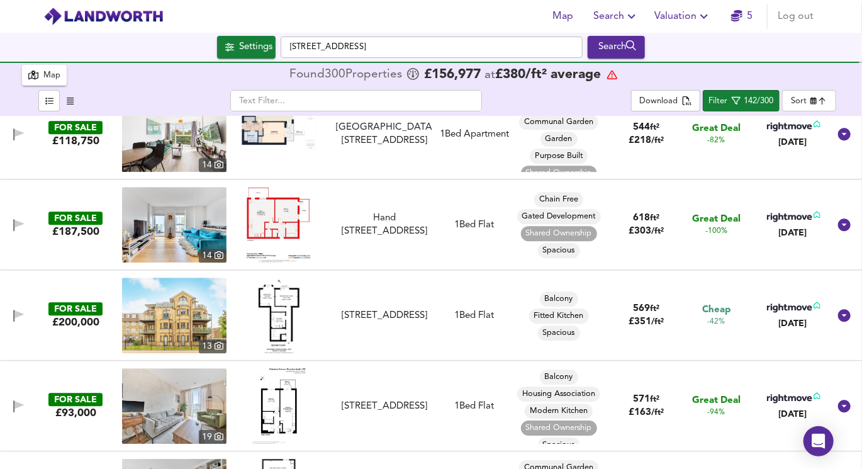
click at [274, 302] on img at bounding box center [279, 316] width 55 height 76
click at [191, 303] on img at bounding box center [174, 316] width 104 height 76
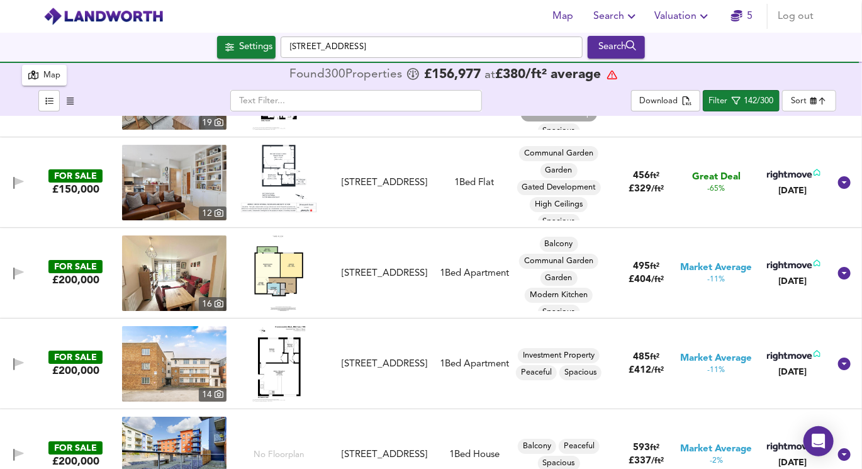
scroll to position [4070, 0]
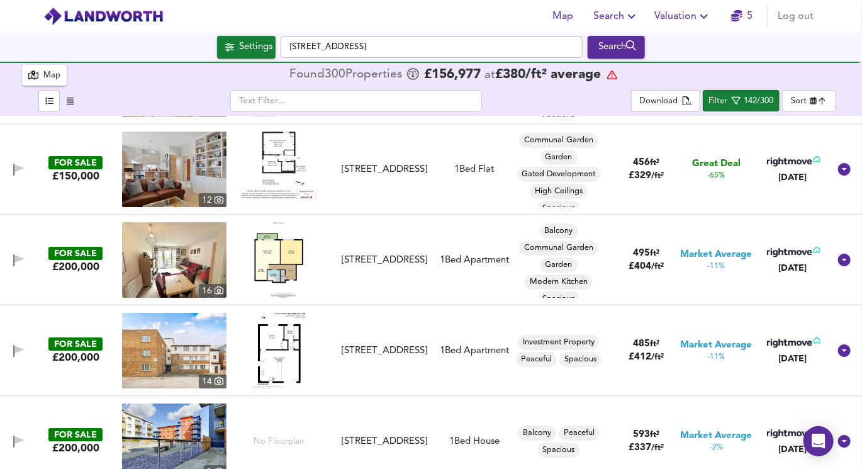
click at [289, 354] on img at bounding box center [279, 351] width 54 height 76
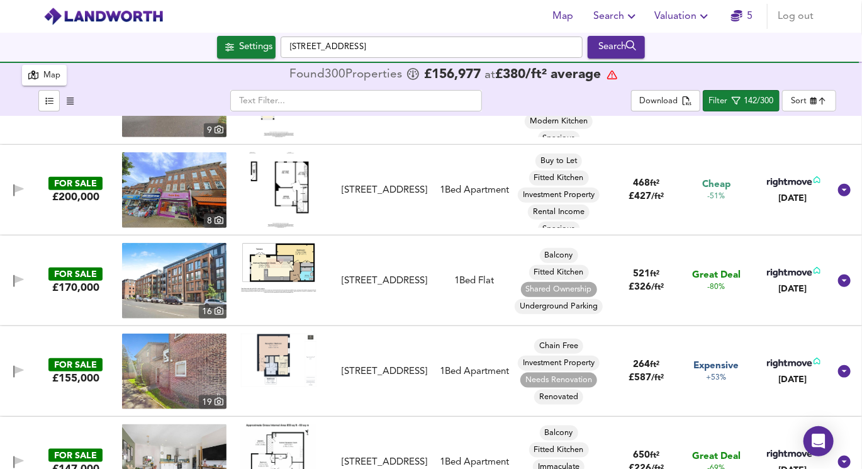
scroll to position [4870, 0]
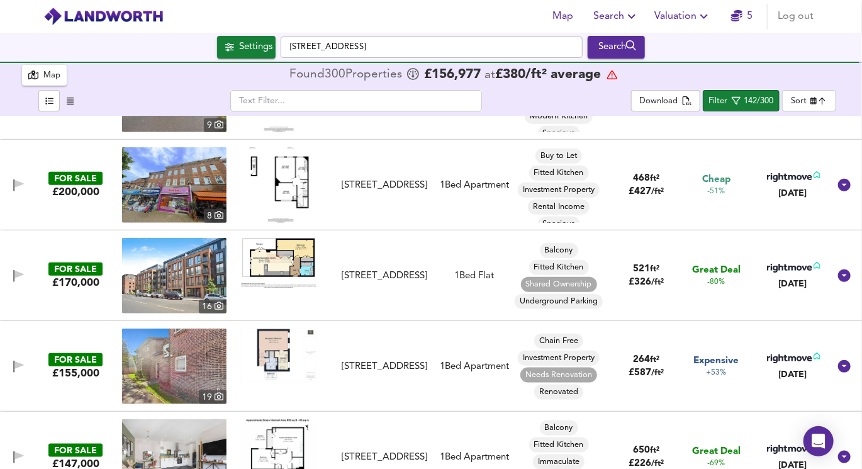
click at [289, 256] on img at bounding box center [279, 263] width 76 height 50
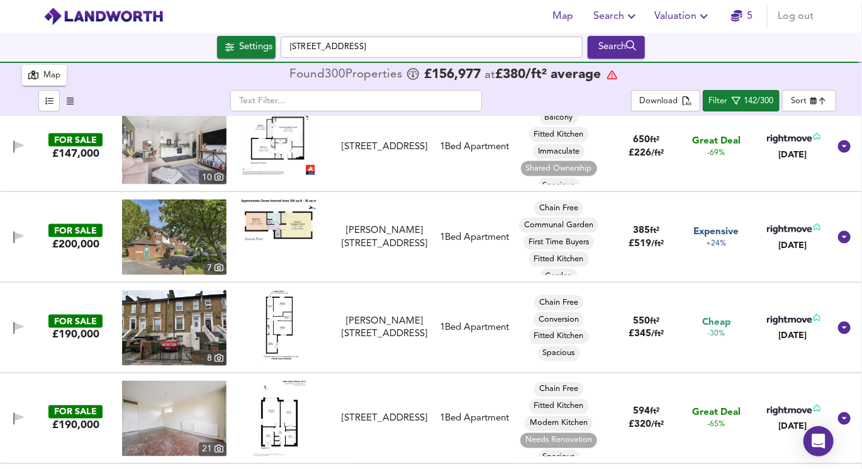
scroll to position [5254, 0]
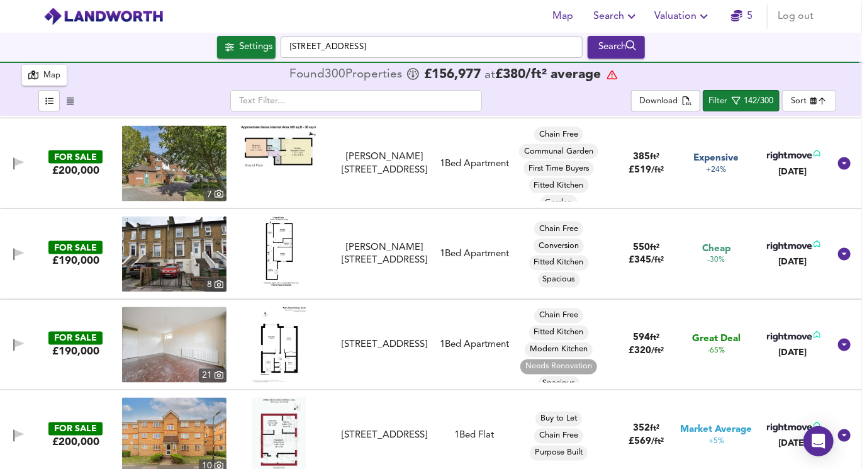
click at [292, 233] on img at bounding box center [279, 254] width 40 height 76
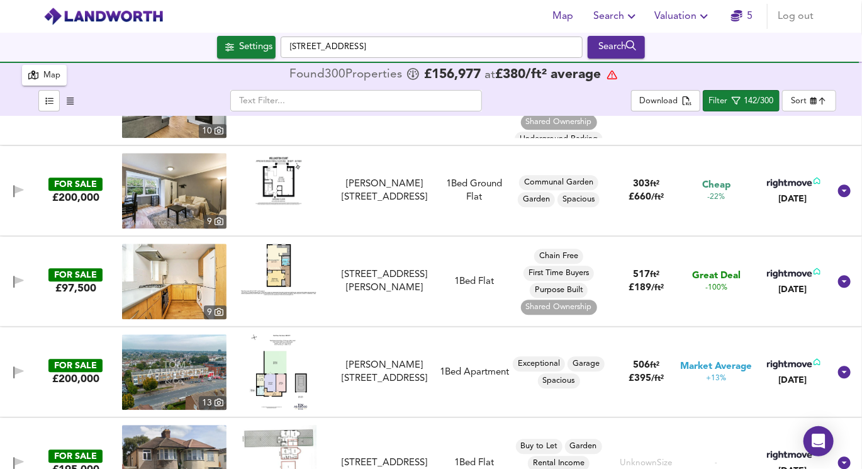
scroll to position [5697, 0]
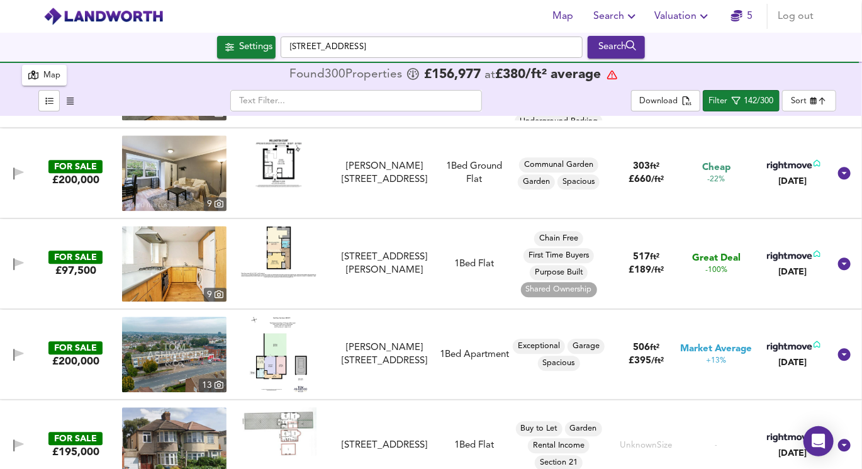
click at [277, 252] on img at bounding box center [279, 252] width 76 height 52
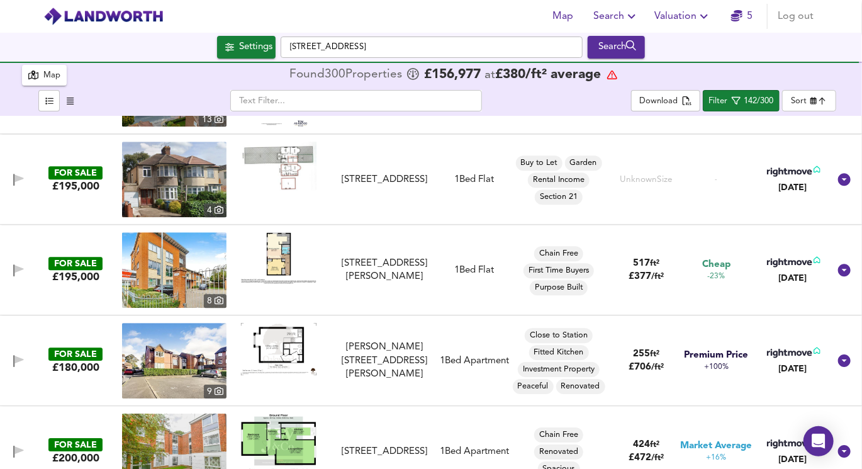
scroll to position [5964, 0]
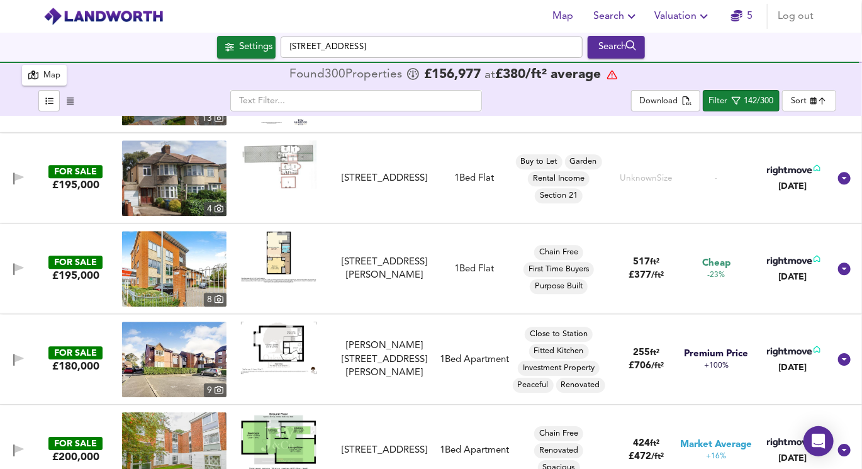
click at [200, 199] on img at bounding box center [174, 178] width 104 height 76
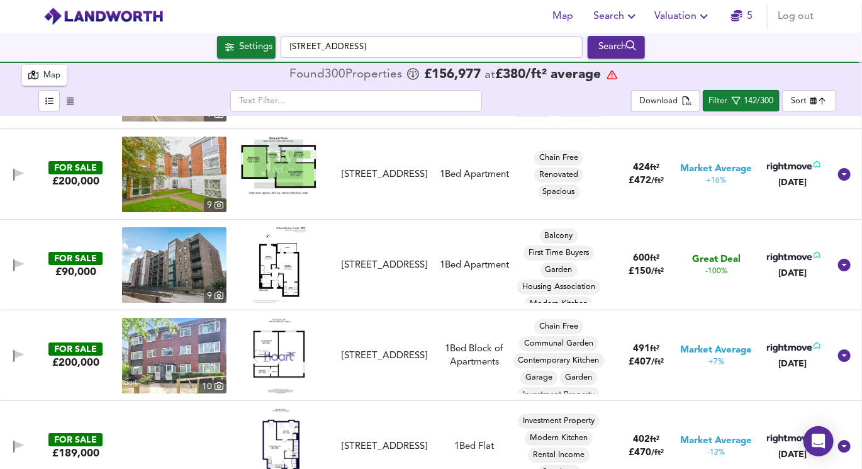
scroll to position [6255, 0]
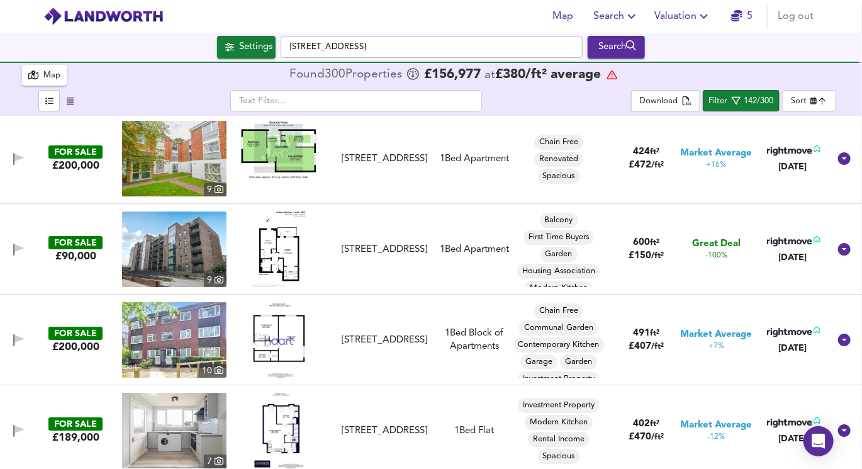
click at [273, 264] on img at bounding box center [279, 249] width 54 height 76
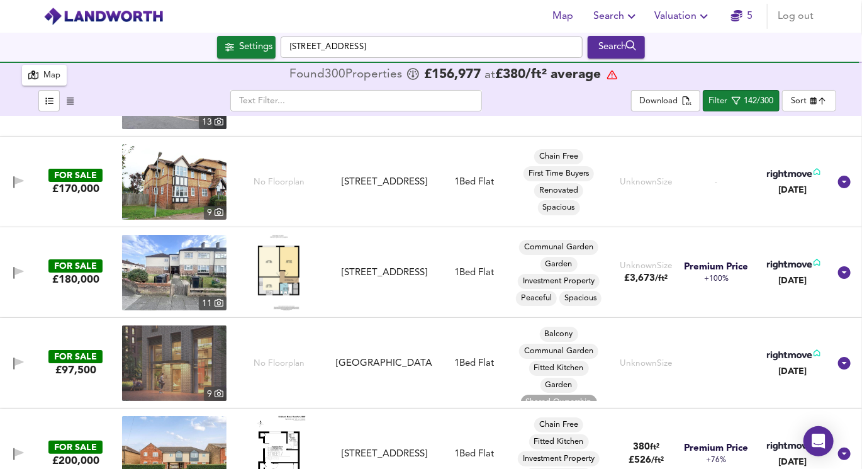
scroll to position [8591, 0]
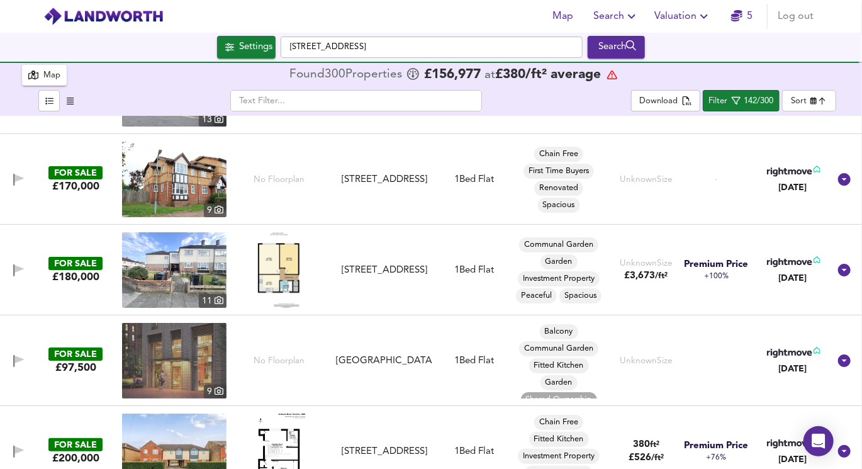
click at [293, 276] on img at bounding box center [279, 270] width 42 height 76
click at [184, 252] on img at bounding box center [174, 270] width 104 height 76
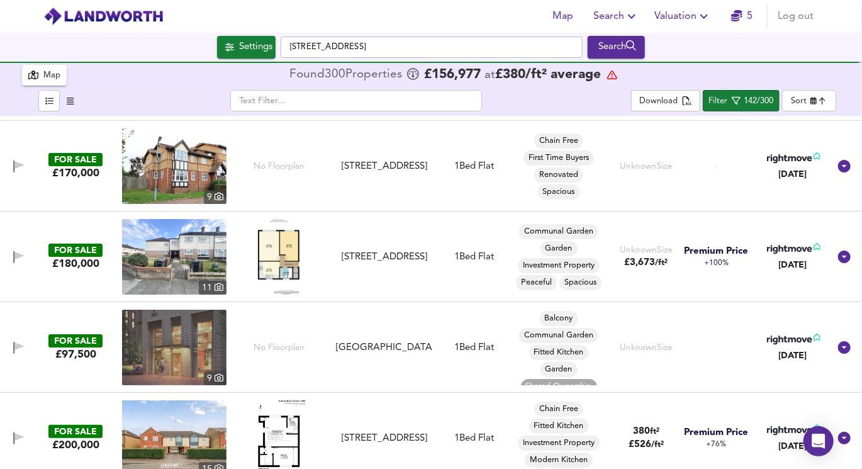
scroll to position [8610, 0]
